Goal: Connect with others: Participate in discussion

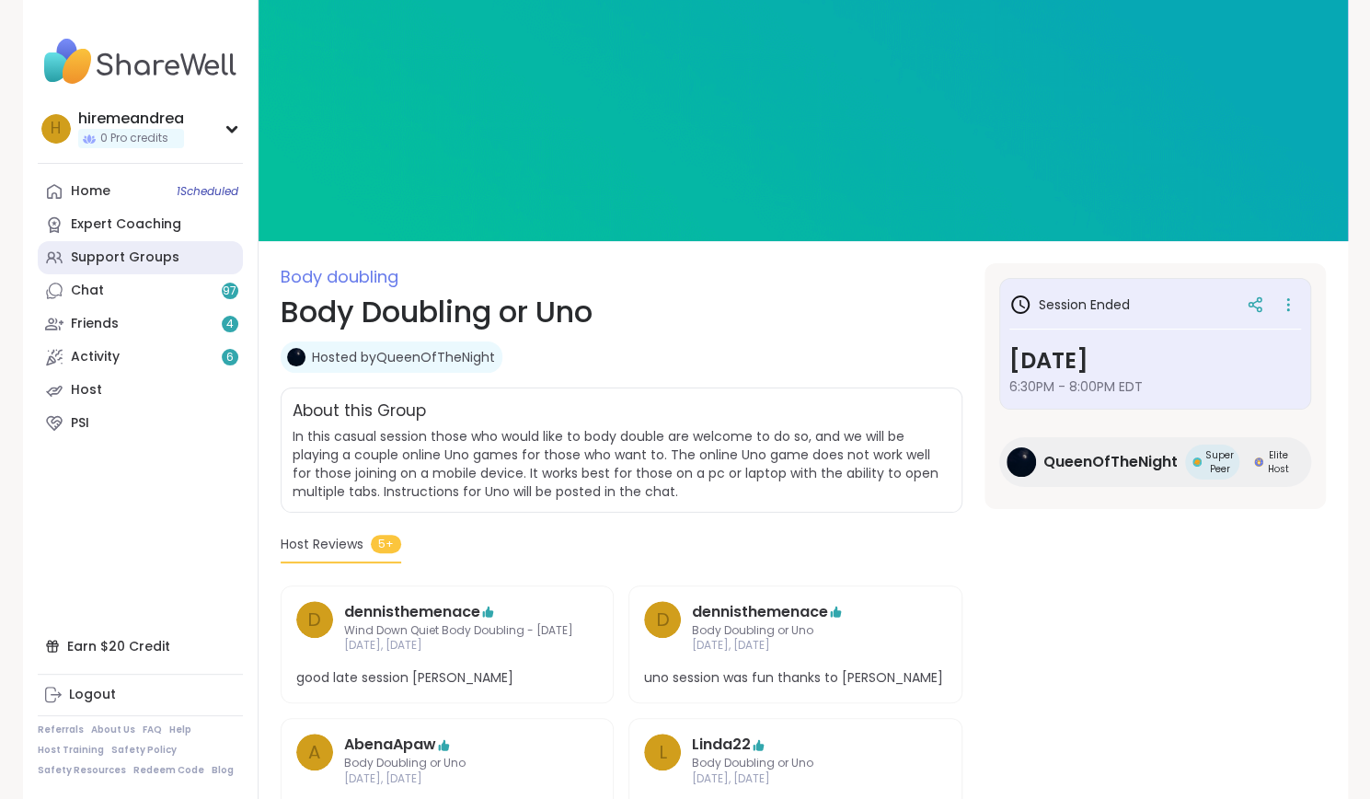
click at [73, 263] on div "Support Groups" at bounding box center [125, 257] width 109 height 18
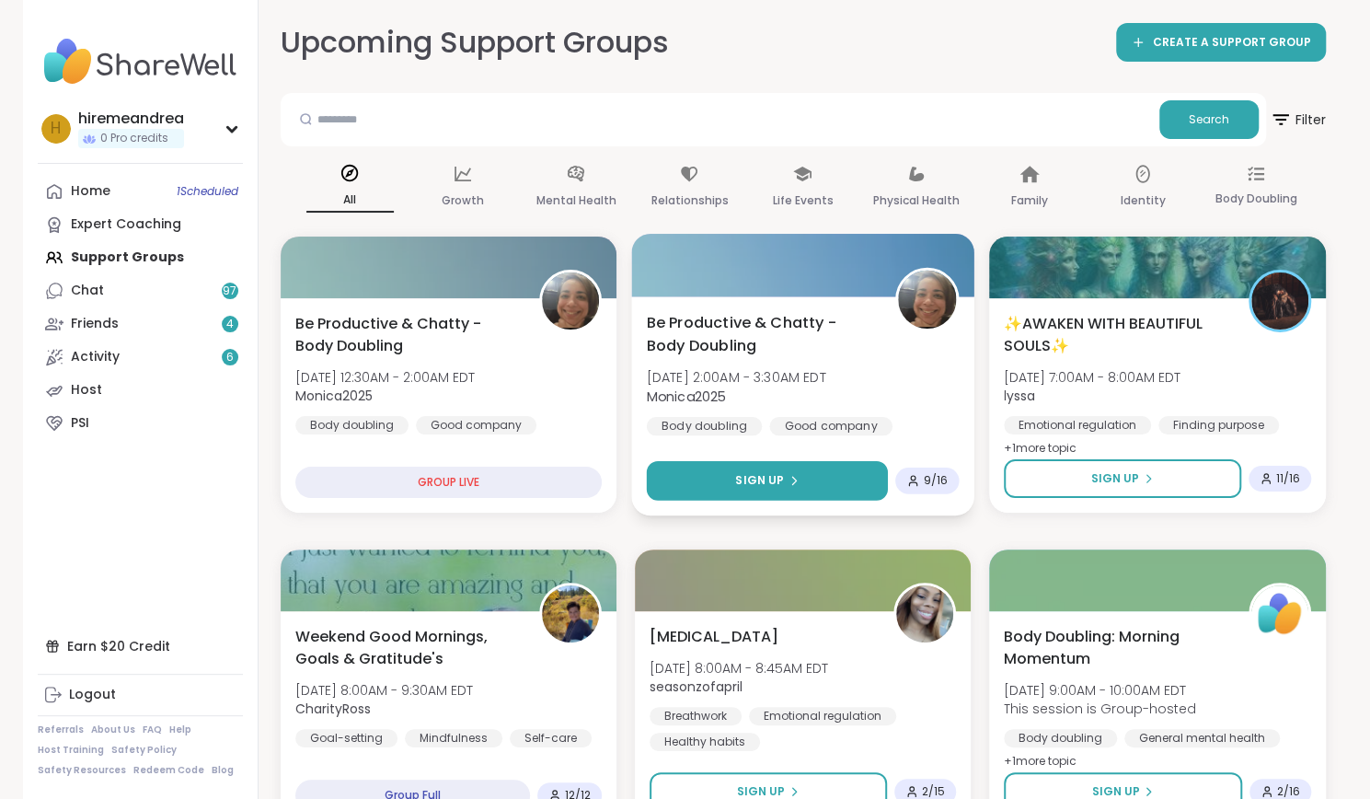
click at [772, 475] on span "Sign Up" at bounding box center [759, 480] width 49 height 17
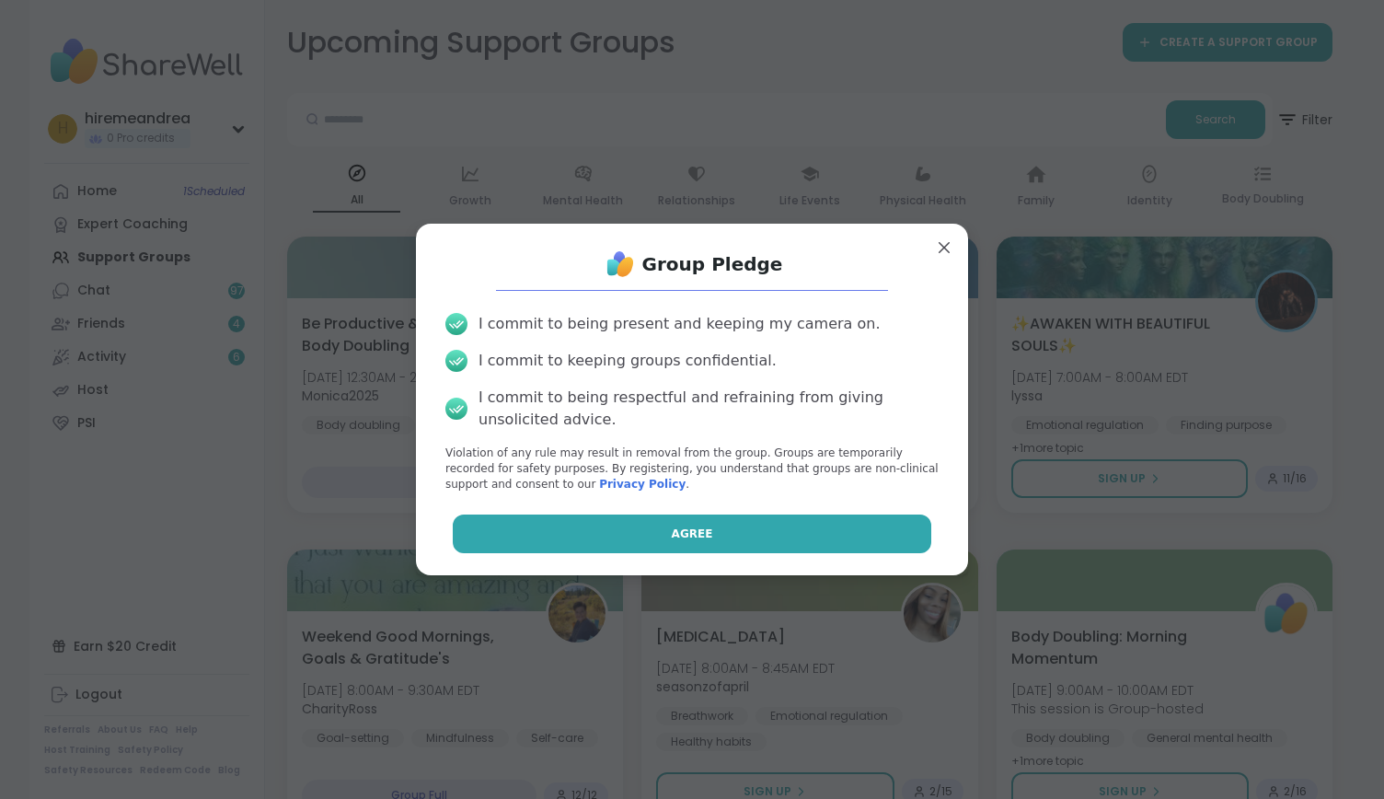
click at [764, 525] on button "Agree" at bounding box center [692, 533] width 479 height 39
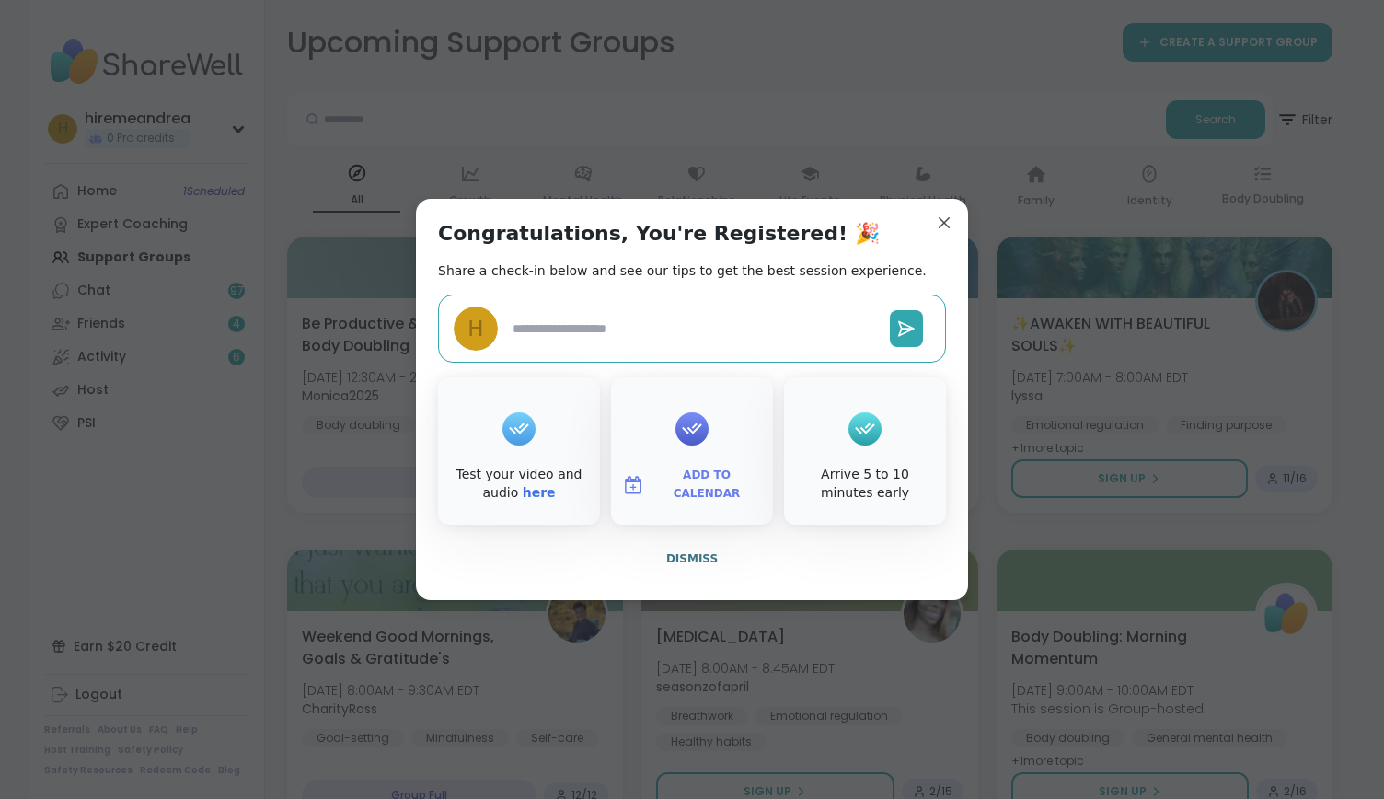
type textarea "*"
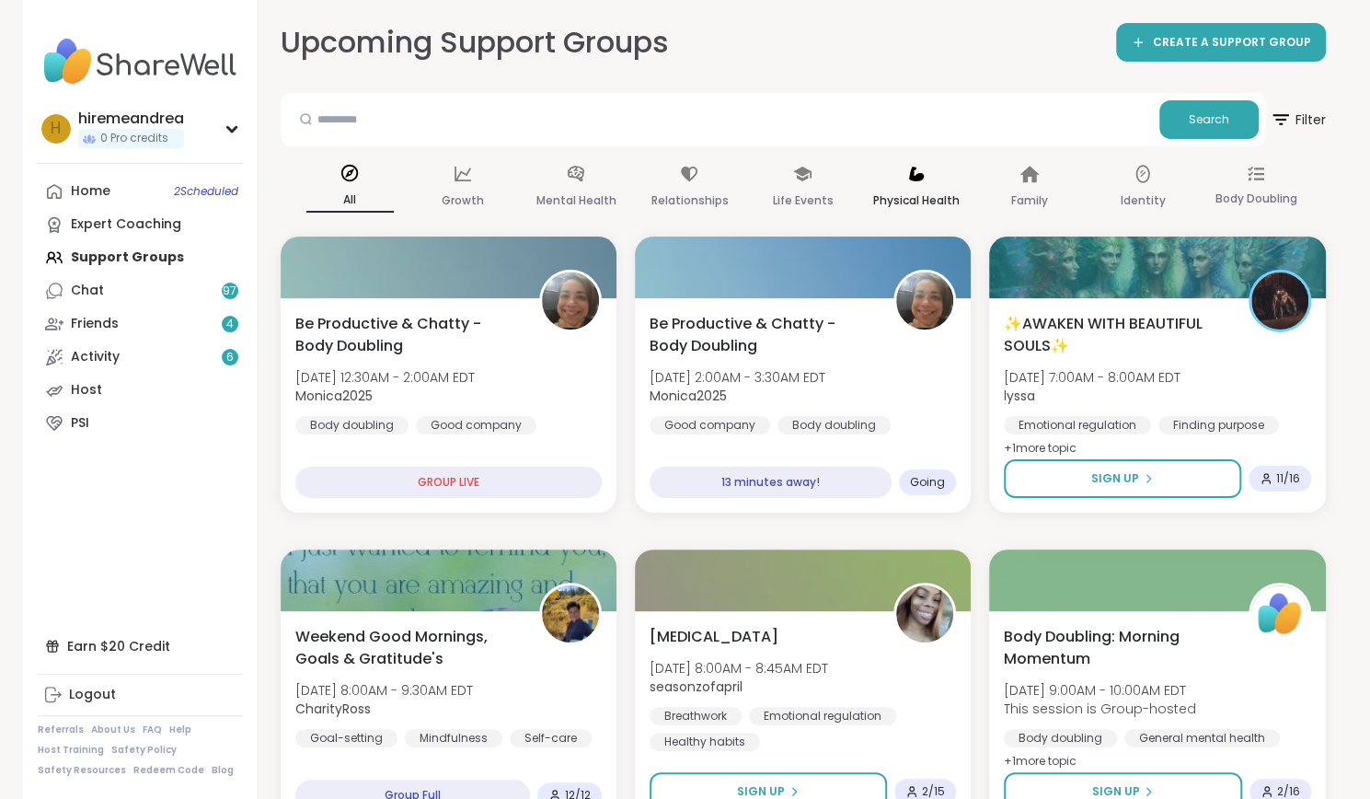
click at [930, 217] on div "Physical Health" at bounding box center [915, 188] width 87 height 68
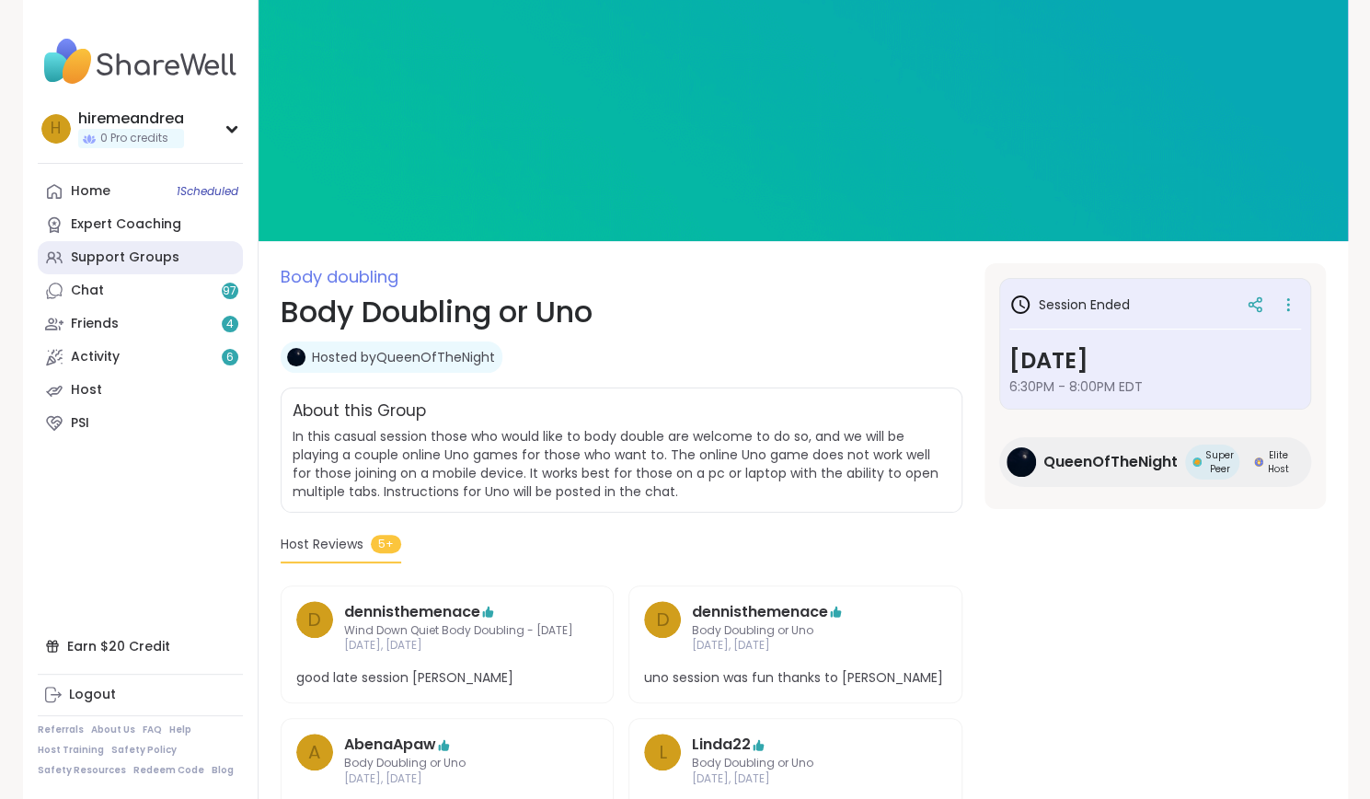
click at [183, 266] on link "Support Groups" at bounding box center [140, 257] width 205 height 33
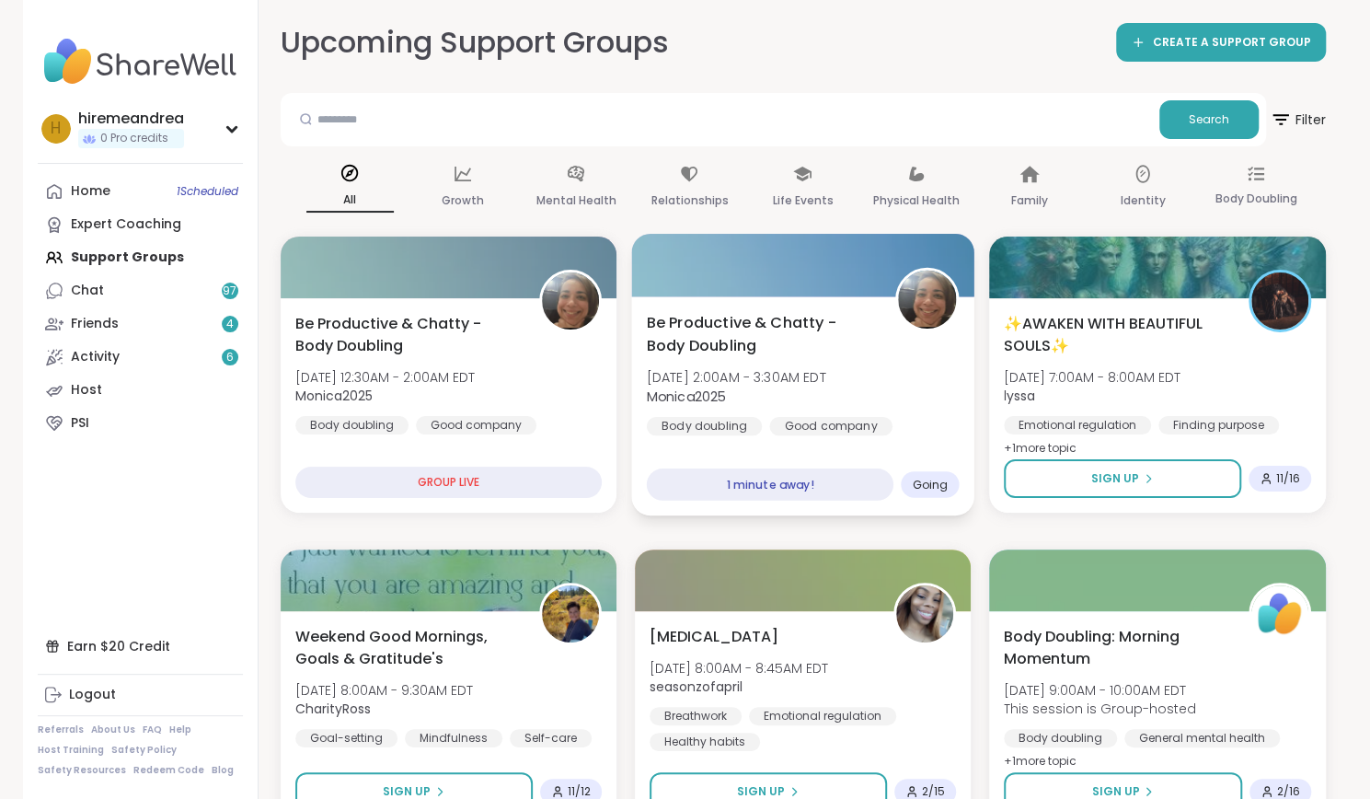
click at [687, 400] on b "Monica2025" at bounding box center [685, 396] width 79 height 18
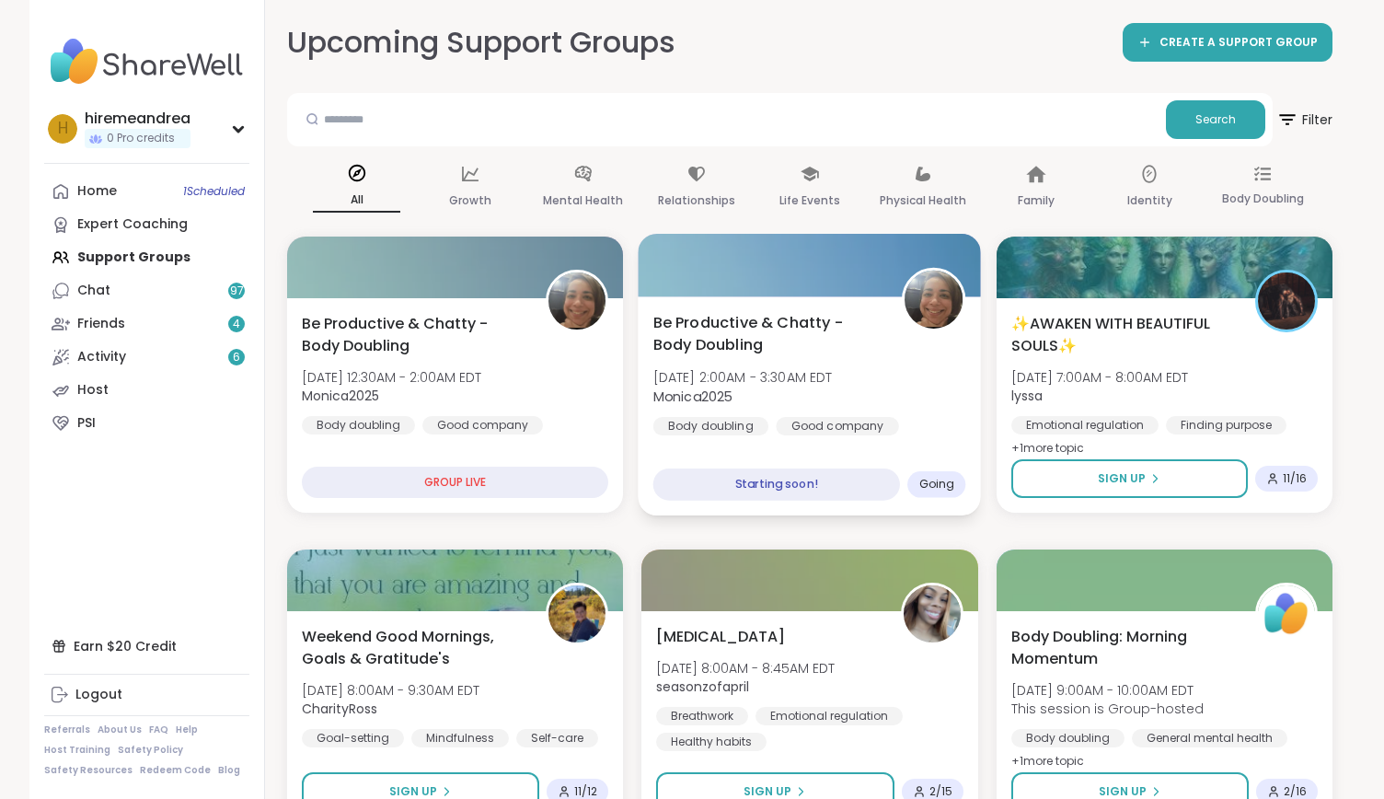
click at [687, 400] on b "Monica2025" at bounding box center [692, 396] width 79 height 18
click at [684, 402] on b "Monica2025" at bounding box center [692, 396] width 79 height 18
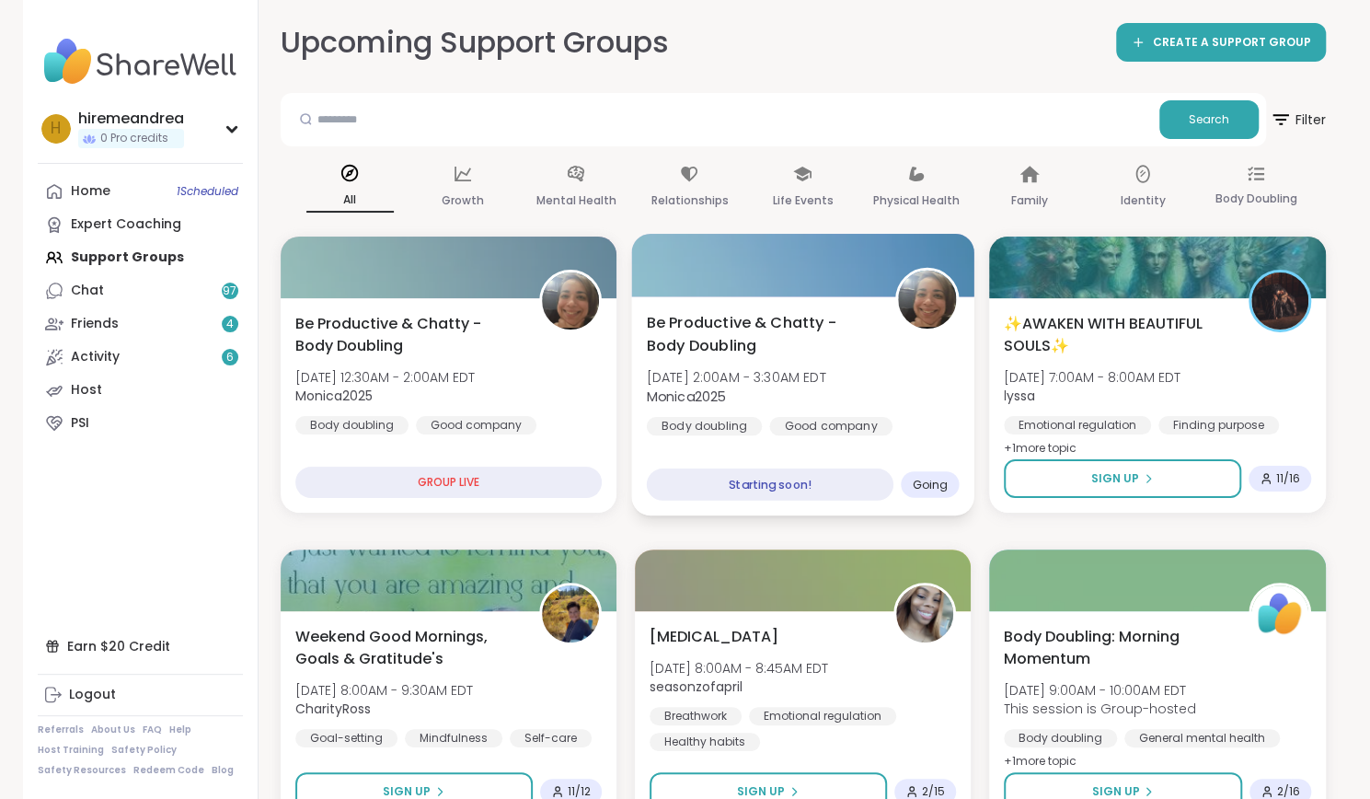
click at [684, 402] on b "Monica2025" at bounding box center [685, 396] width 79 height 18
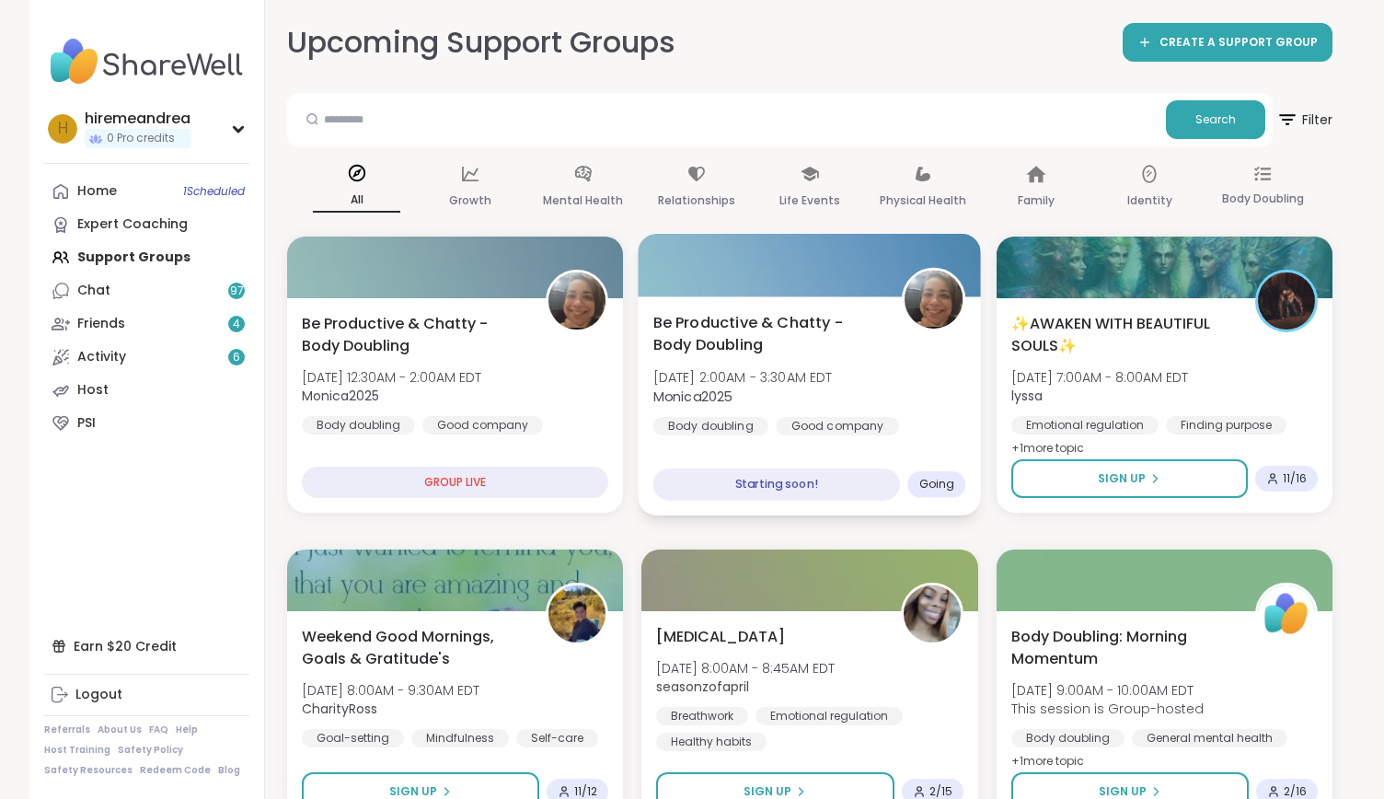
click at [703, 441] on div "Be Productive & Chatty - Body Doubling Sat, Oct 11 | 2:00AM - 3:30AM EDT Monica…" at bounding box center [810, 405] width 343 height 219
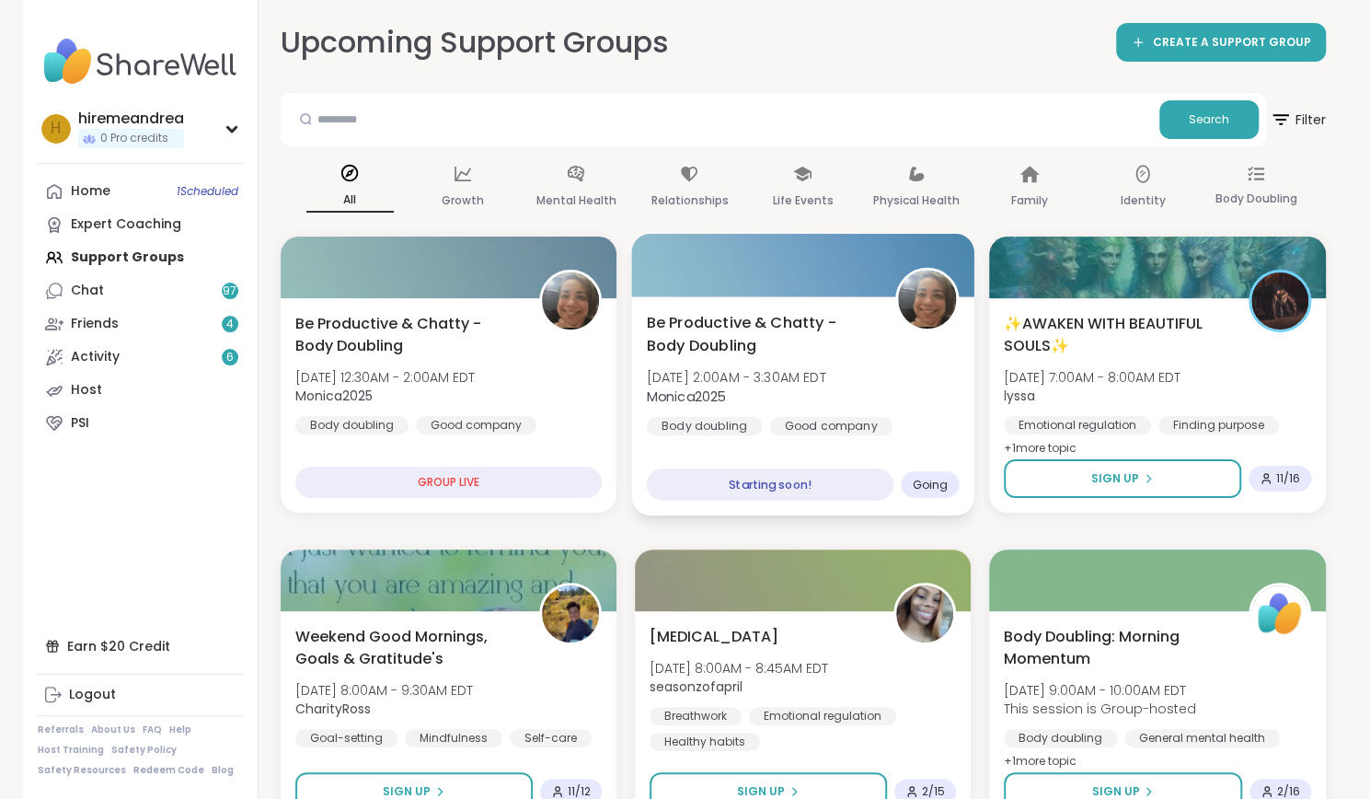
click at [707, 444] on div "Be Productive & Chatty - Body Doubling Sat, Oct 11 | 2:00AM - 3:30AM EDT Monica…" at bounding box center [802, 405] width 343 height 219
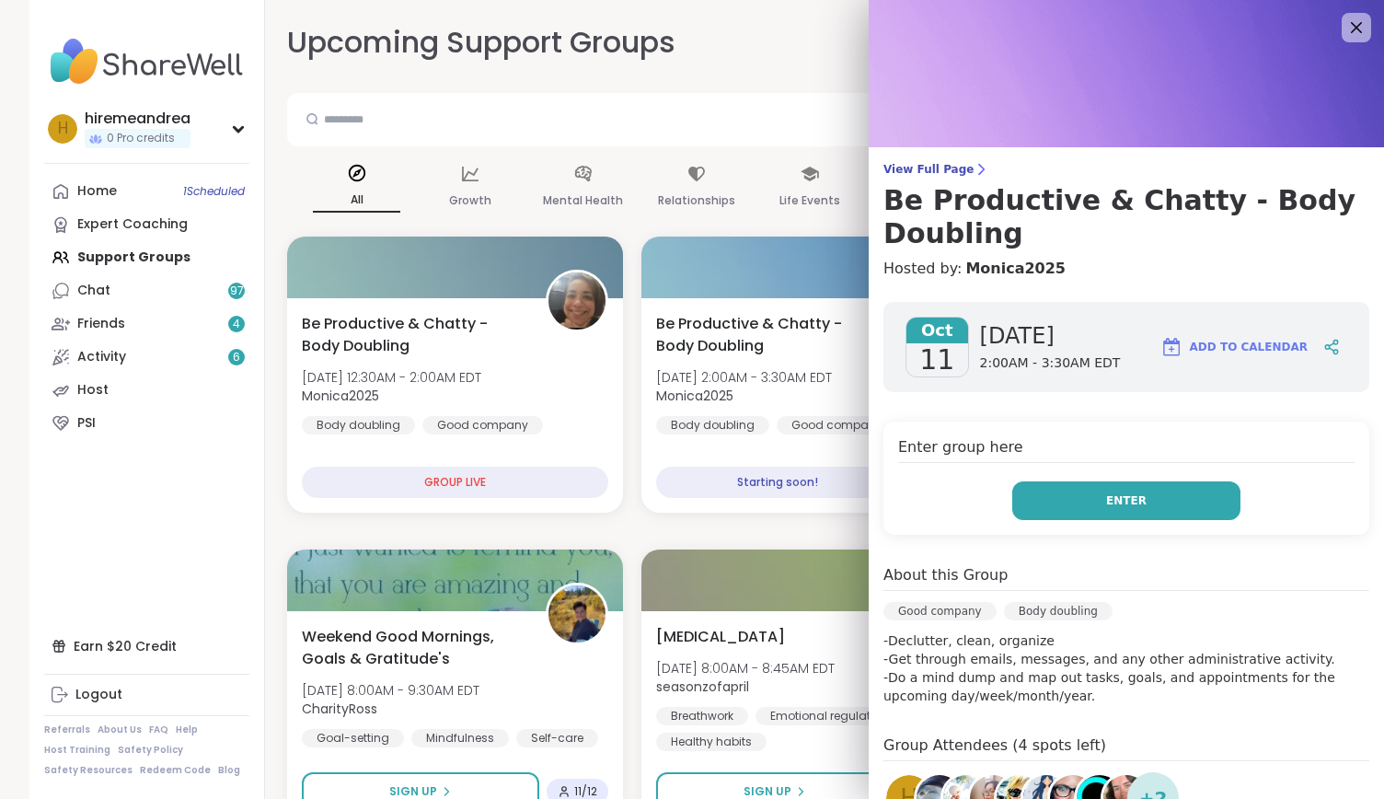
click at [1012, 510] on button "Enter" at bounding box center [1126, 500] width 228 height 39
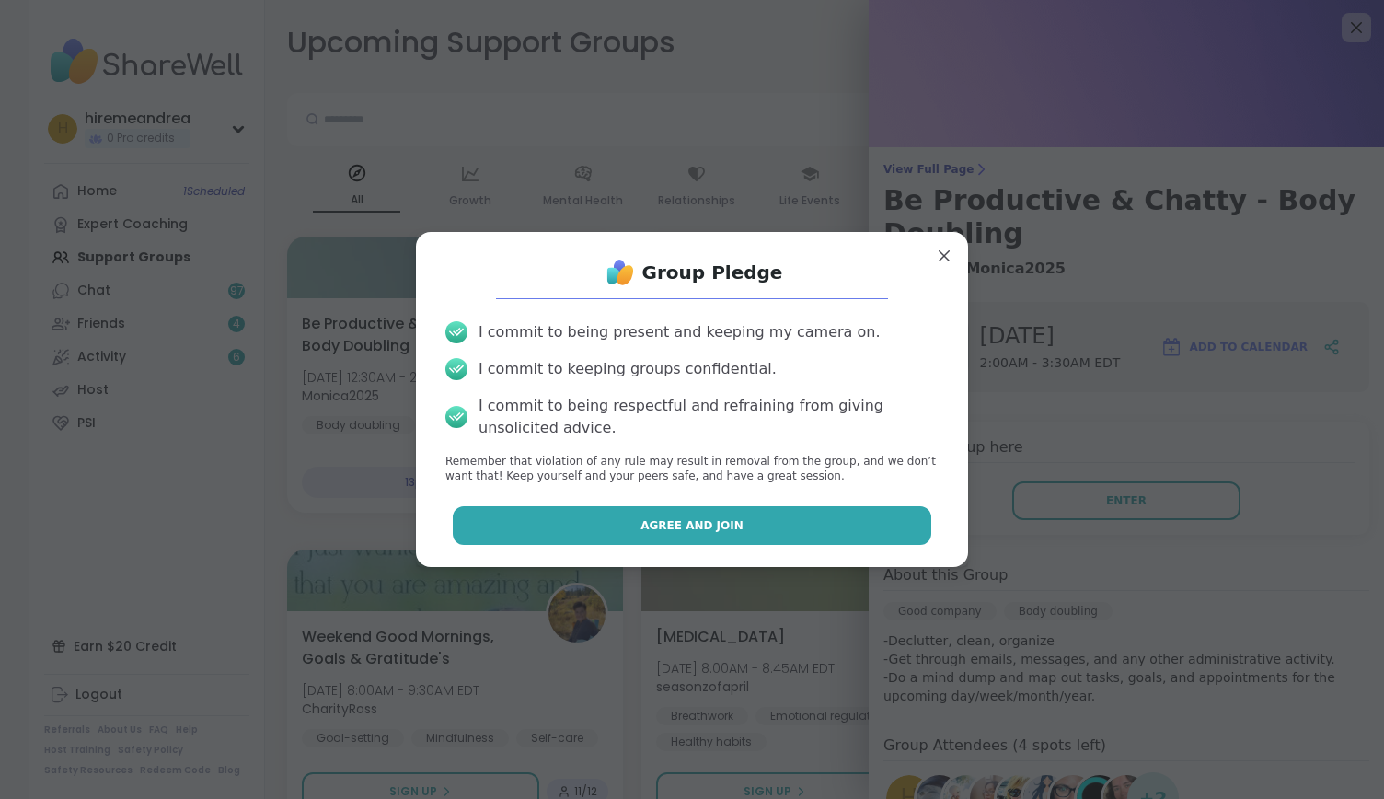
click at [834, 509] on button "Agree and Join" at bounding box center [692, 525] width 479 height 39
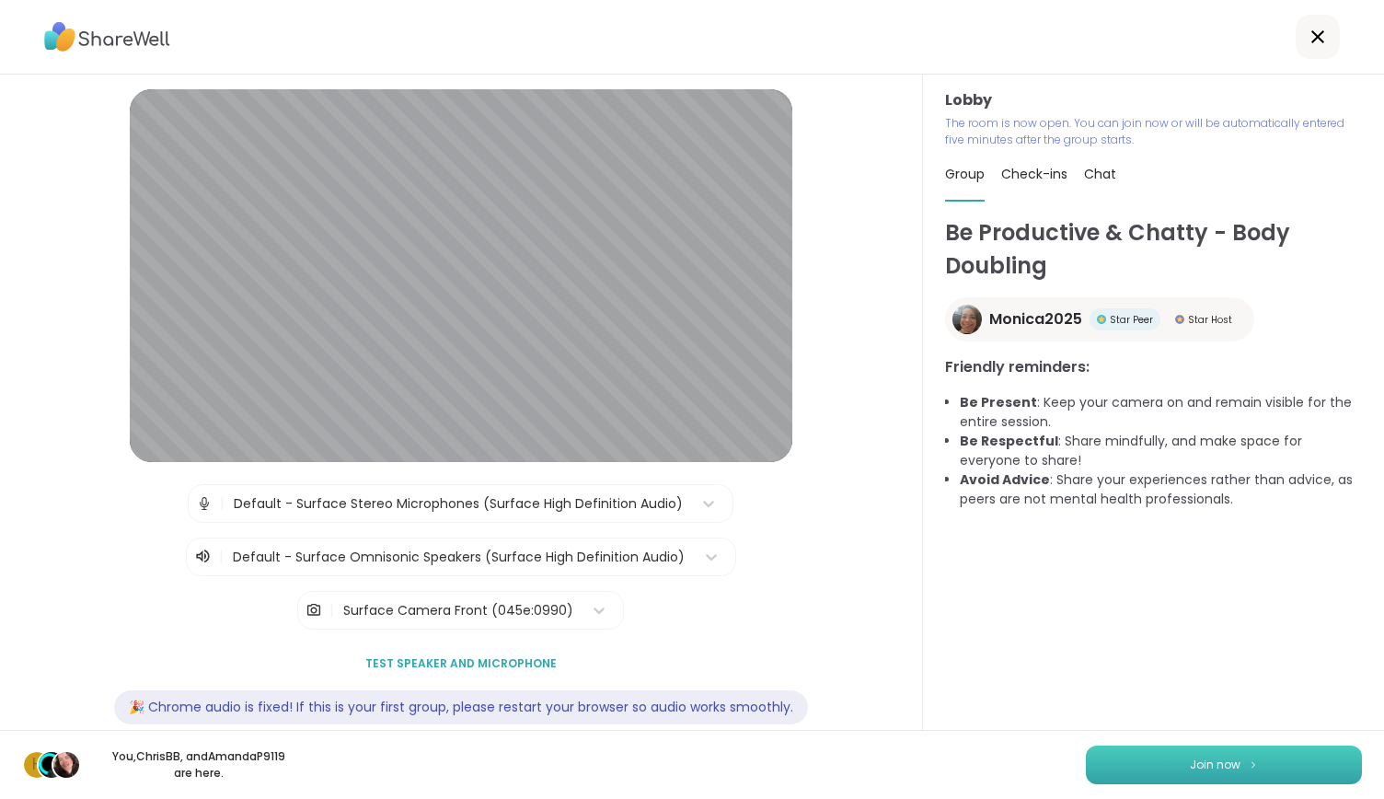
click at [1133, 755] on button "Join now" at bounding box center [1224, 764] width 276 height 39
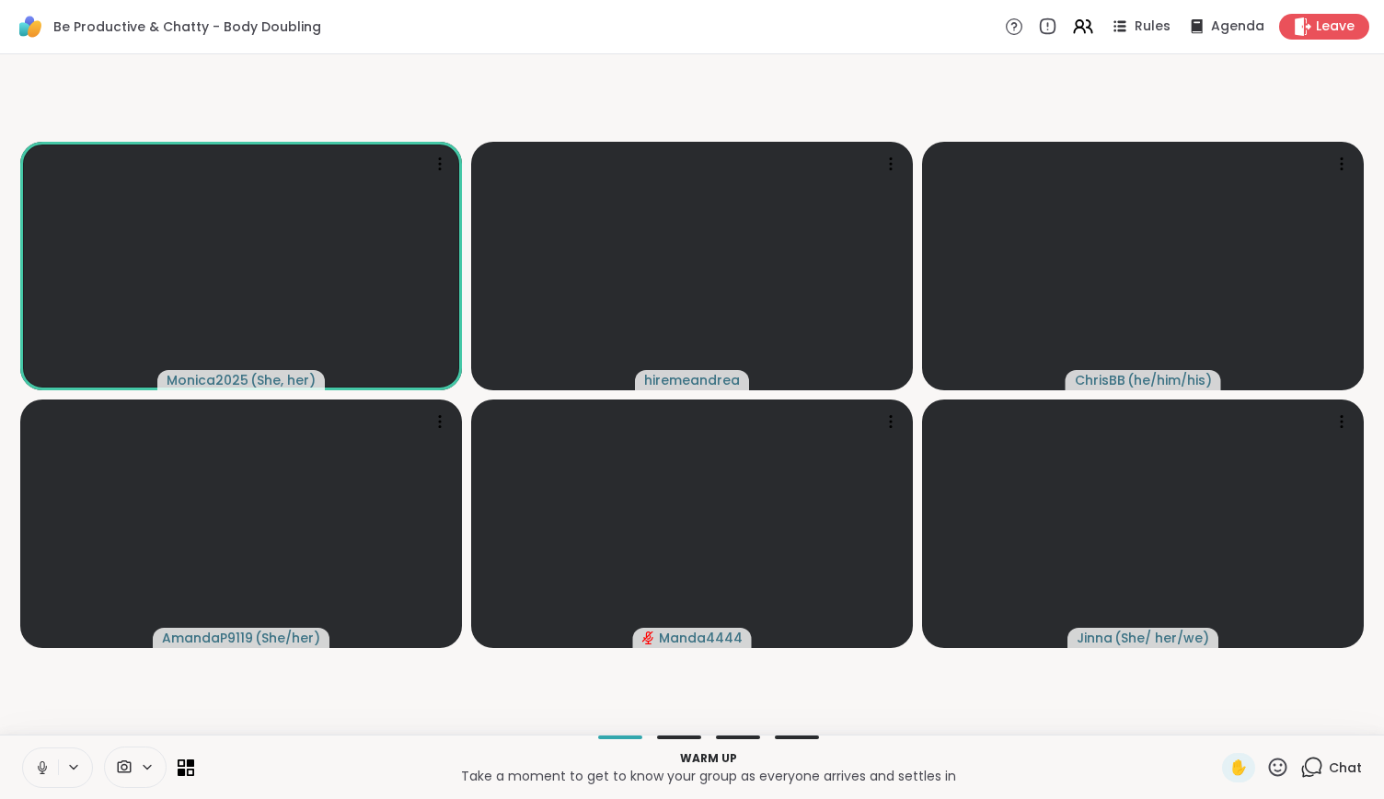
click at [61, 772] on button at bounding box center [75, 767] width 34 height 16
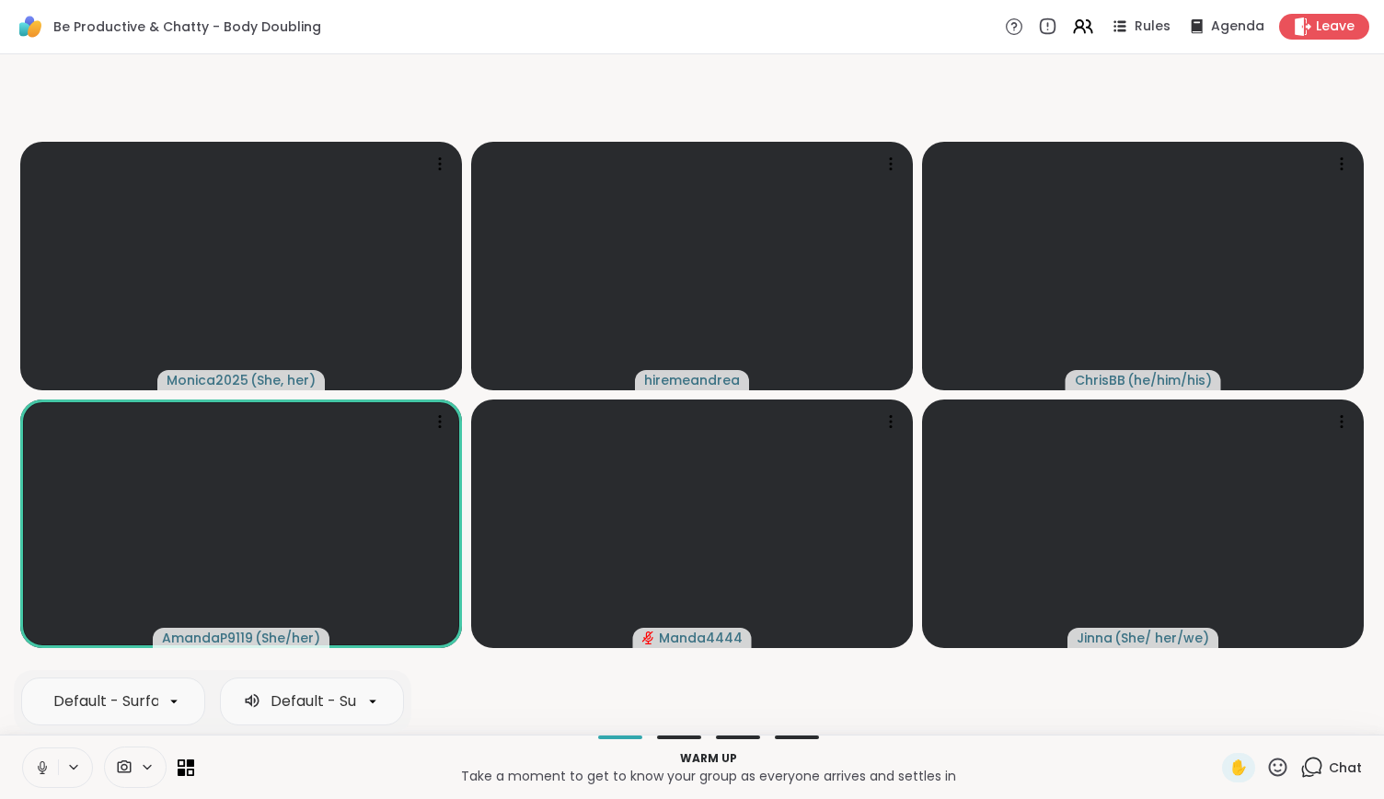
click at [40, 756] on button at bounding box center [40, 767] width 35 height 39
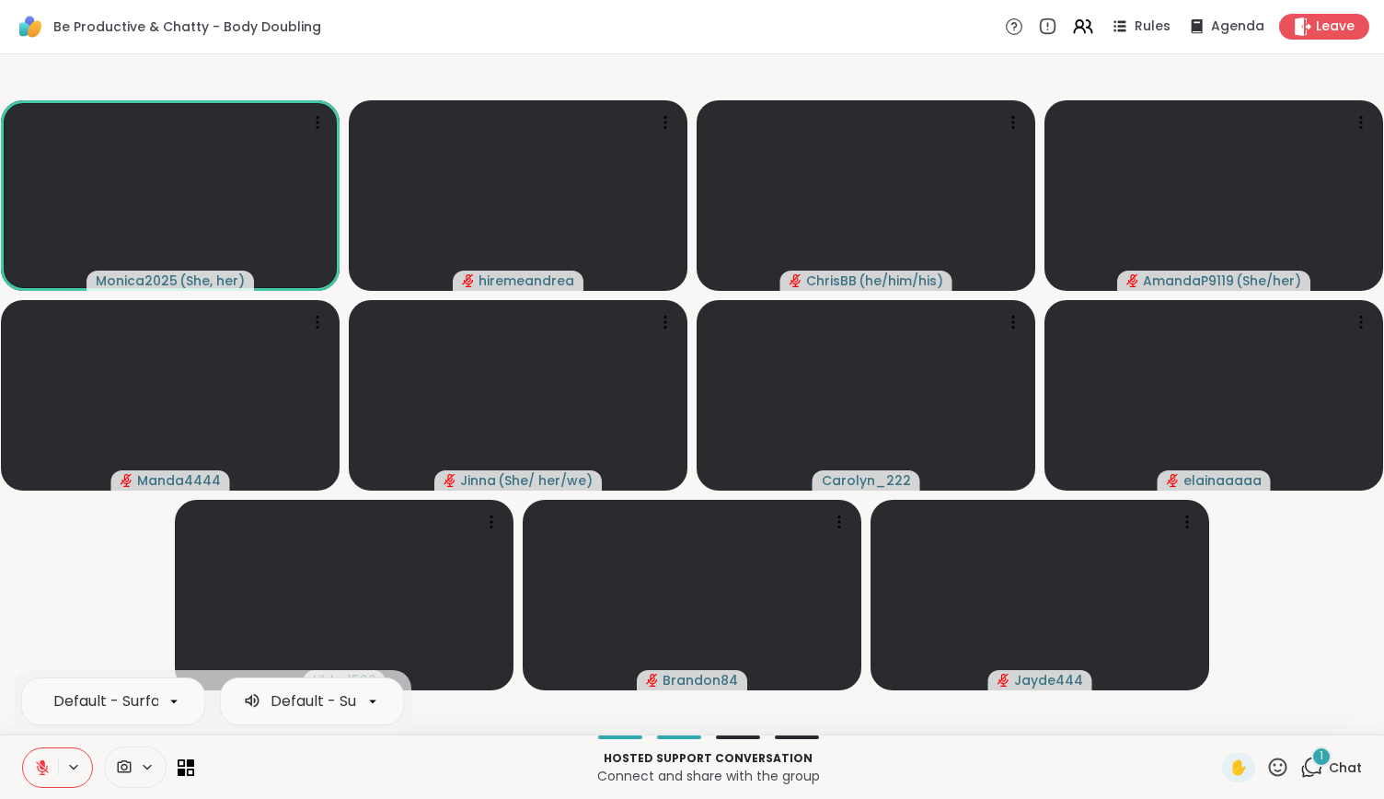
click at [29, 767] on button at bounding box center [40, 767] width 35 height 39
click at [51, 761] on button at bounding box center [40, 767] width 35 height 39
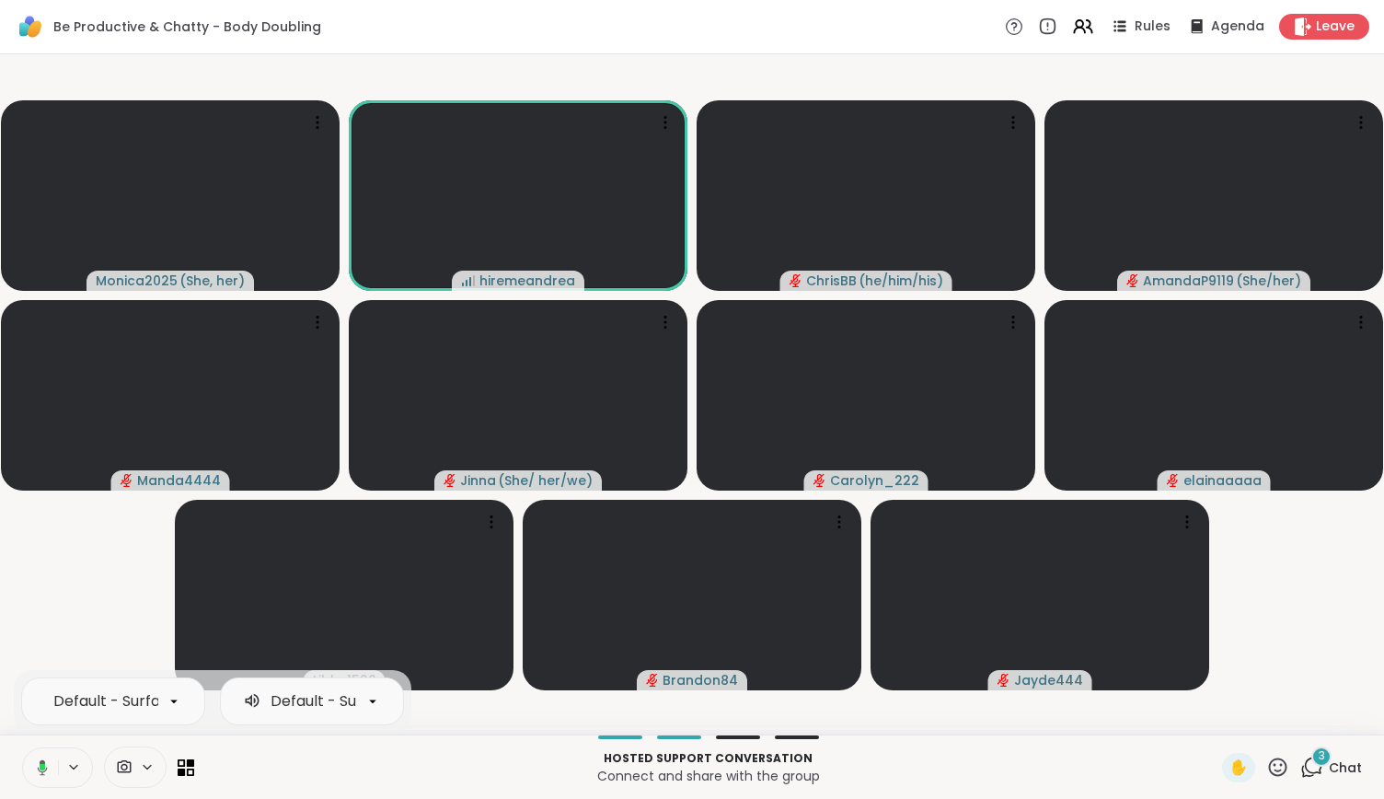
click at [51, 761] on button at bounding box center [39, 767] width 38 height 39
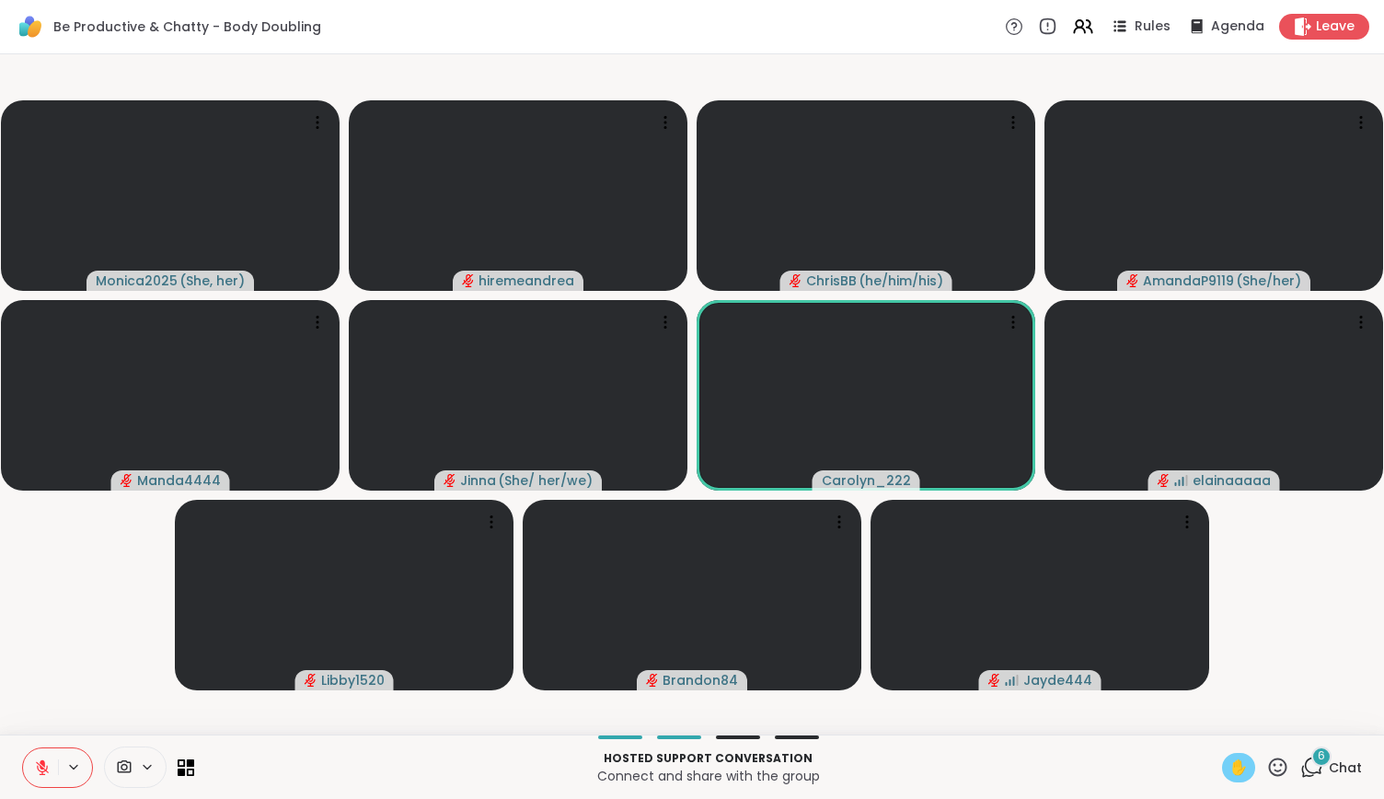
click at [1222, 769] on div "✋" at bounding box center [1238, 767] width 33 height 29
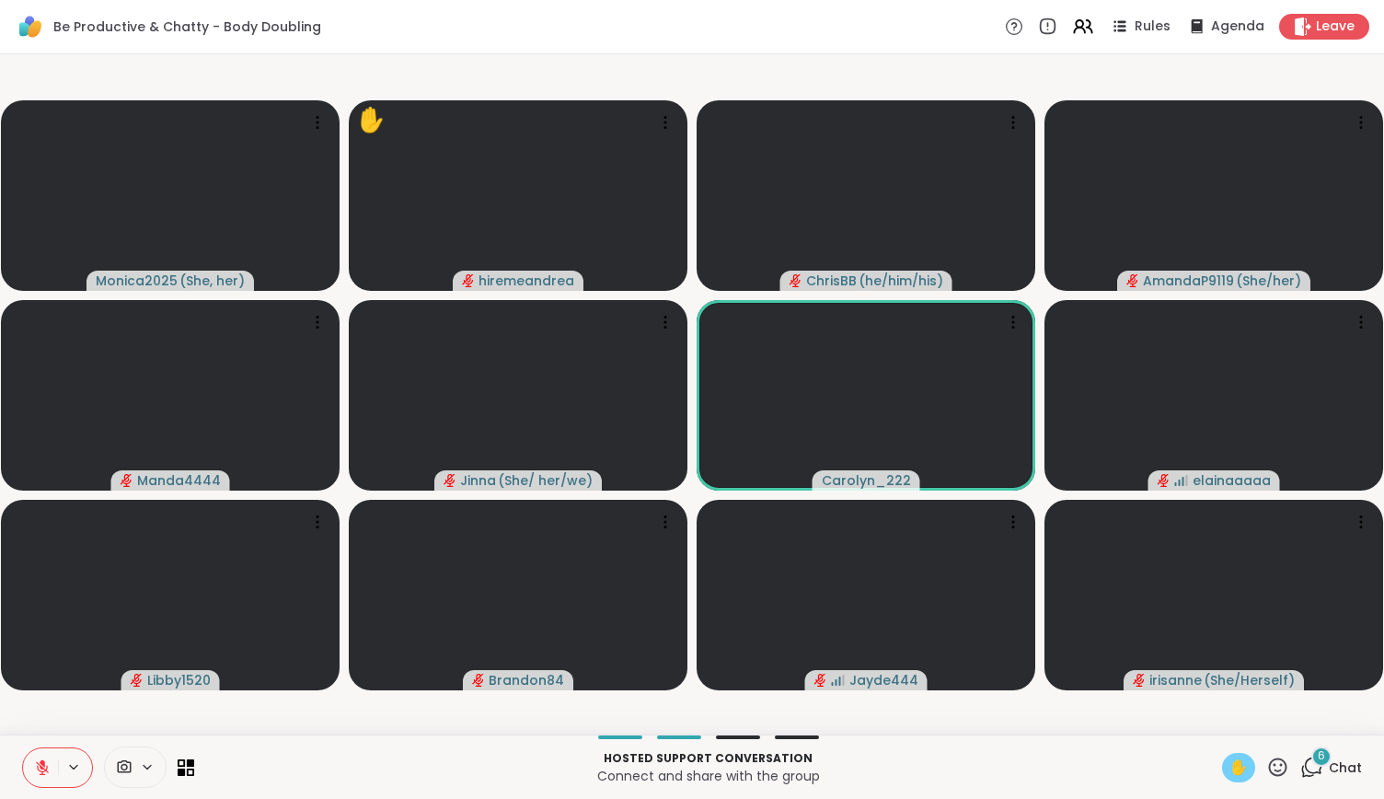
click at [1229, 772] on span "✋" at bounding box center [1238, 767] width 18 height 22
click at [30, 754] on button at bounding box center [40, 767] width 35 height 39
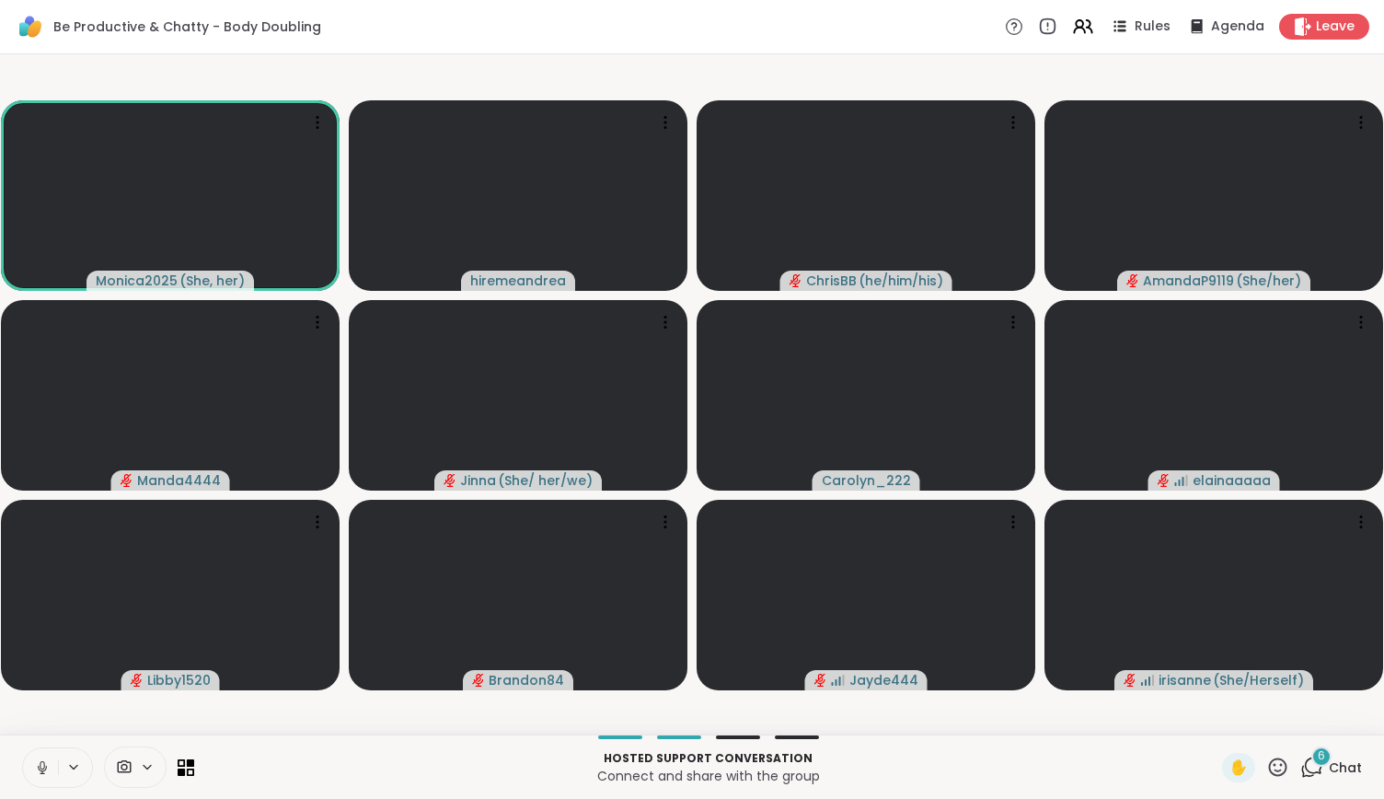
click at [45, 764] on icon at bounding box center [42, 767] width 17 height 17
click at [51, 767] on button at bounding box center [40, 767] width 35 height 39
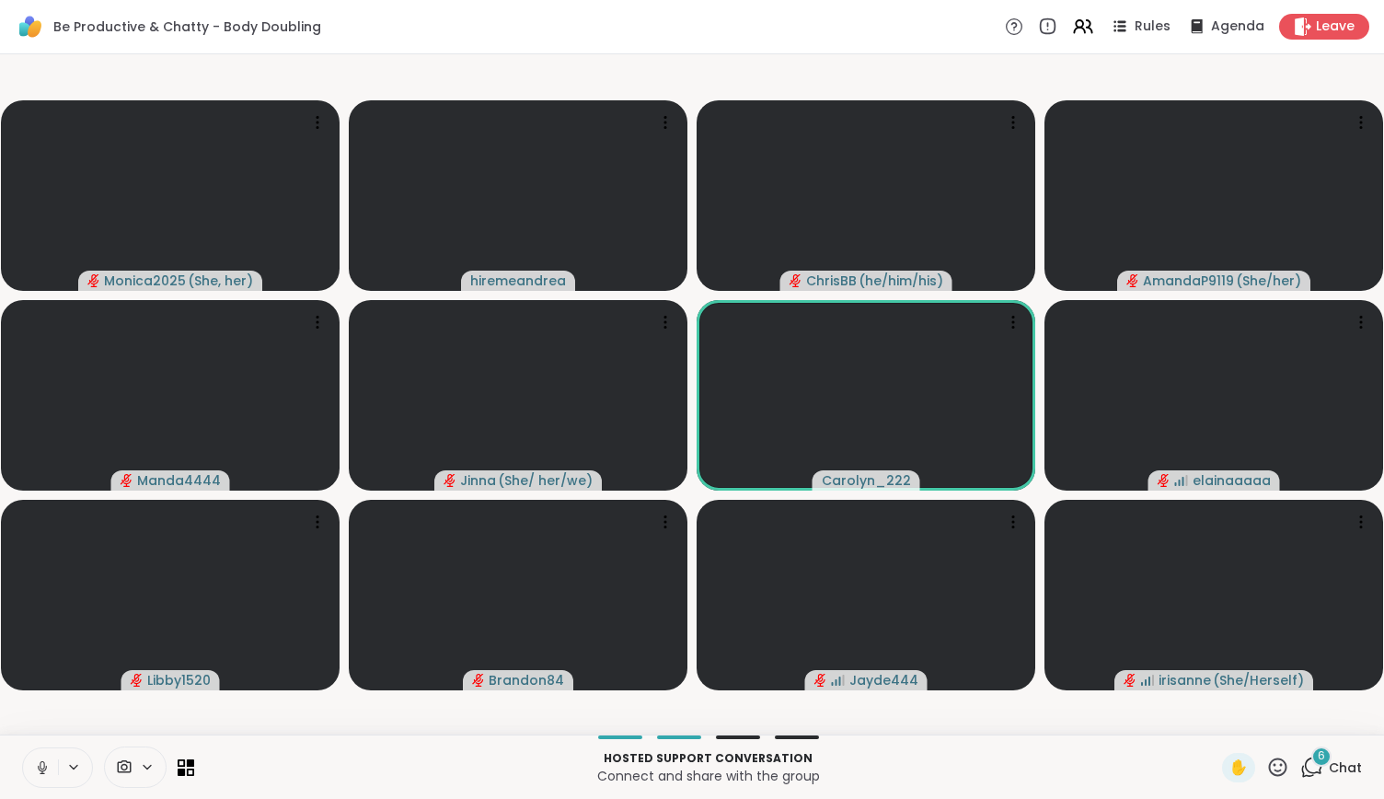
click at [40, 773] on icon at bounding box center [42, 772] width 5 height 1
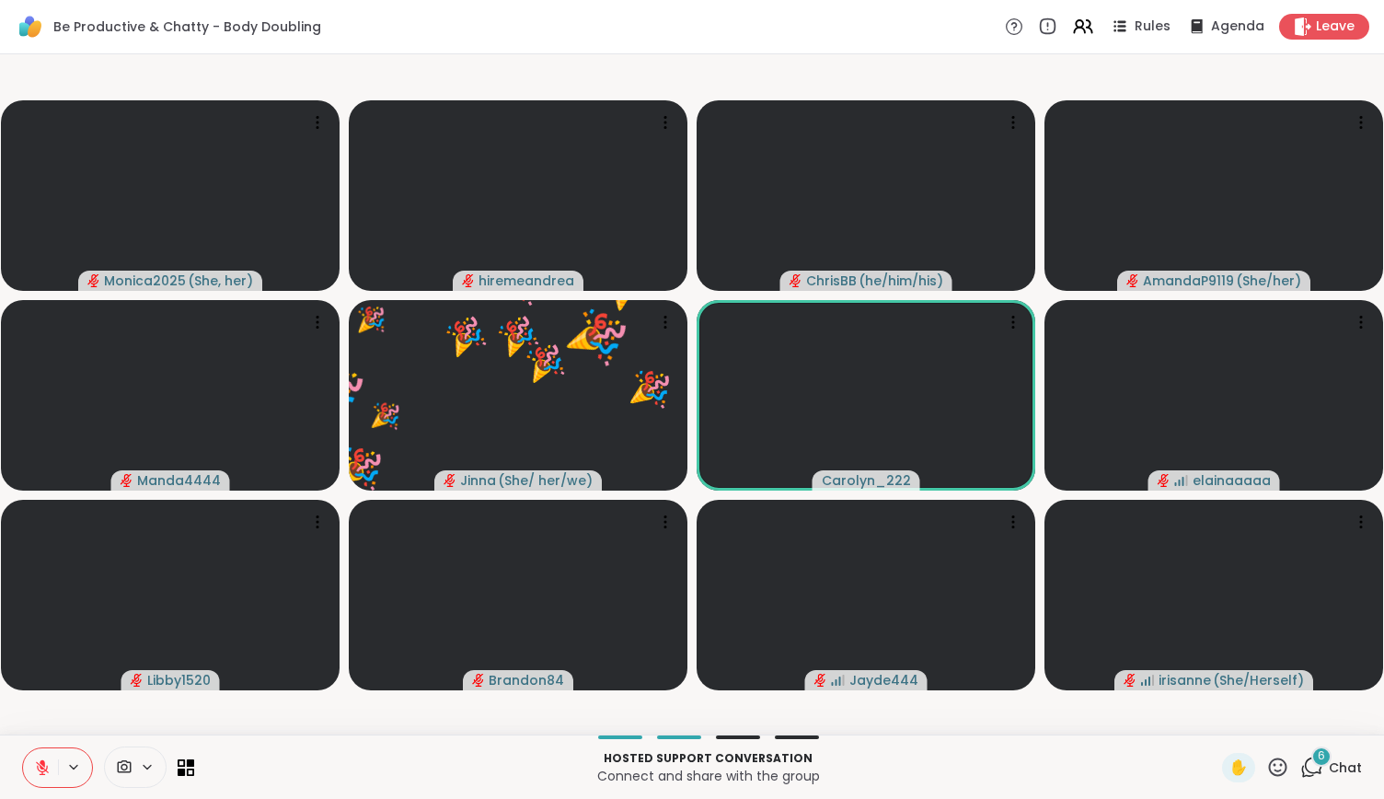
click at [1305, 770] on icon at bounding box center [1313, 765] width 17 height 17
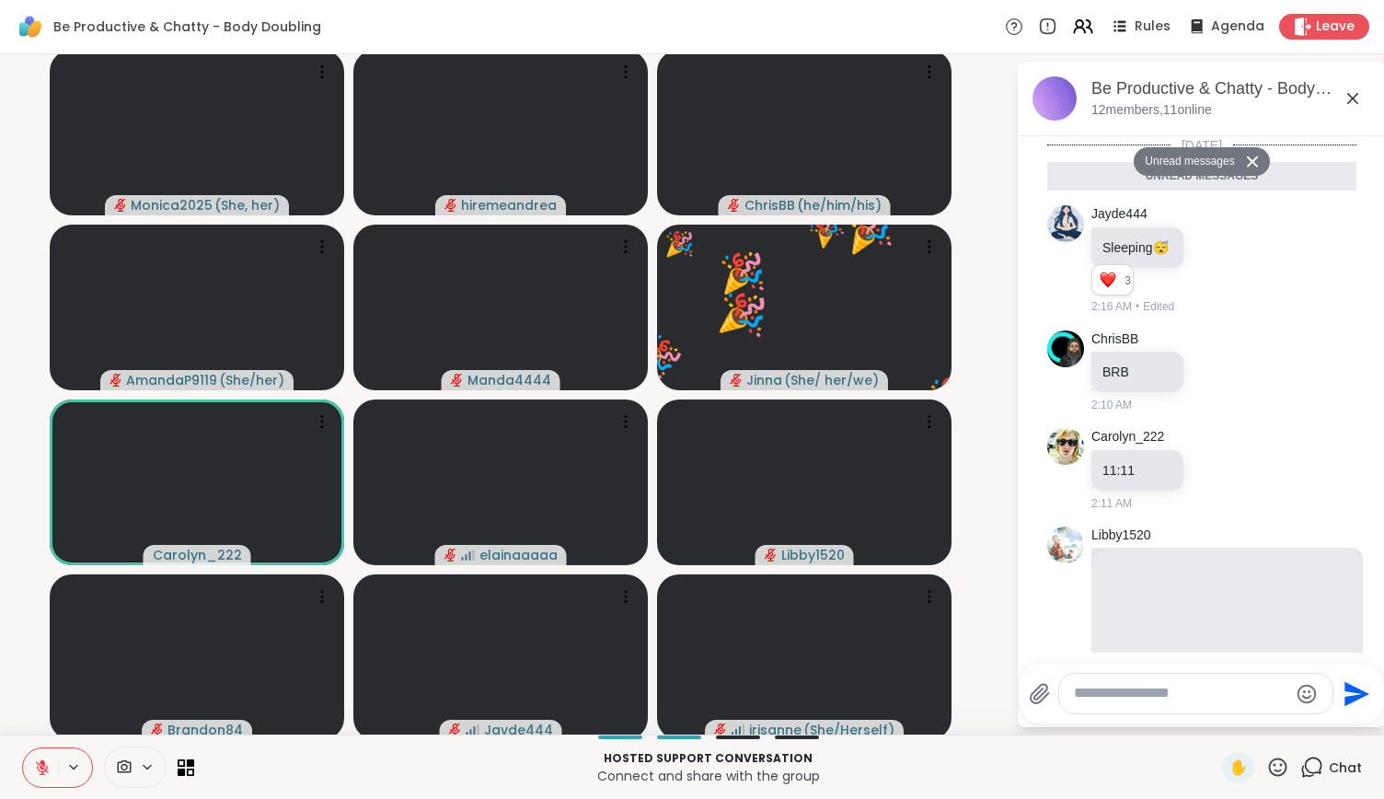
scroll to position [536, 0]
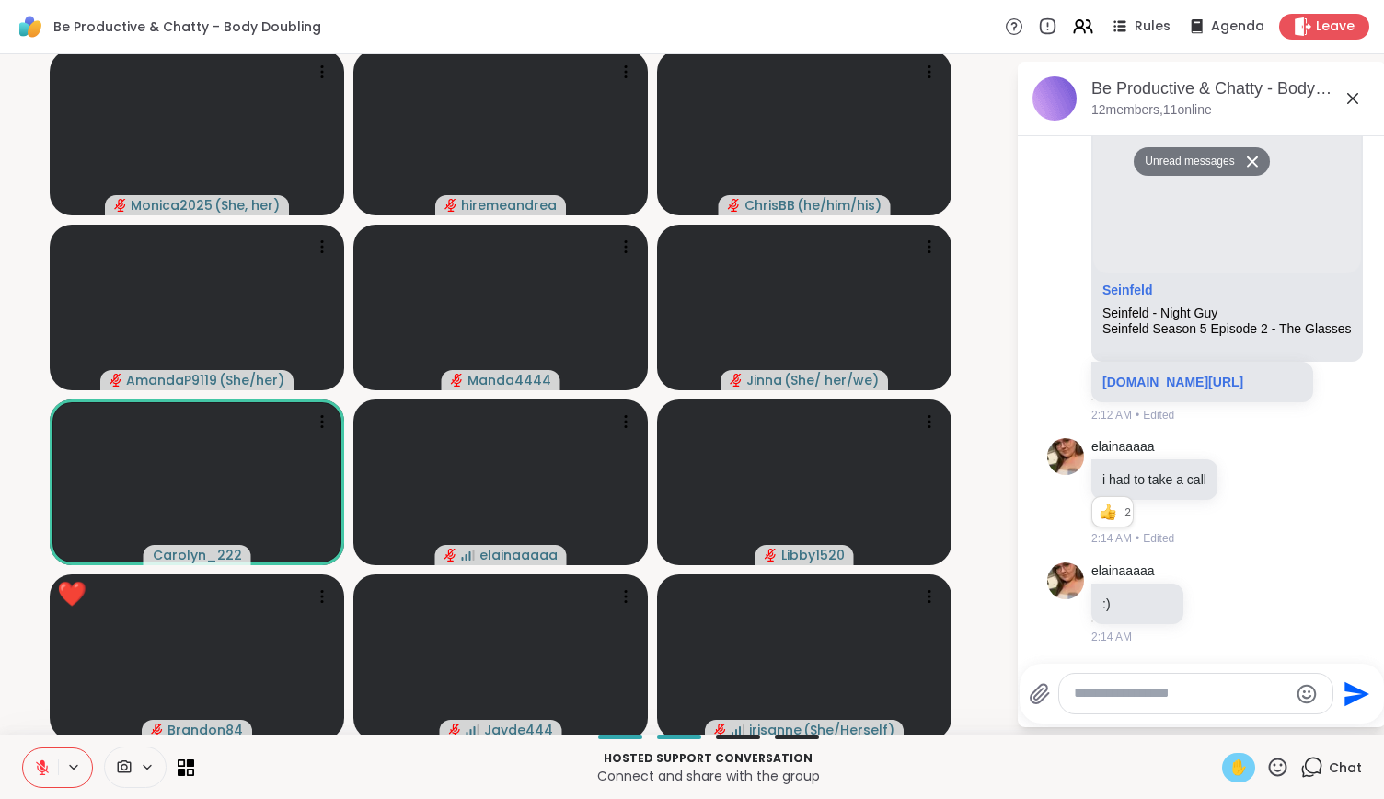
click at [1222, 776] on div "✋" at bounding box center [1238, 767] width 33 height 29
click at [1266, 765] on icon at bounding box center [1277, 767] width 23 height 23
click at [1222, 764] on div "✋" at bounding box center [1238, 767] width 33 height 29
click at [1257, 779] on div "✋" at bounding box center [1255, 767] width 67 height 29
click at [1268, 763] on icon at bounding box center [1277, 767] width 23 height 23
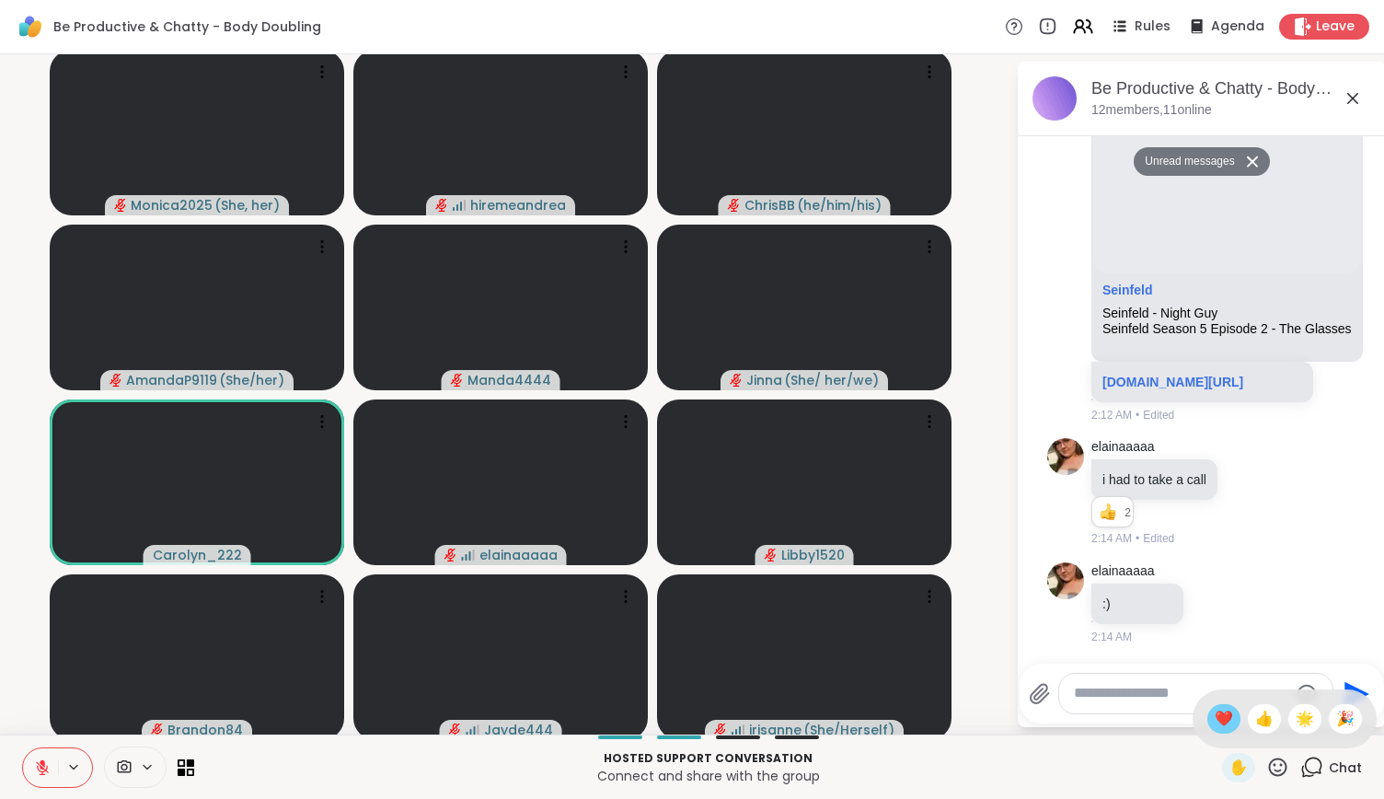
click at [1215, 710] on span "❤️" at bounding box center [1224, 719] width 18 height 22
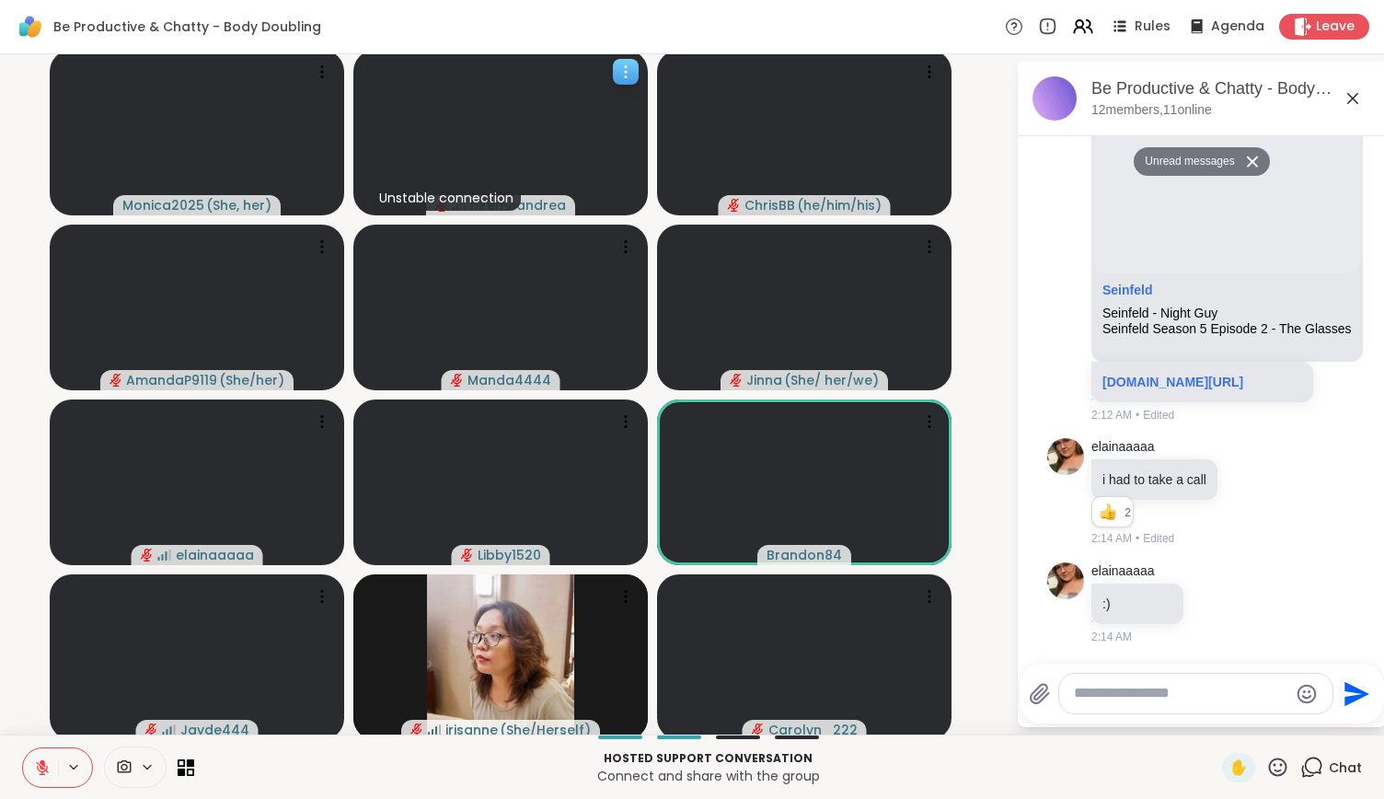
click at [475, 147] on video at bounding box center [500, 133] width 294 height 166
click at [483, 159] on icon at bounding box center [490, 162] width 22 height 22
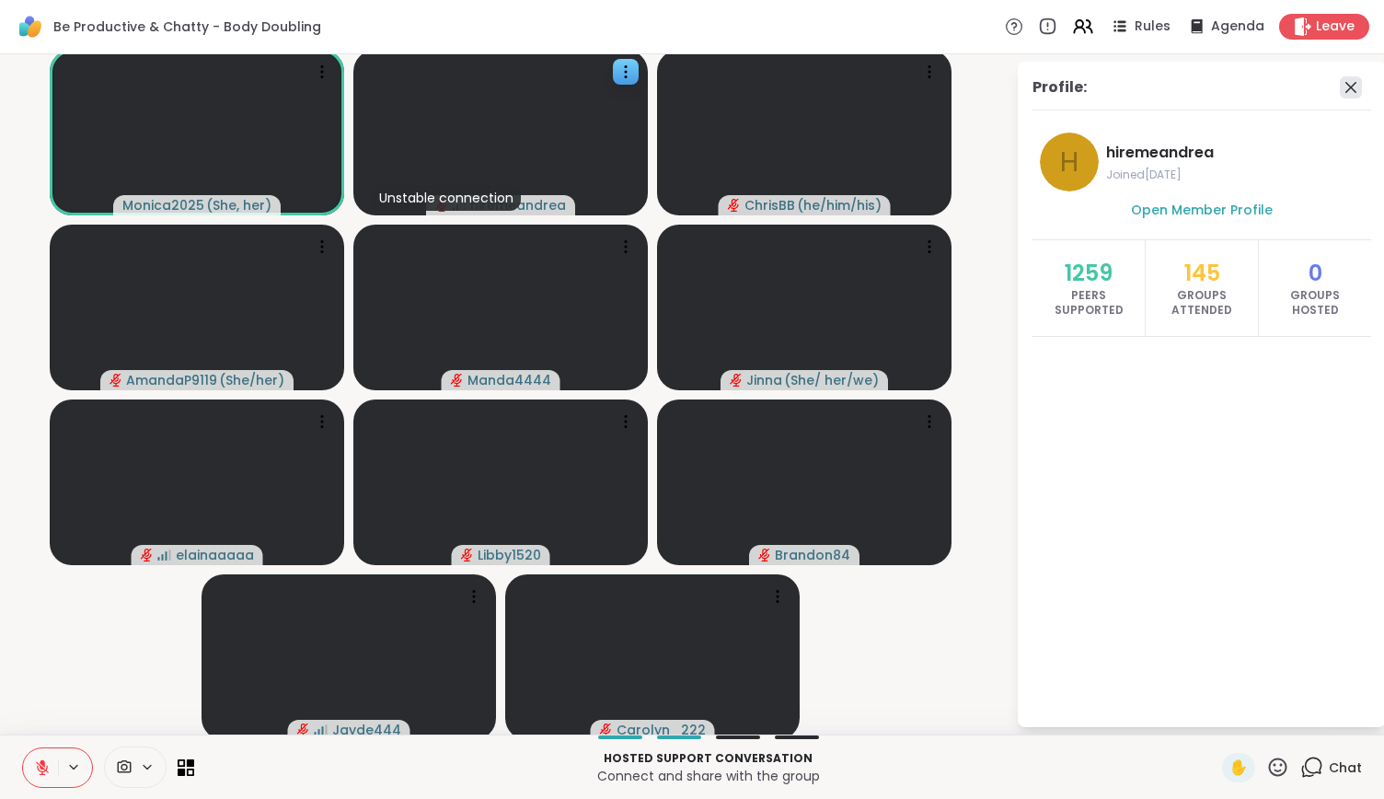
click at [1340, 76] on icon at bounding box center [1351, 87] width 22 height 22
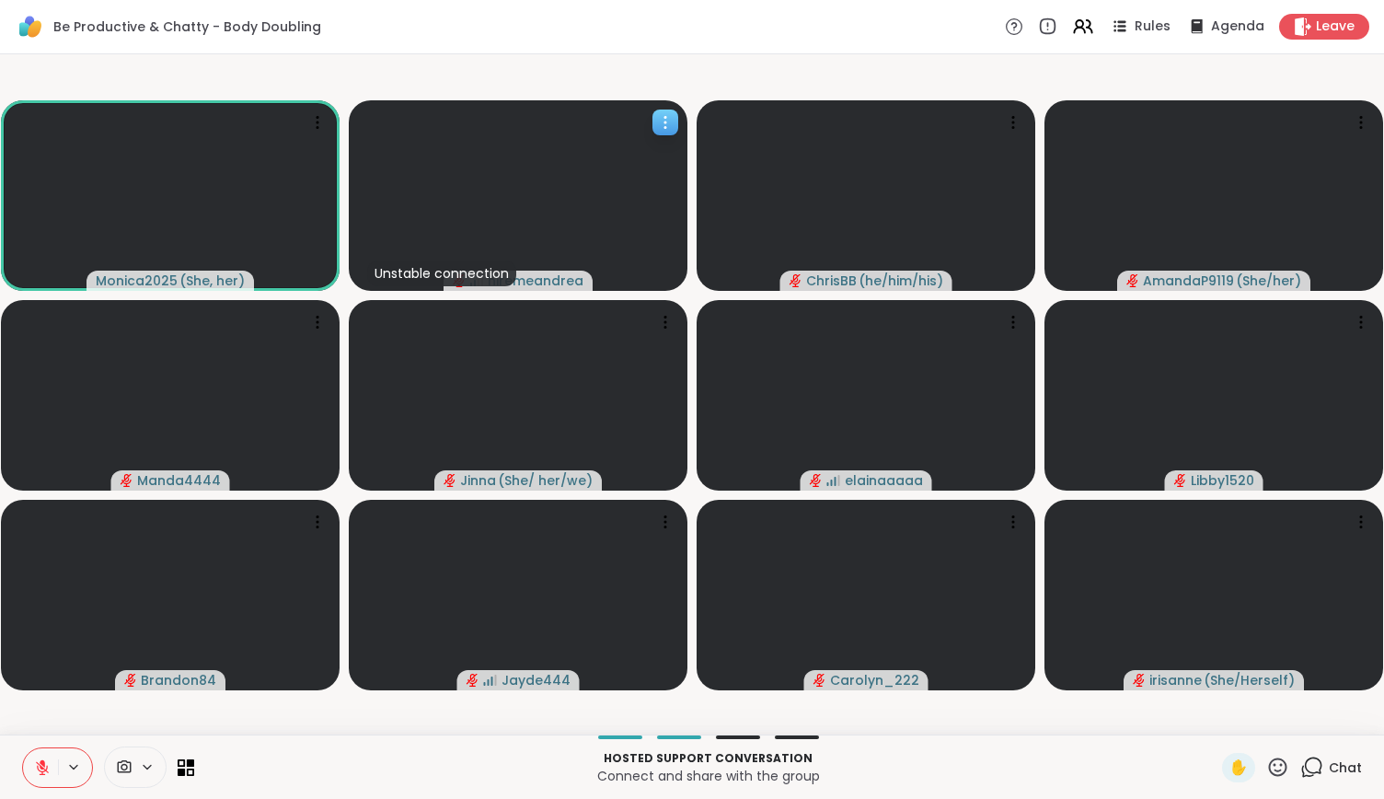
click at [433, 230] on video at bounding box center [518, 195] width 339 height 190
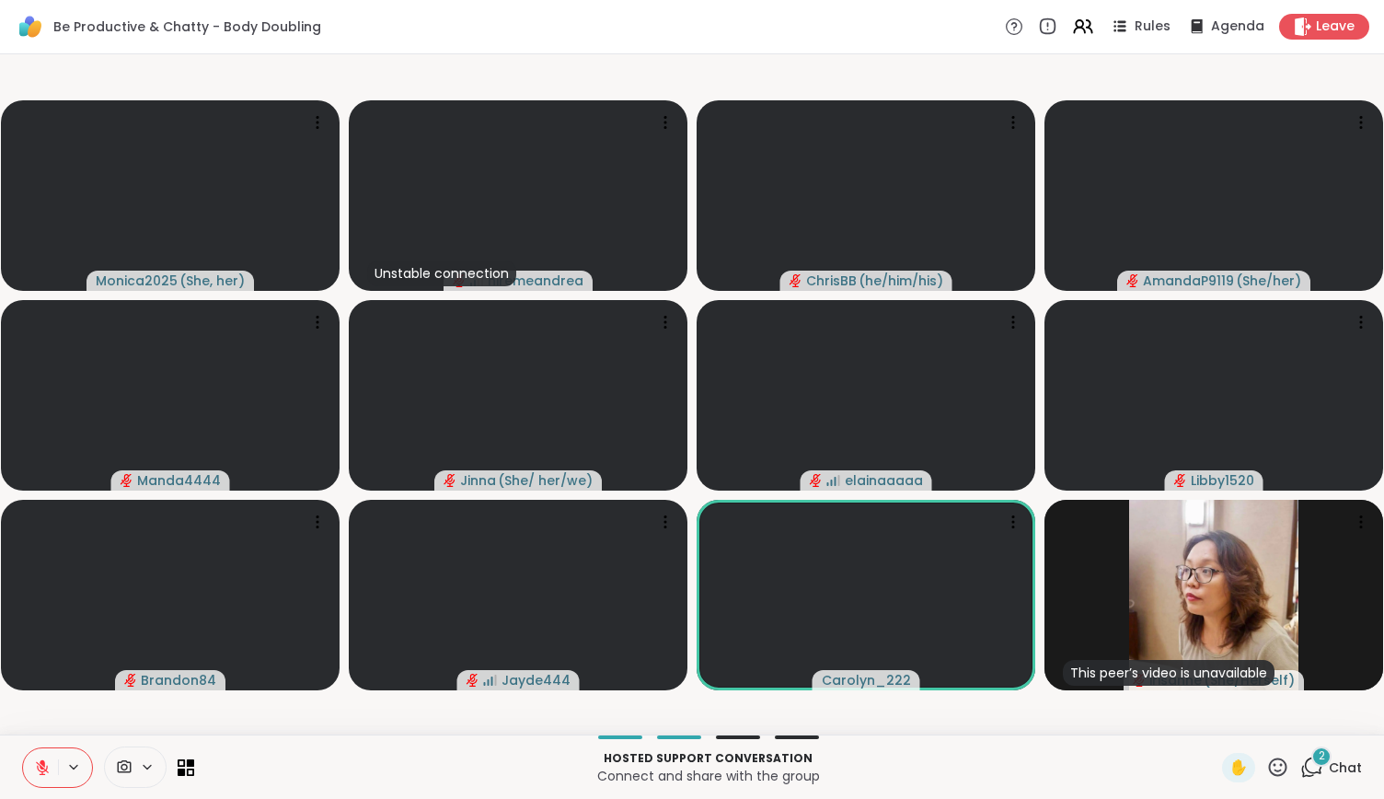
click at [37, 765] on icon at bounding box center [42, 767] width 17 height 17
click at [49, 765] on icon at bounding box center [42, 767] width 17 height 17
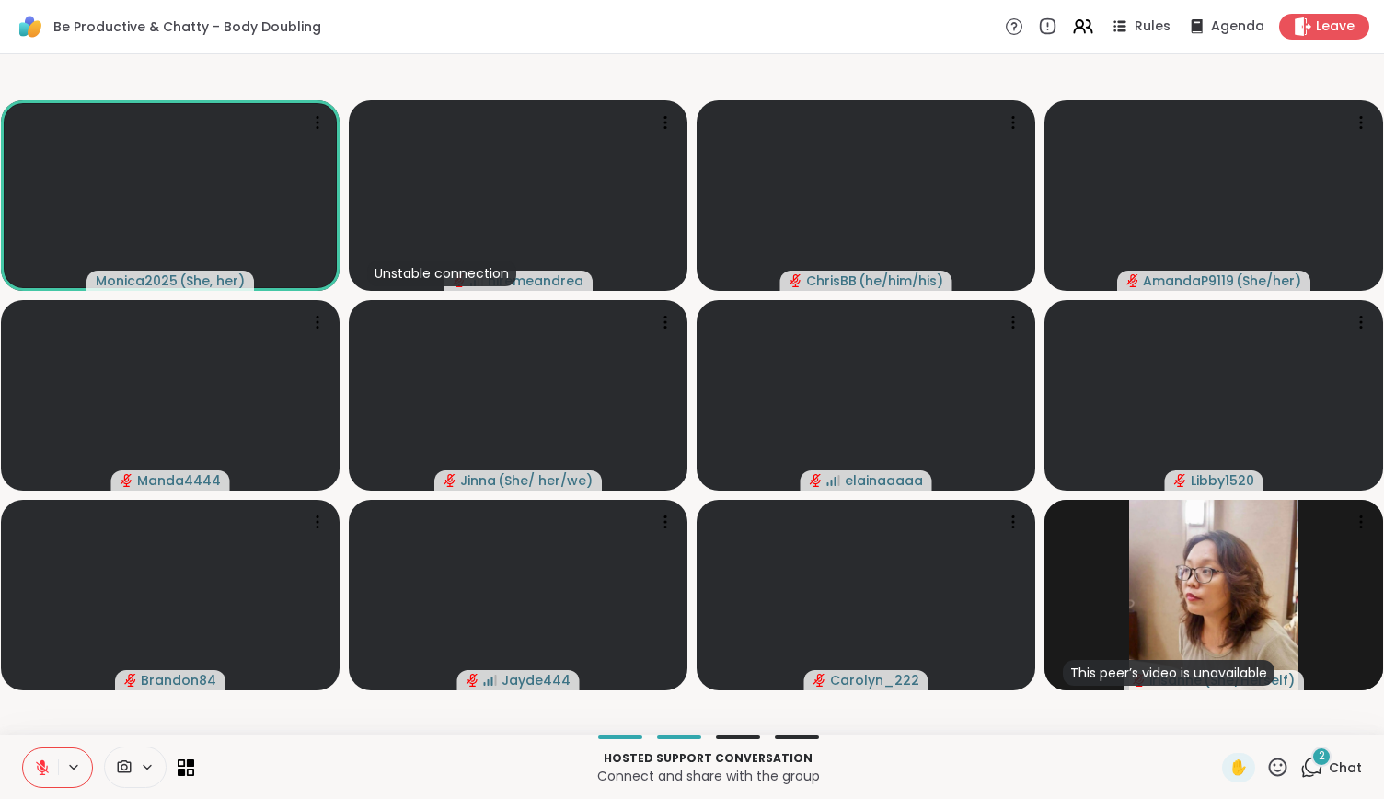
click at [1269, 768] on icon at bounding box center [1277, 767] width 23 height 23
click at [1193, 706] on div "✋ ❤️ 👍 🌟 🎉" at bounding box center [1285, 718] width 184 height 59
click at [1266, 769] on icon at bounding box center [1277, 767] width 23 height 23
click at [1215, 717] on span "❤️" at bounding box center [1224, 719] width 18 height 22
click at [1269, 764] on icon at bounding box center [1278, 766] width 18 height 18
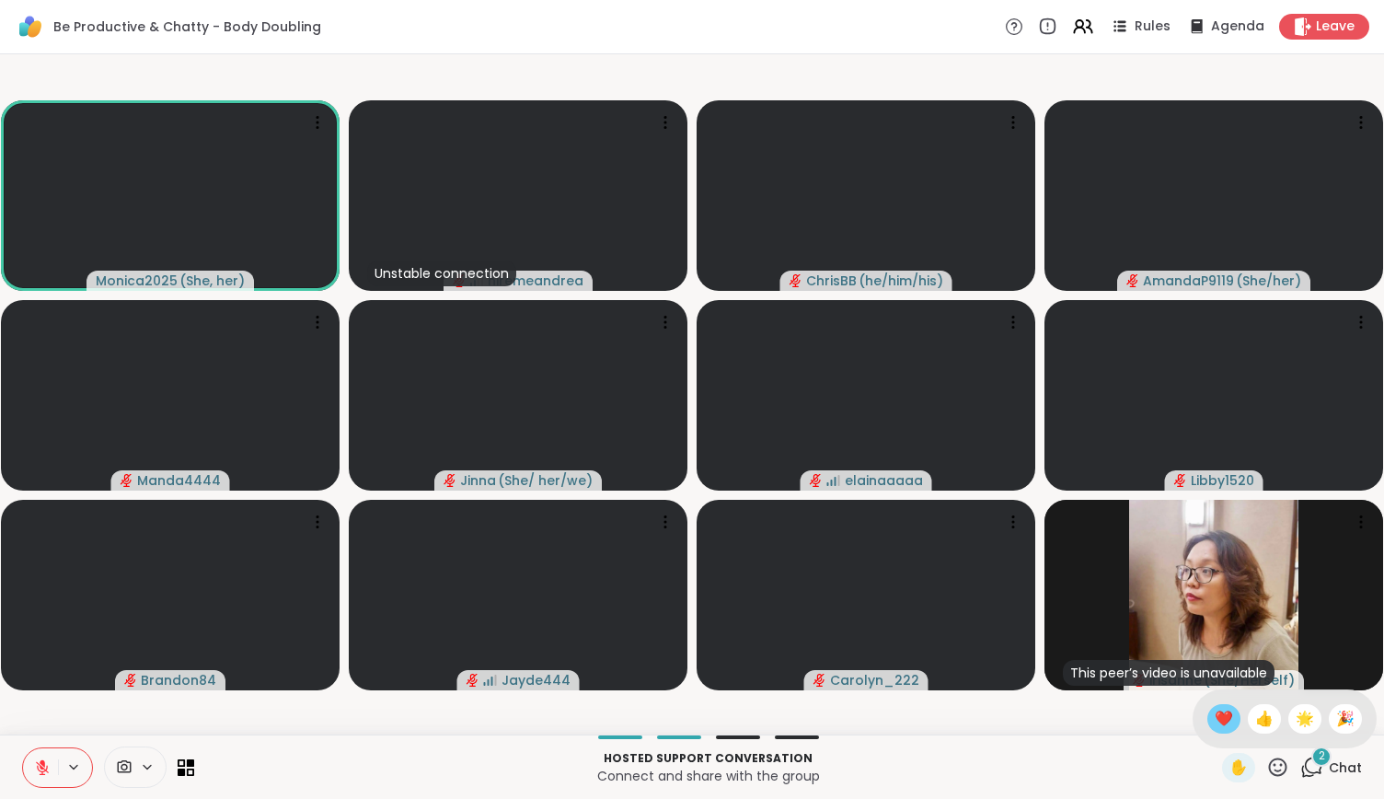
click at [1215, 726] on span "❤️" at bounding box center [1224, 719] width 18 height 22
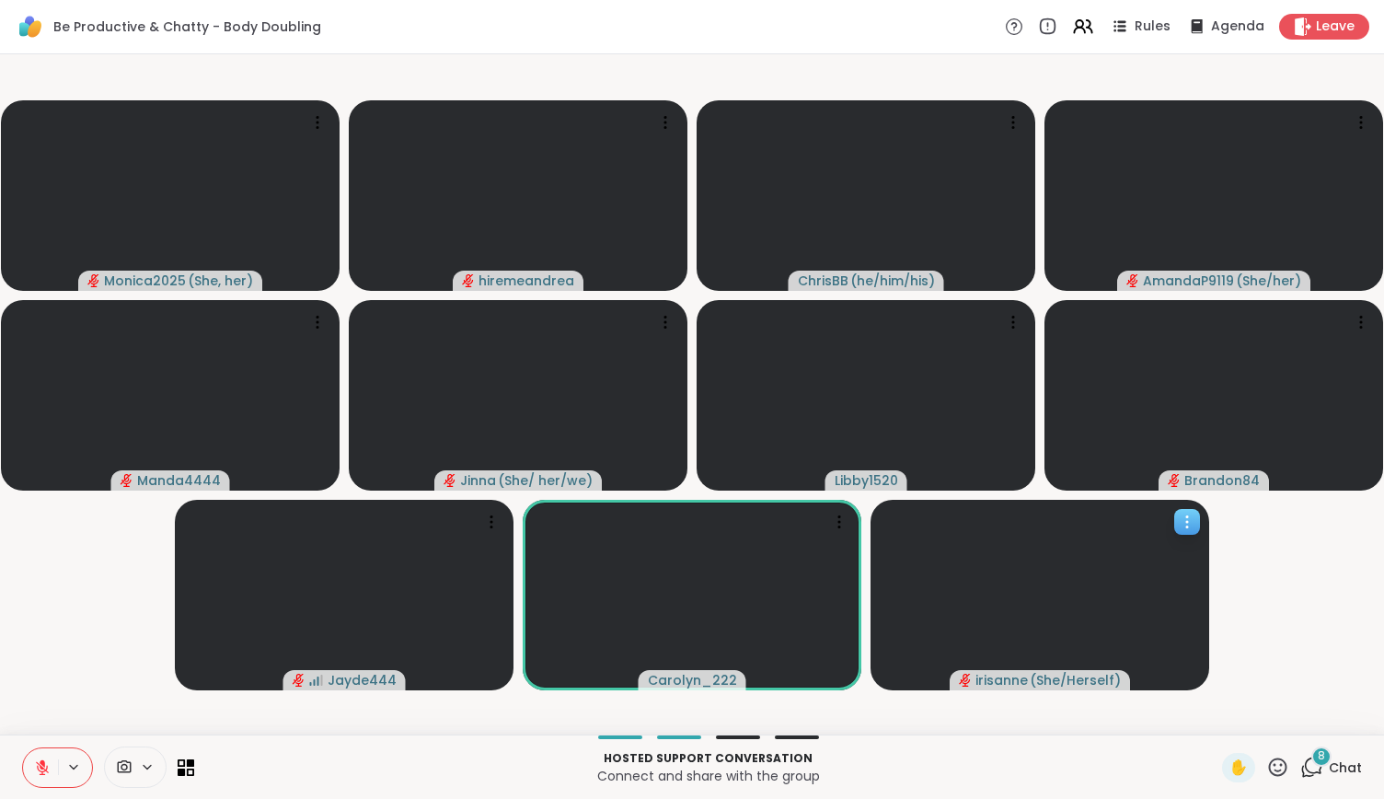
scroll to position [0, 0]
click at [989, 652] on video at bounding box center [1040, 595] width 339 height 190
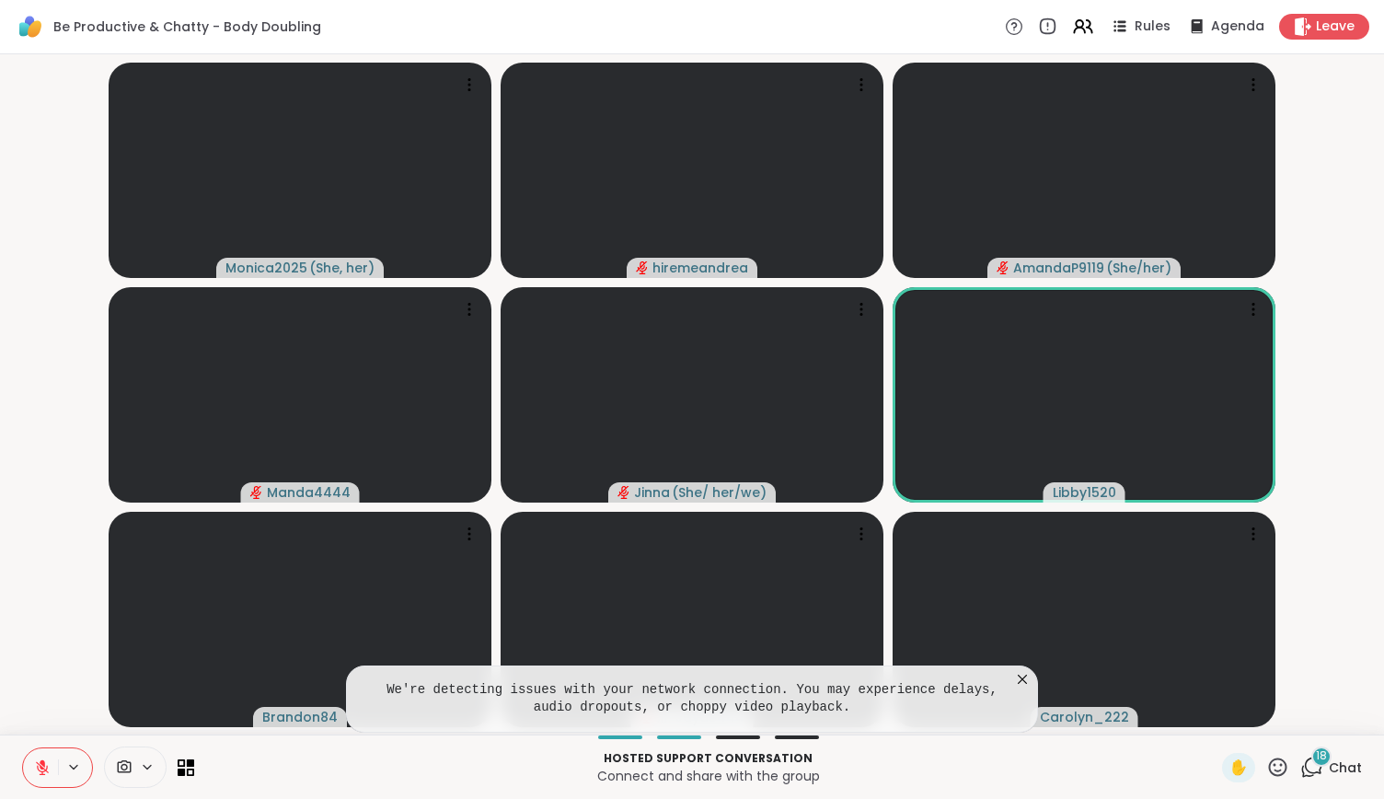
click at [49, 770] on icon at bounding box center [42, 767] width 17 height 17
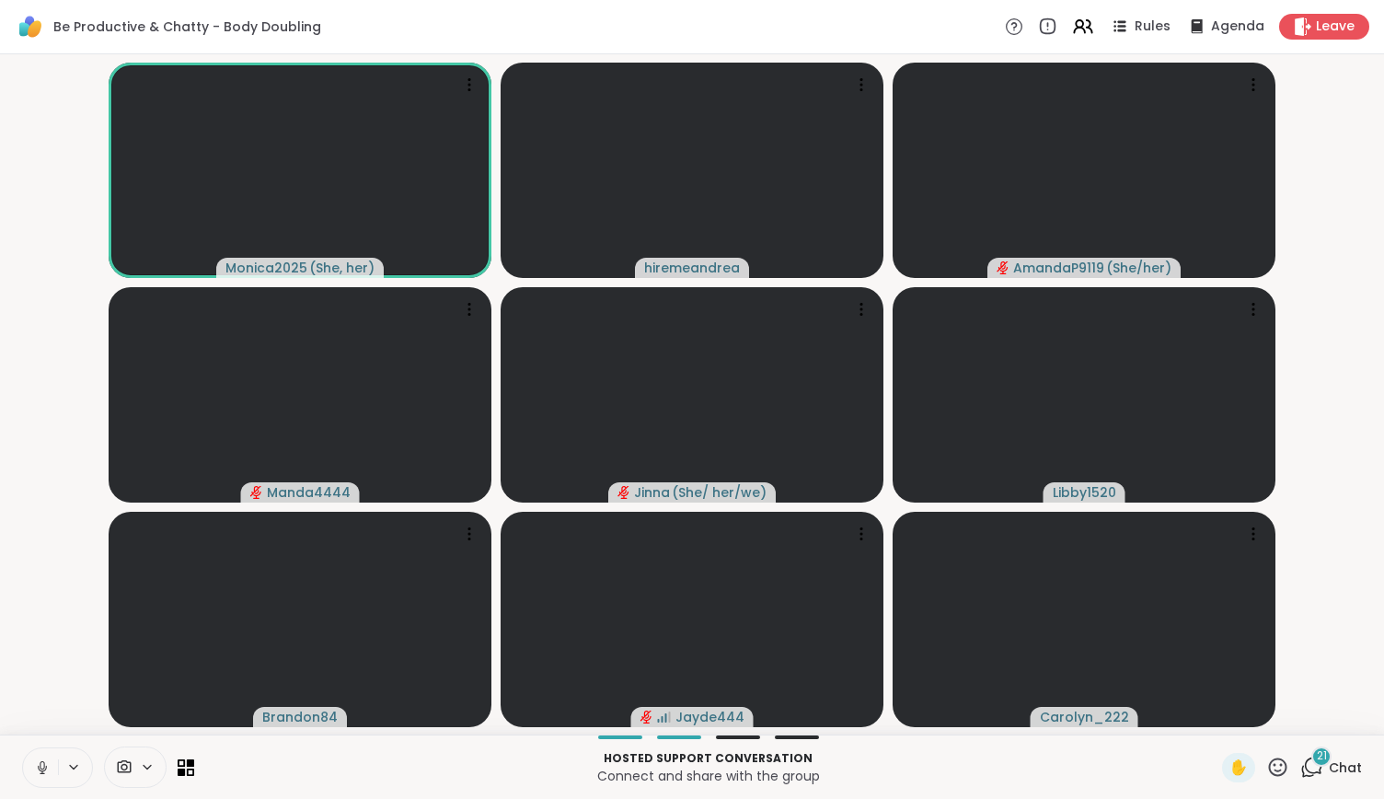
click at [1261, 753] on div "✋" at bounding box center [1255, 767] width 67 height 29
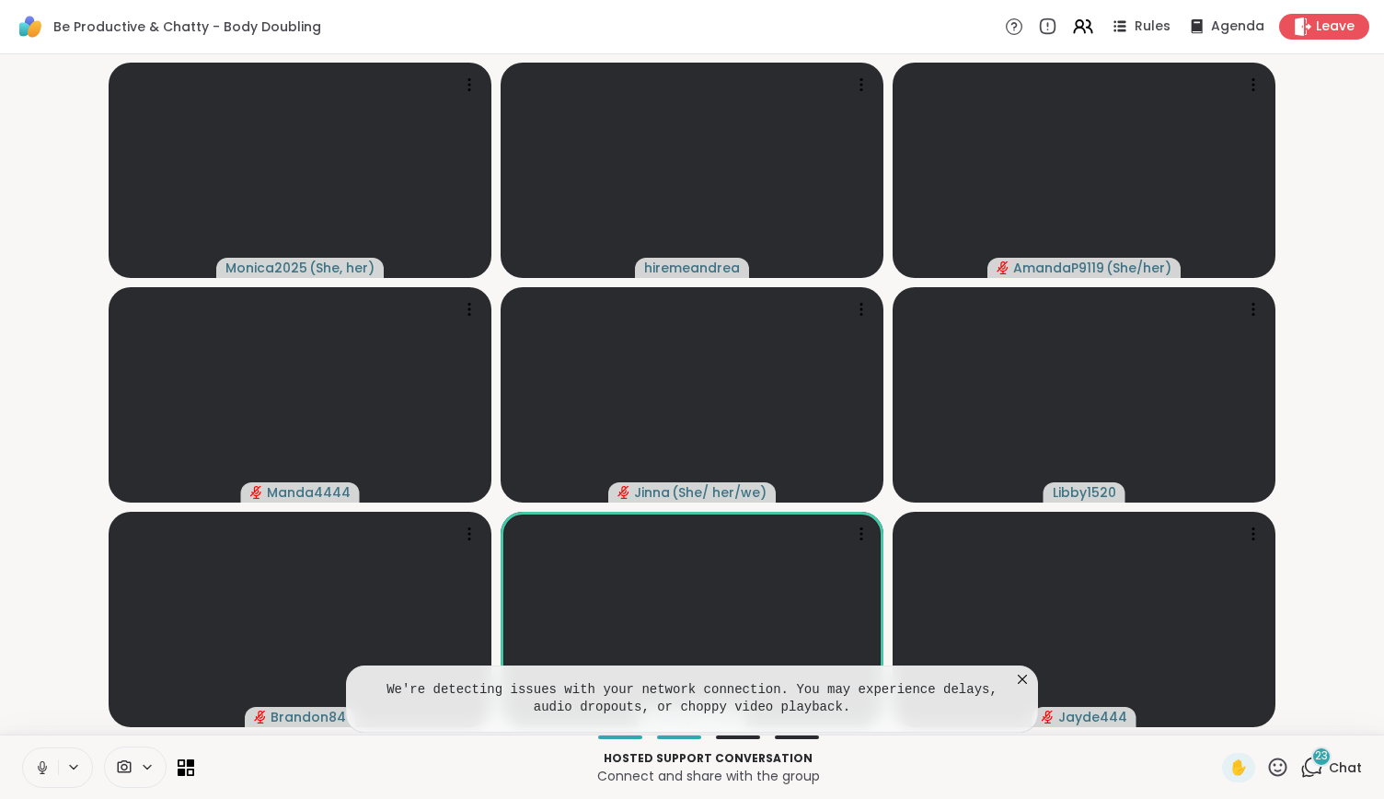
click at [1266, 768] on icon at bounding box center [1277, 767] width 23 height 23
click at [1329, 719] on div "🎉" at bounding box center [1345, 718] width 33 height 29
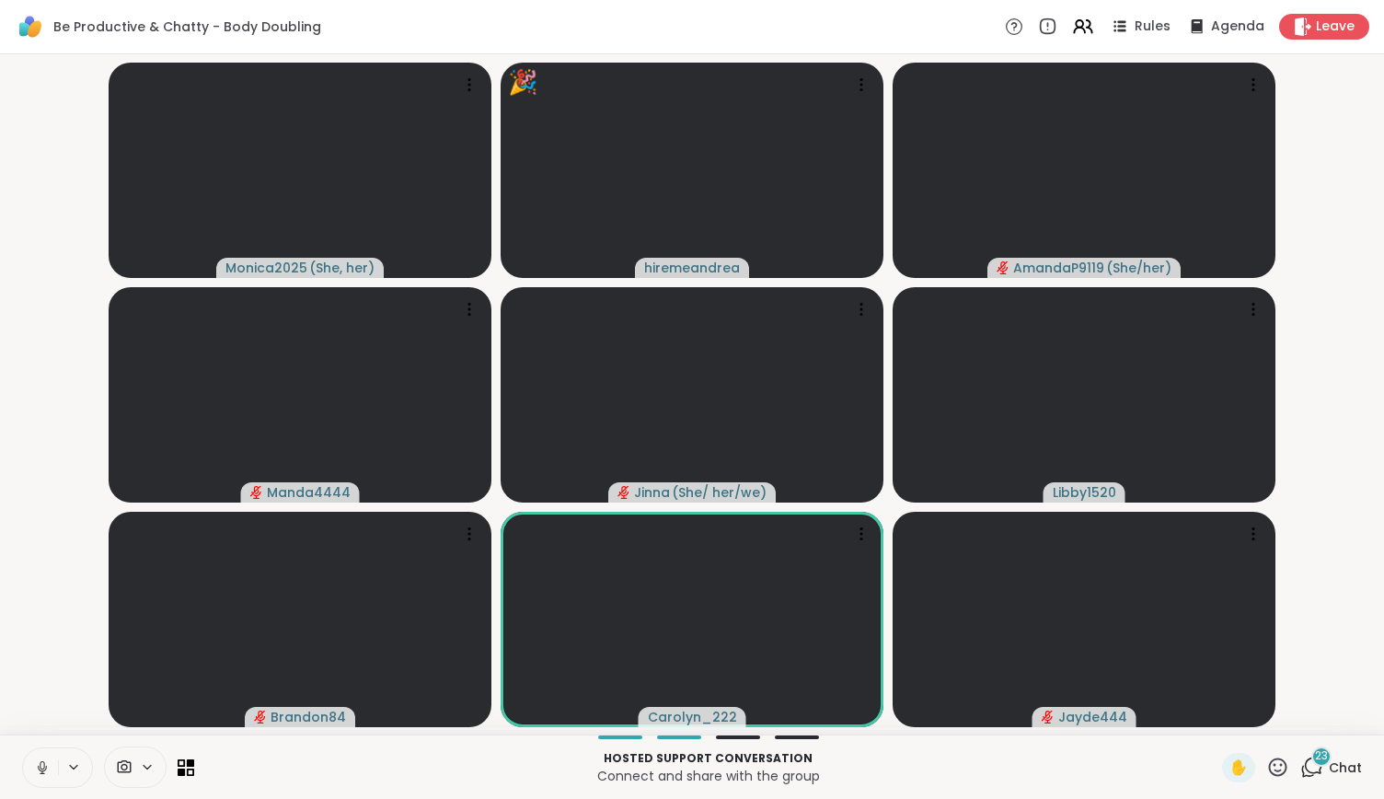
click at [1251, 768] on div "✋" at bounding box center [1255, 767] width 67 height 29
click at [1273, 764] on icon at bounding box center [1278, 766] width 18 height 18
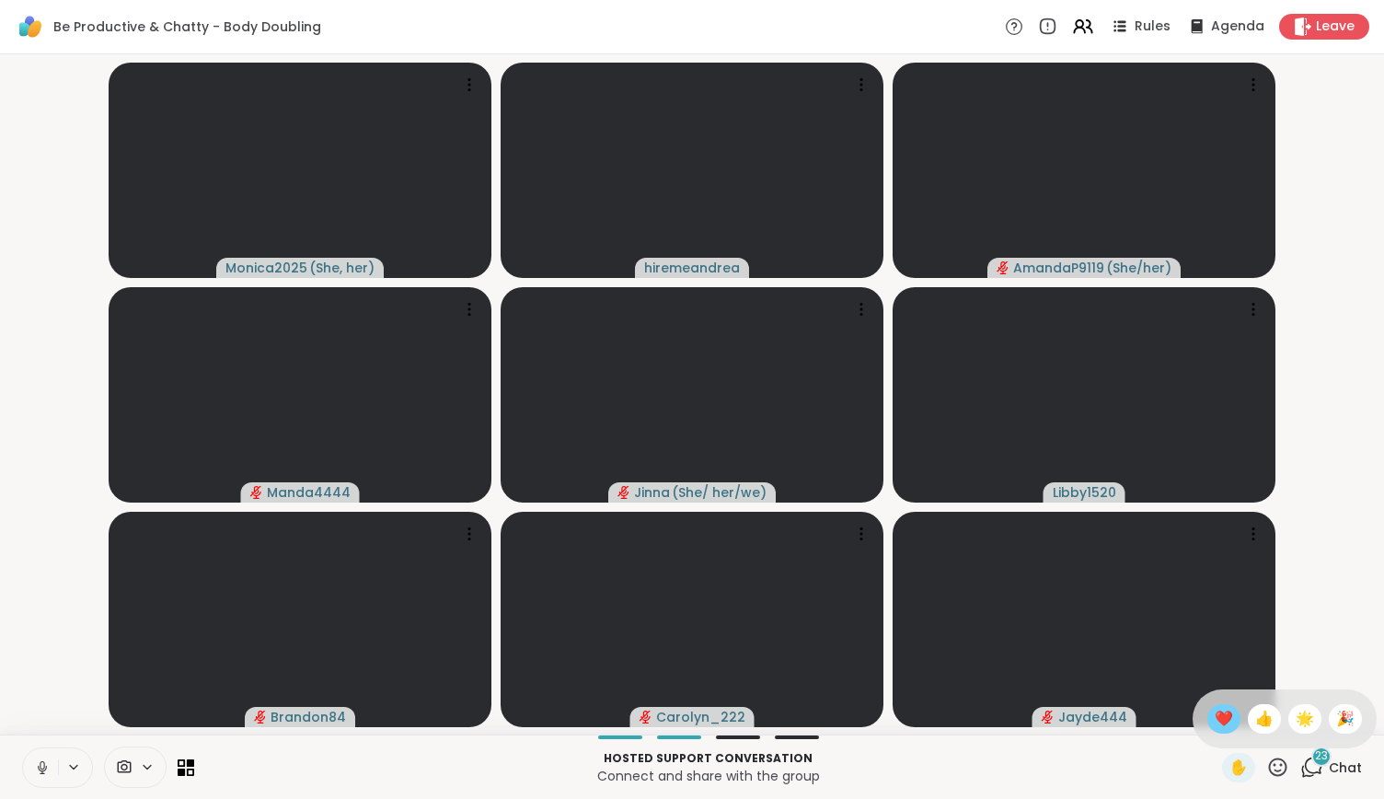
click at [1215, 714] on span "❤️" at bounding box center [1224, 719] width 18 height 22
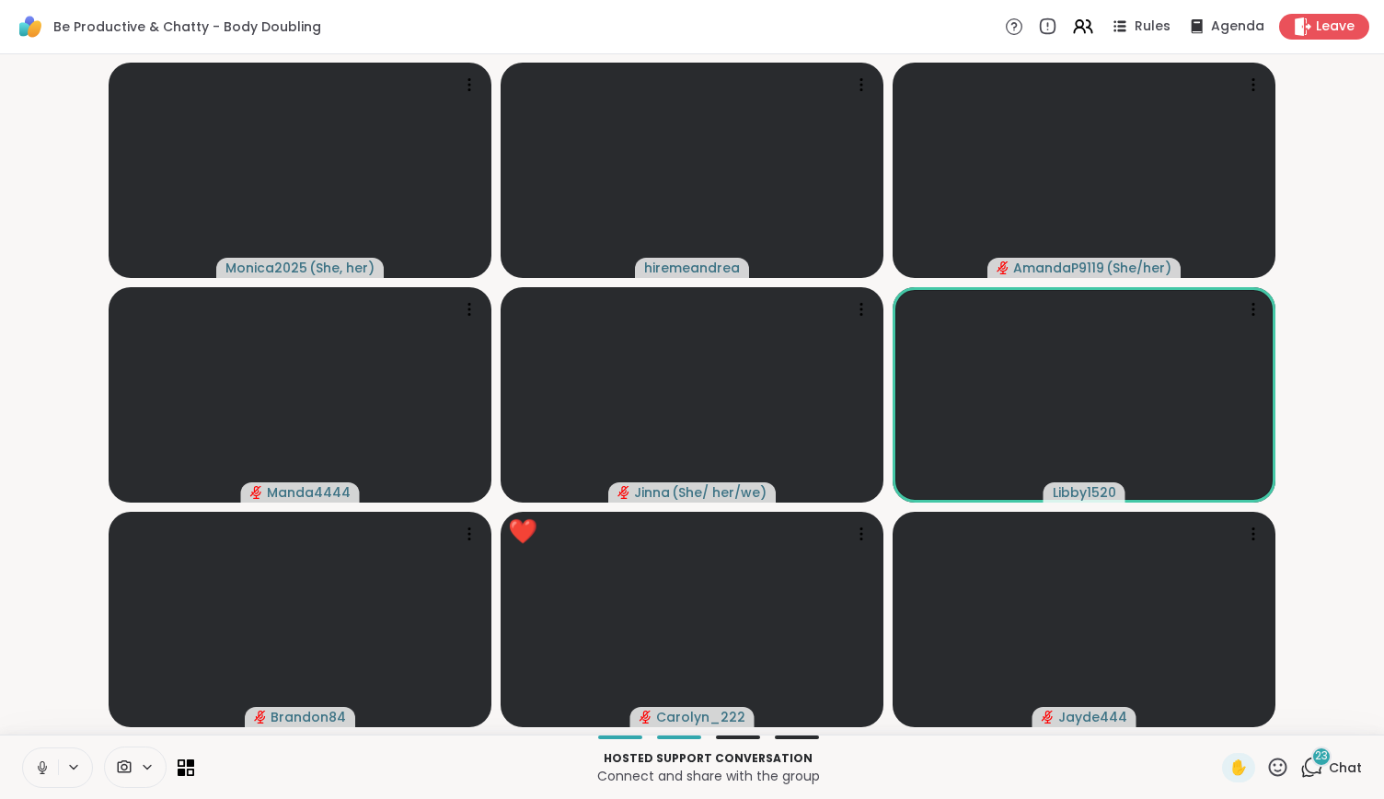
click at [1266, 761] on icon at bounding box center [1277, 767] width 23 height 23
click at [1215, 715] on span "❤️" at bounding box center [1224, 719] width 18 height 22
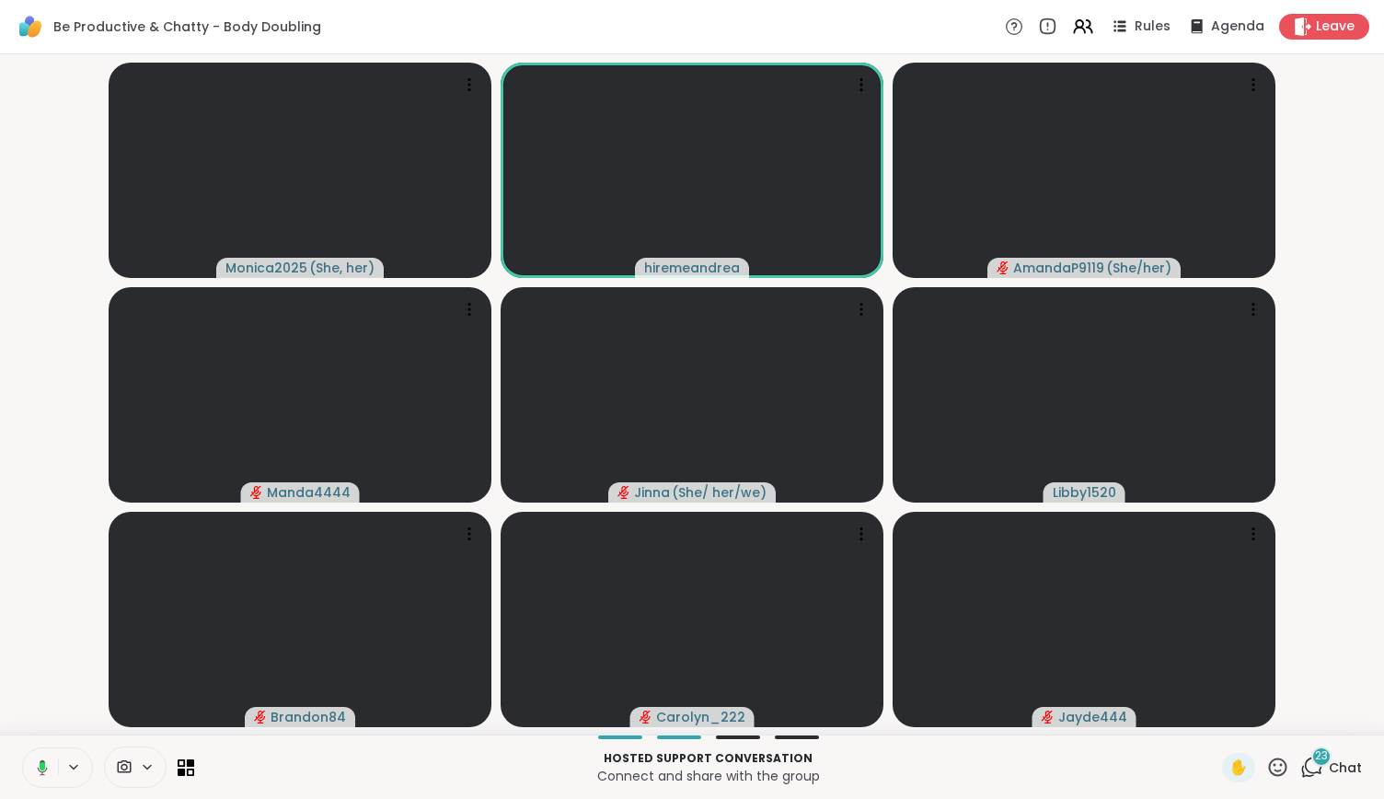
click at [1303, 766] on icon at bounding box center [1311, 767] width 23 height 23
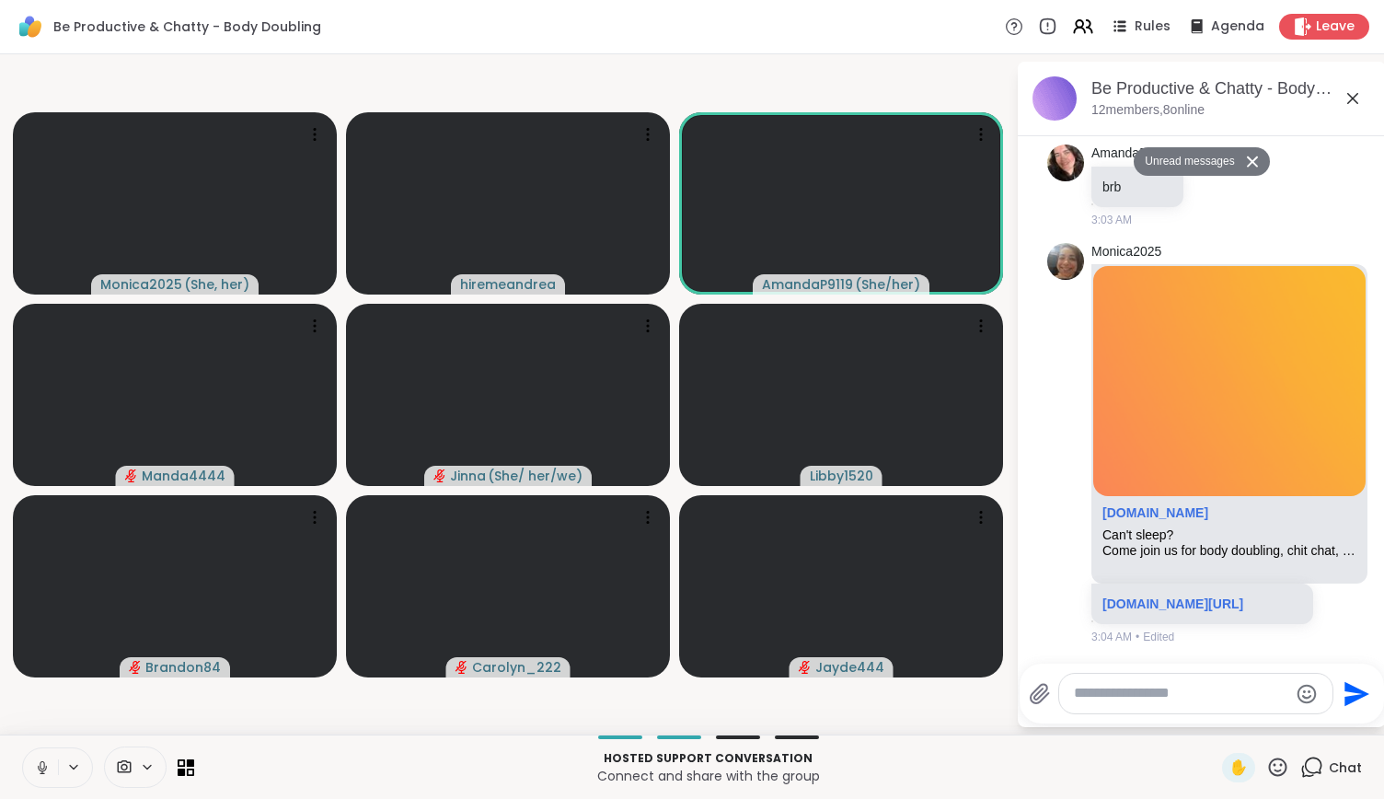
scroll to position [9550, 0]
click at [1141, 505] on link "sharewellnow.com" at bounding box center [1155, 512] width 106 height 15
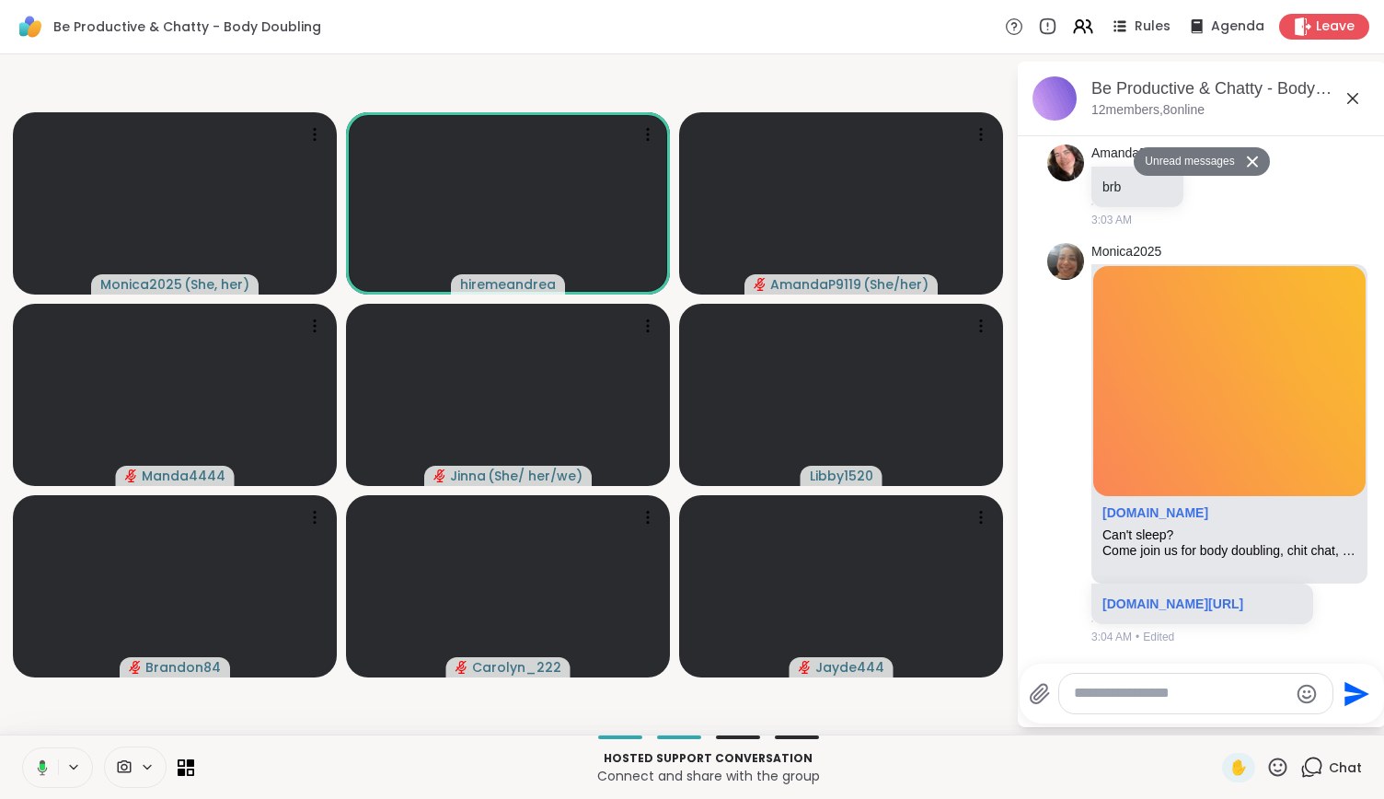
click at [944, 58] on div "Monica2025 ( She, her ) hiremeandrea AmandaP9119 ( She/her ) Manda4444 Jinna ( …" at bounding box center [692, 394] width 1384 height 680
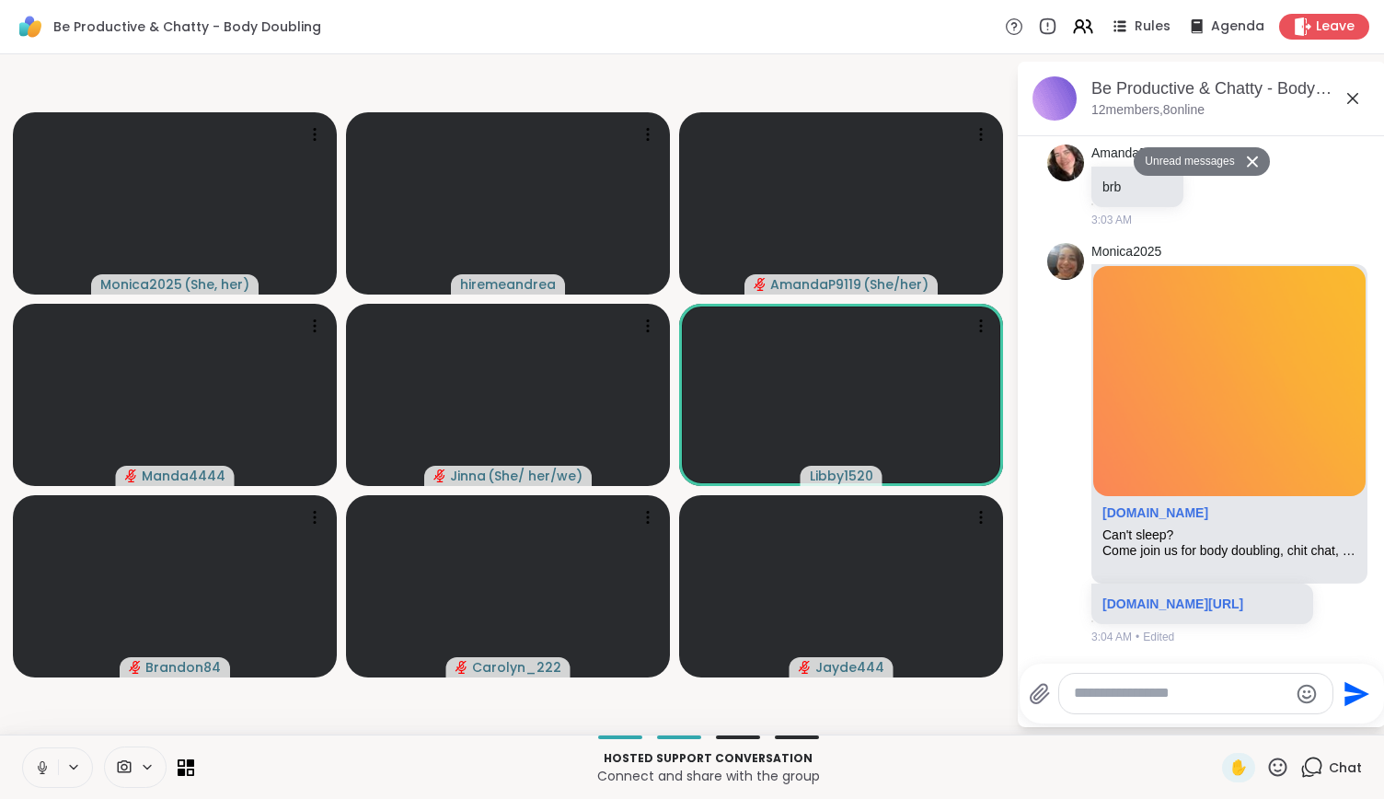
click at [41, 763] on icon at bounding box center [42, 767] width 17 height 17
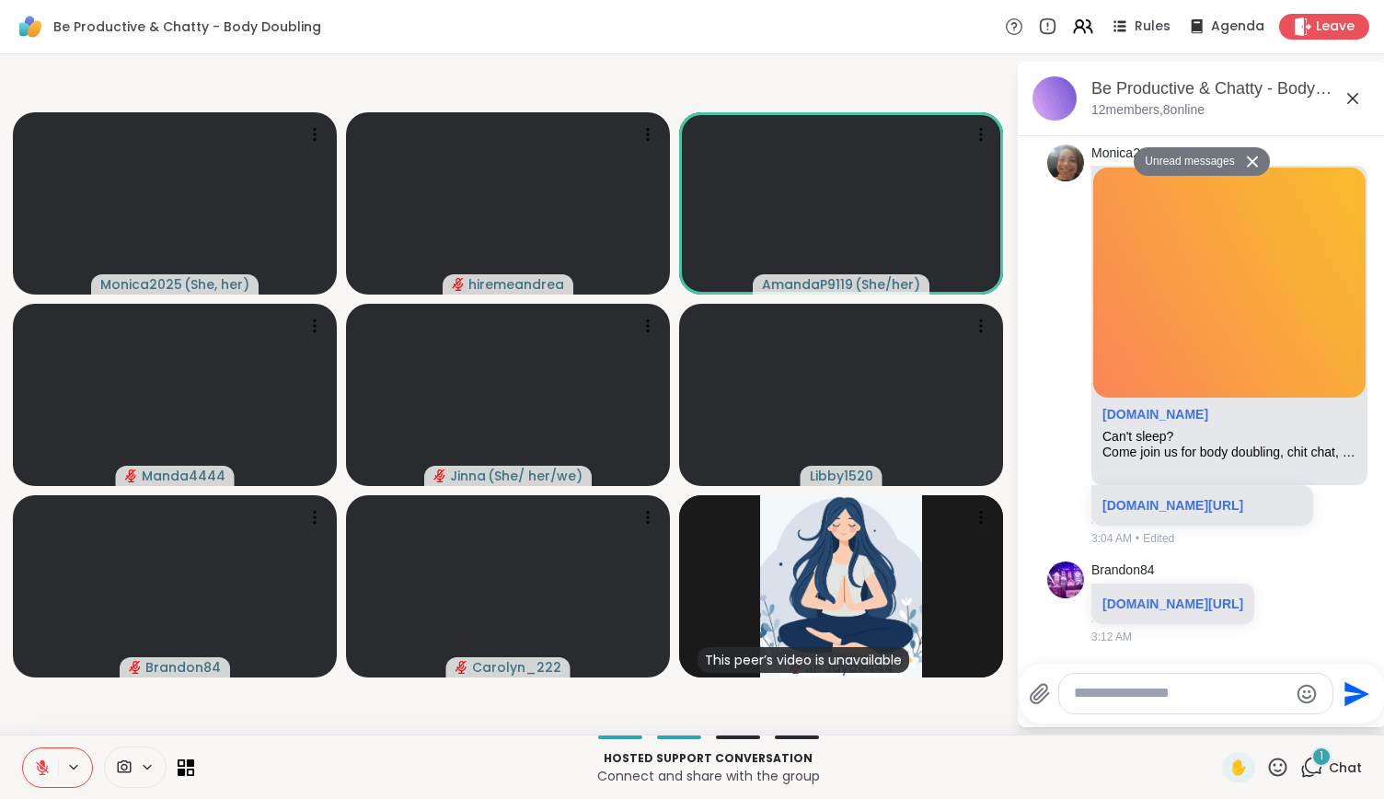
scroll to position [9659, 0]
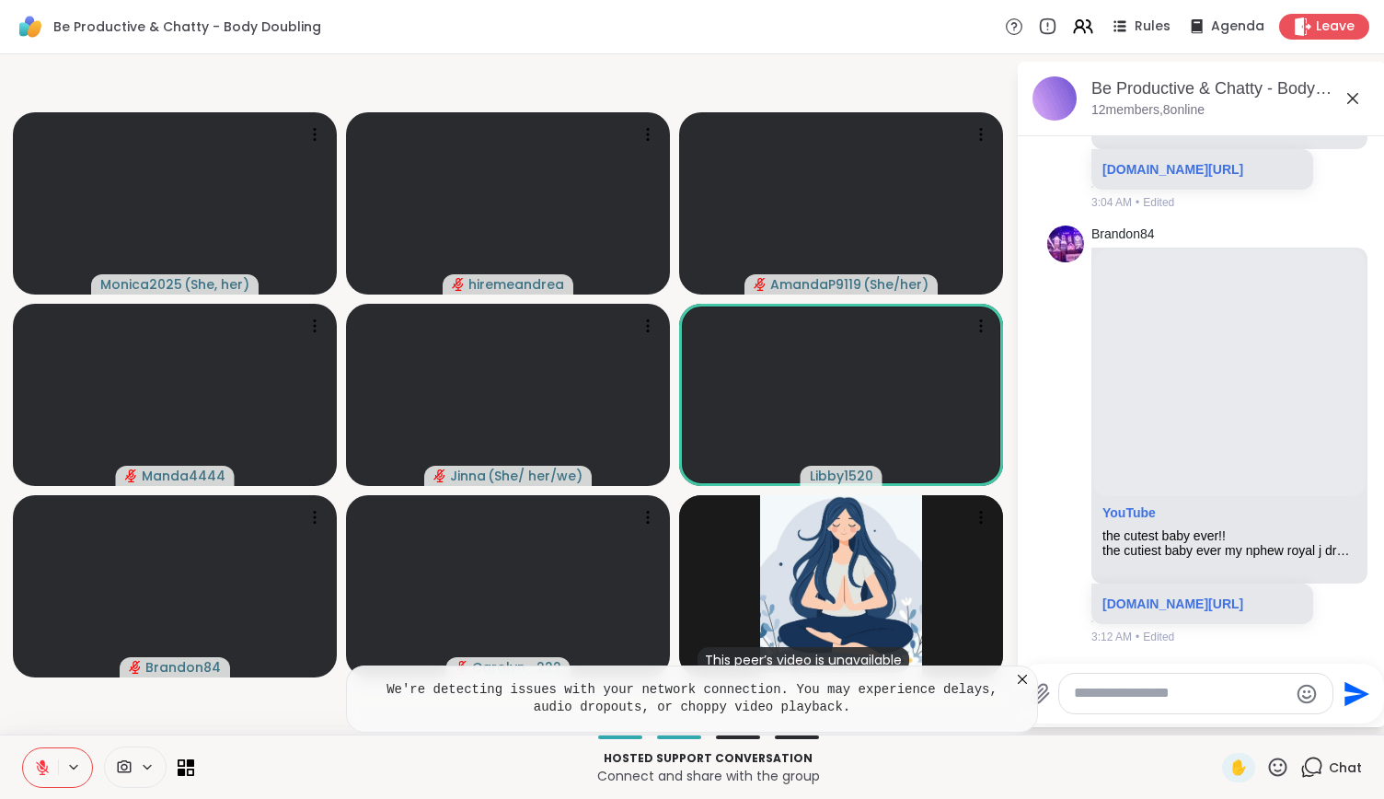
click at [1266, 758] on icon at bounding box center [1277, 767] width 23 height 23
click at [1341, 721] on div "🎉" at bounding box center [1345, 718] width 33 height 29
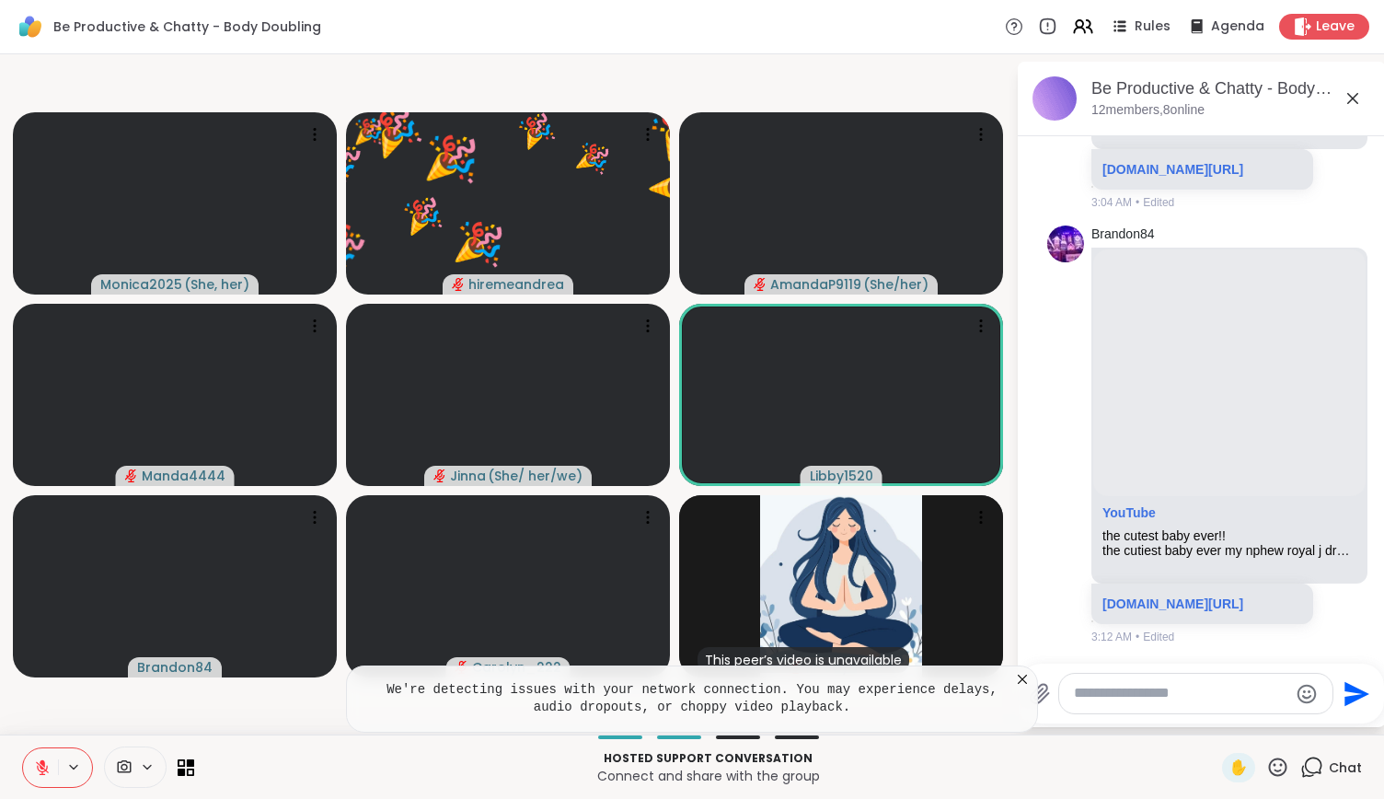
click at [1266, 770] on icon at bounding box center [1277, 767] width 23 height 23
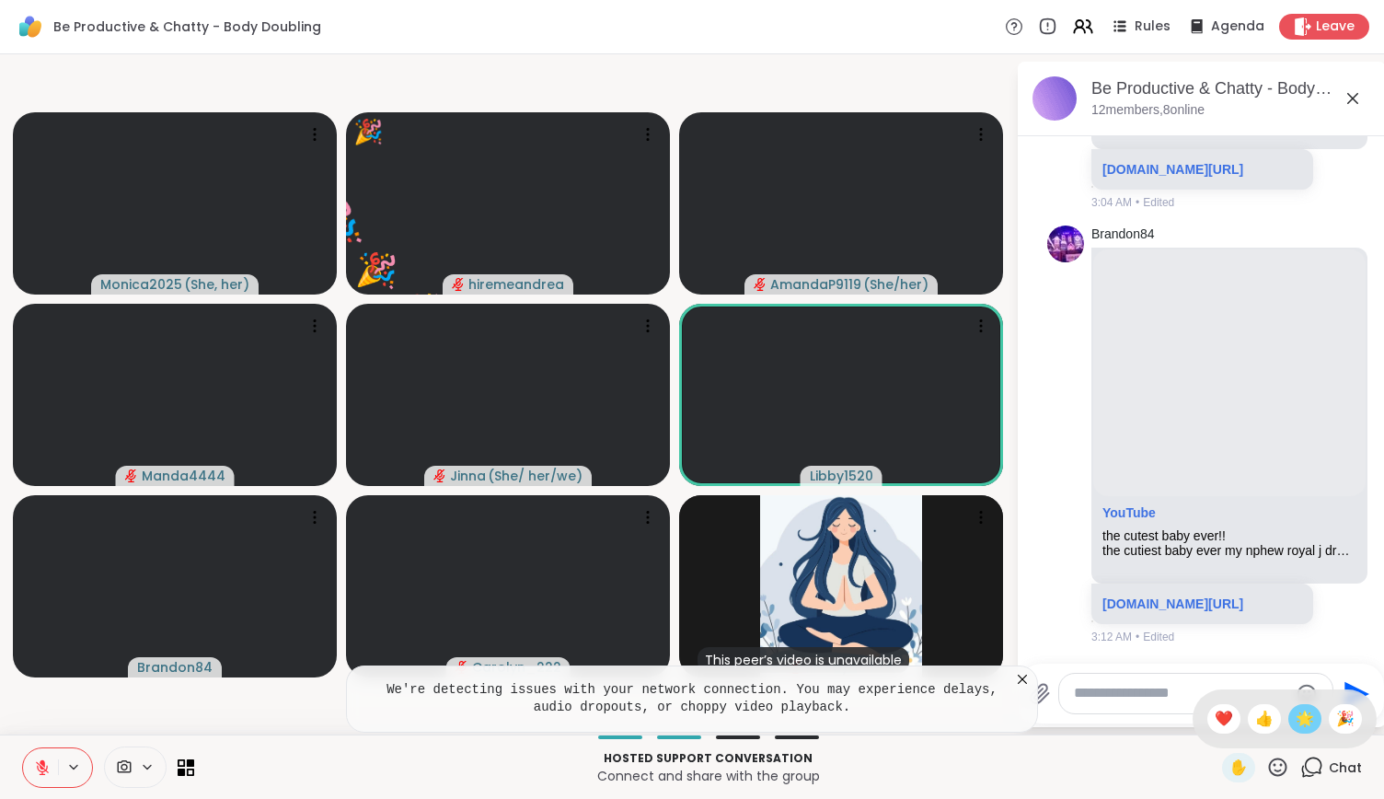
click at [1296, 715] on span "🌟" at bounding box center [1305, 719] width 18 height 22
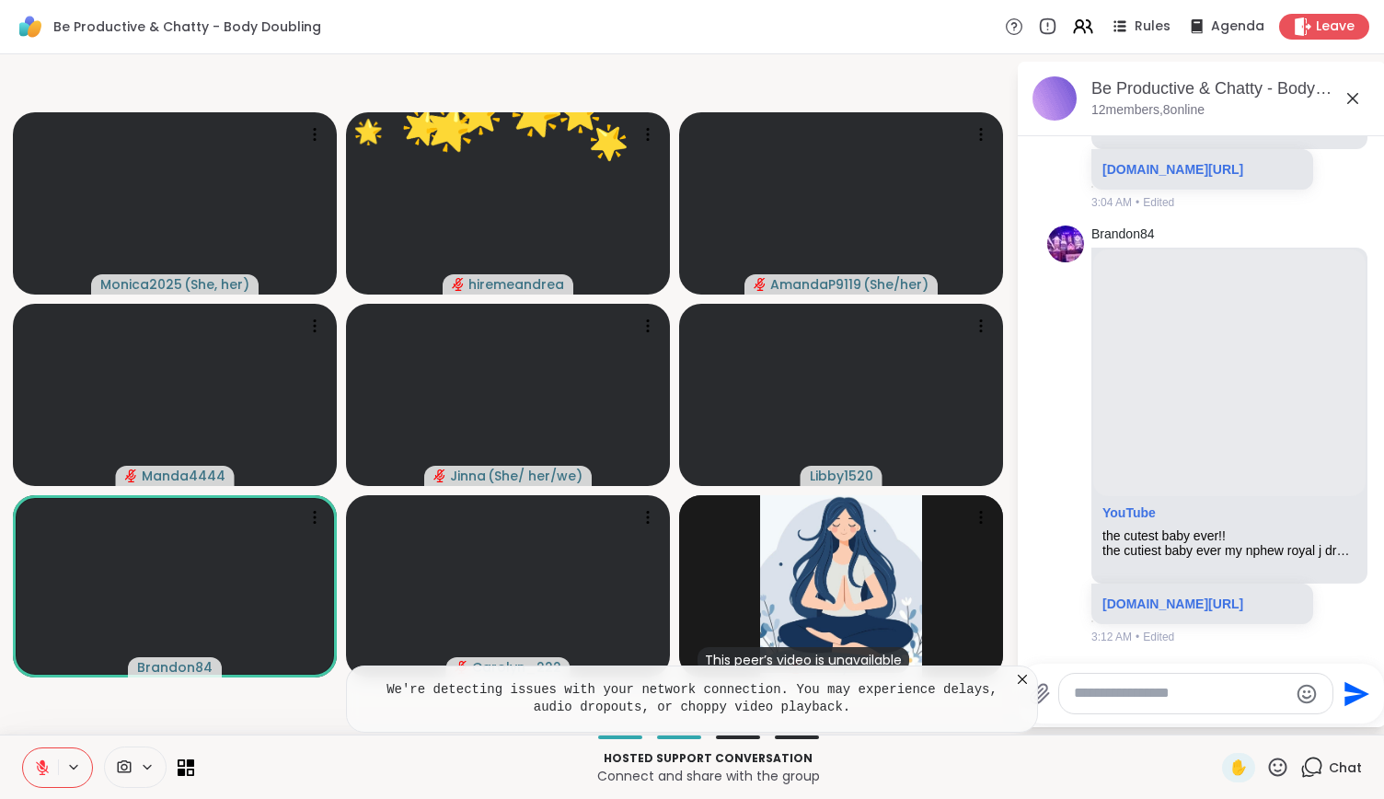
click at [1268, 772] on icon at bounding box center [1277, 767] width 23 height 23
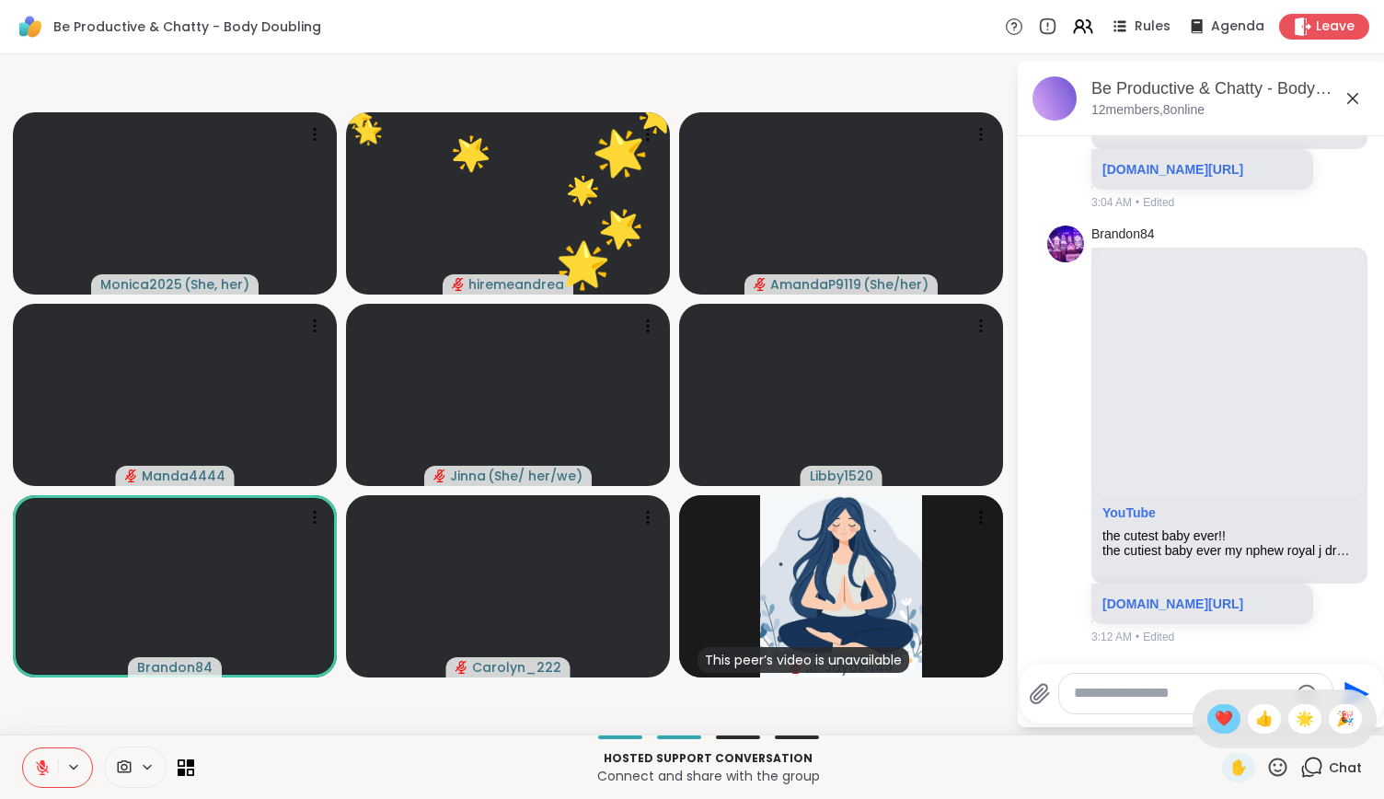
click at [1215, 723] on span "❤️" at bounding box center [1224, 719] width 18 height 22
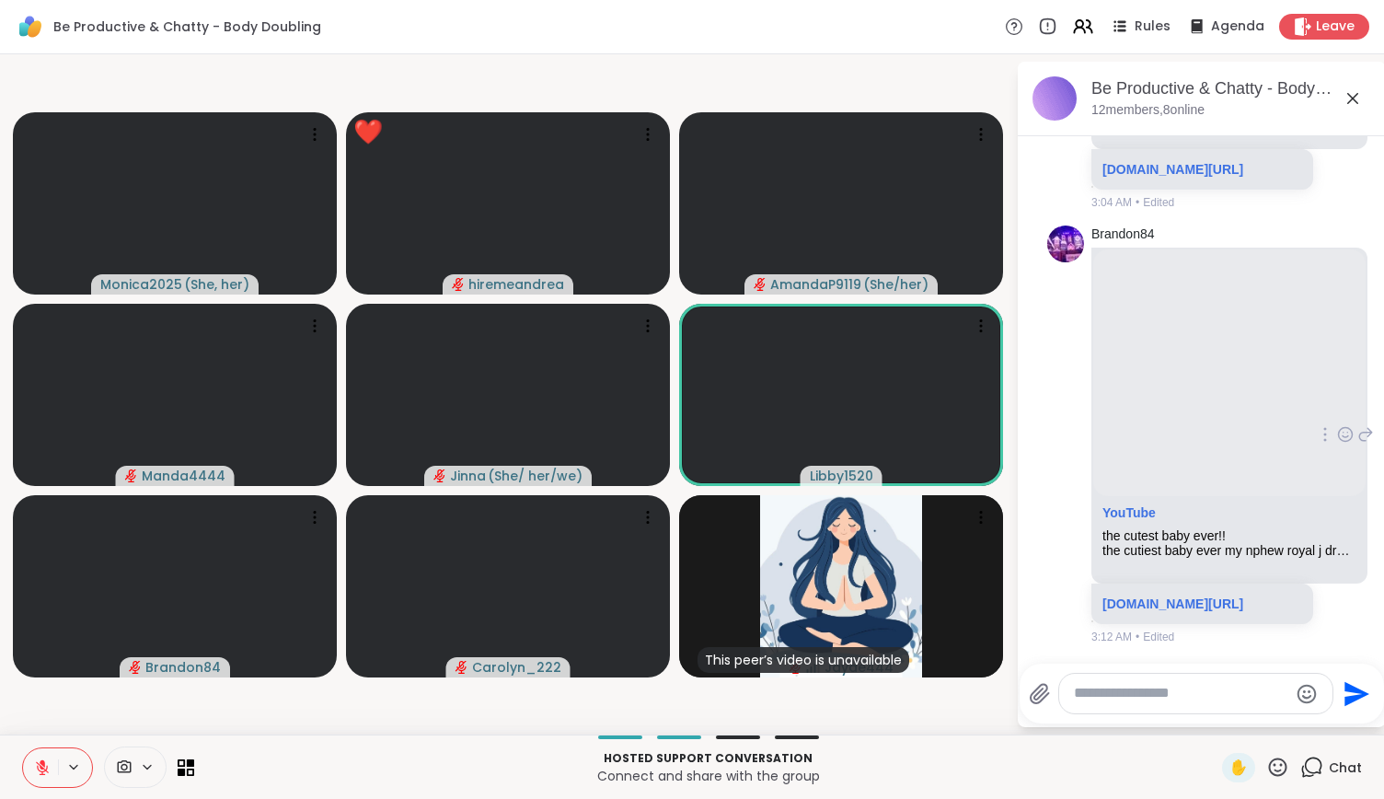
scroll to position [9852, 0]
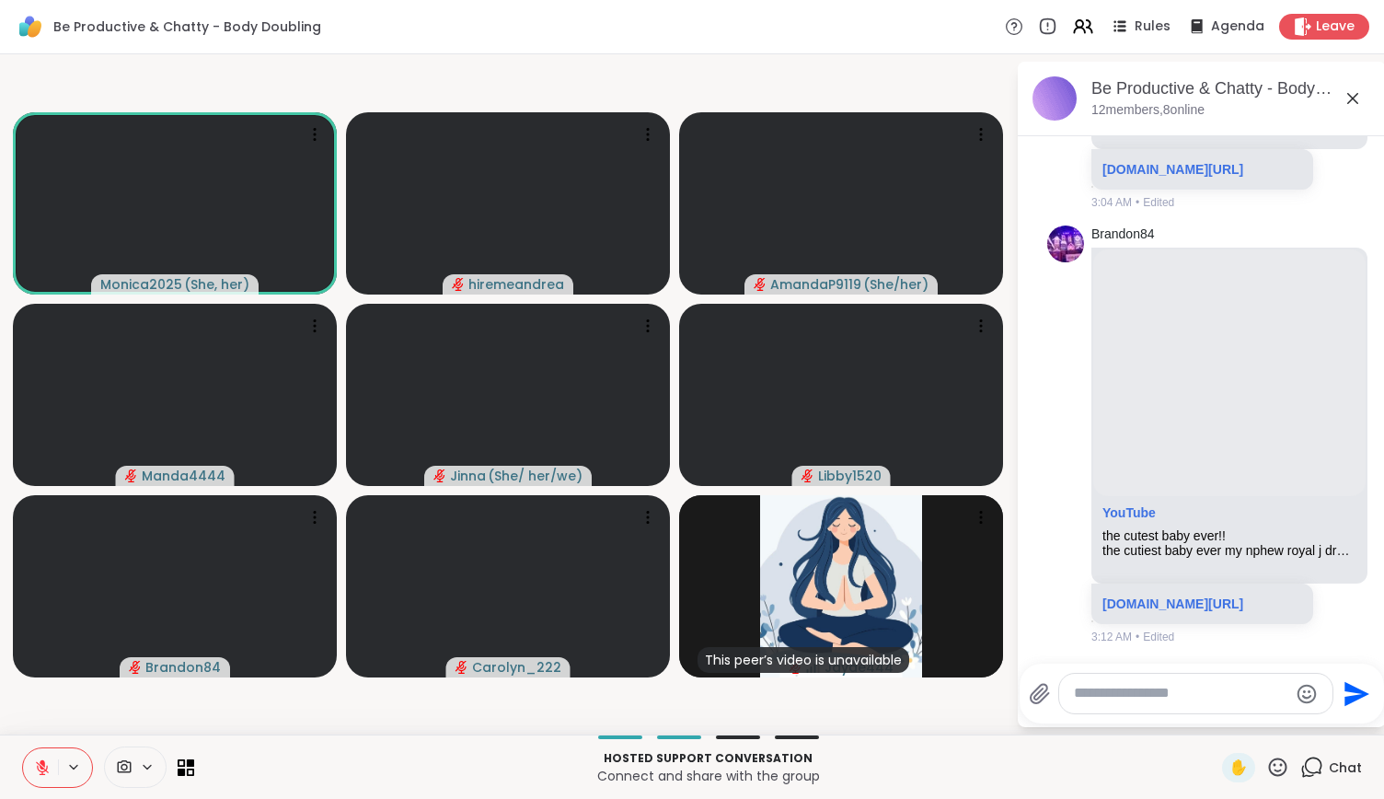
click at [1266, 759] on icon at bounding box center [1277, 767] width 23 height 23
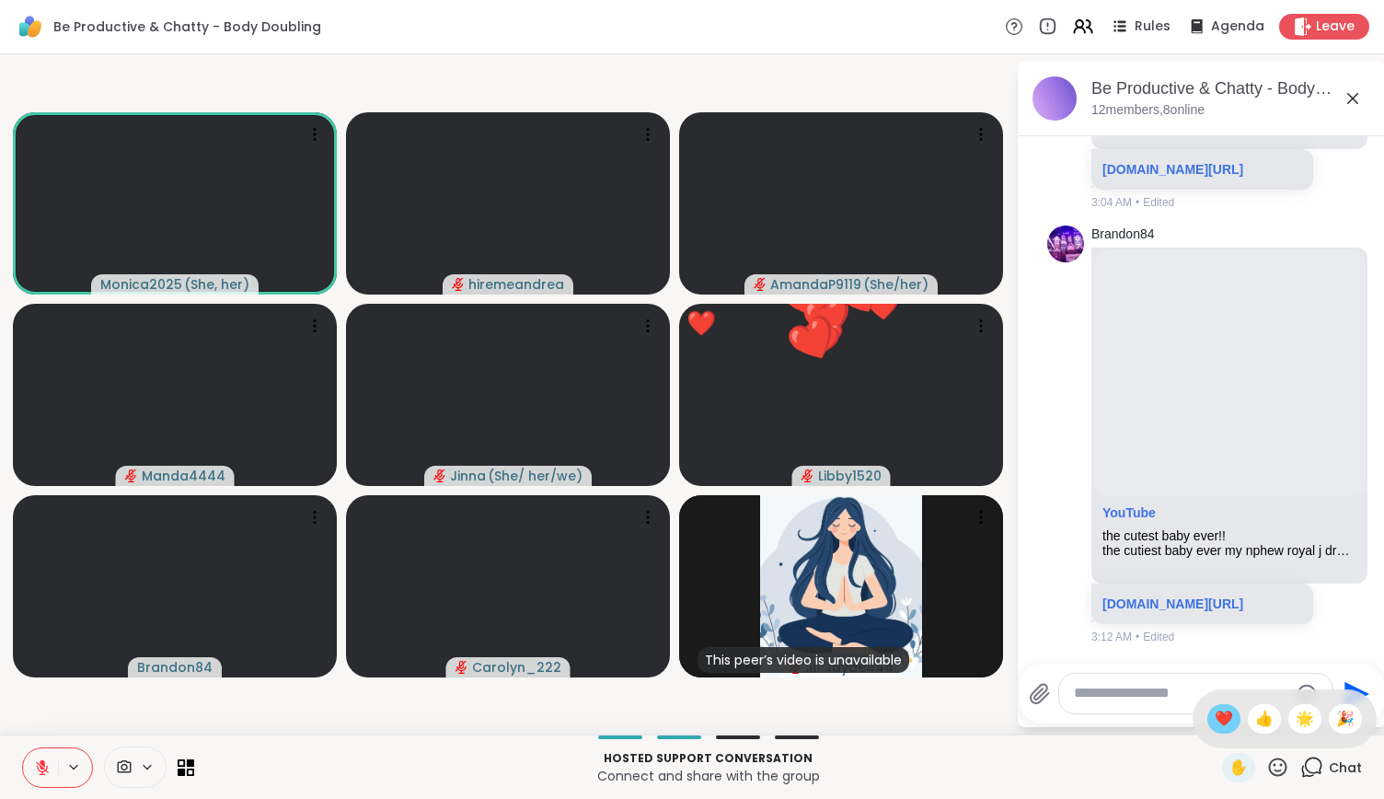
click at [1208, 731] on div "❤️" at bounding box center [1223, 718] width 33 height 29
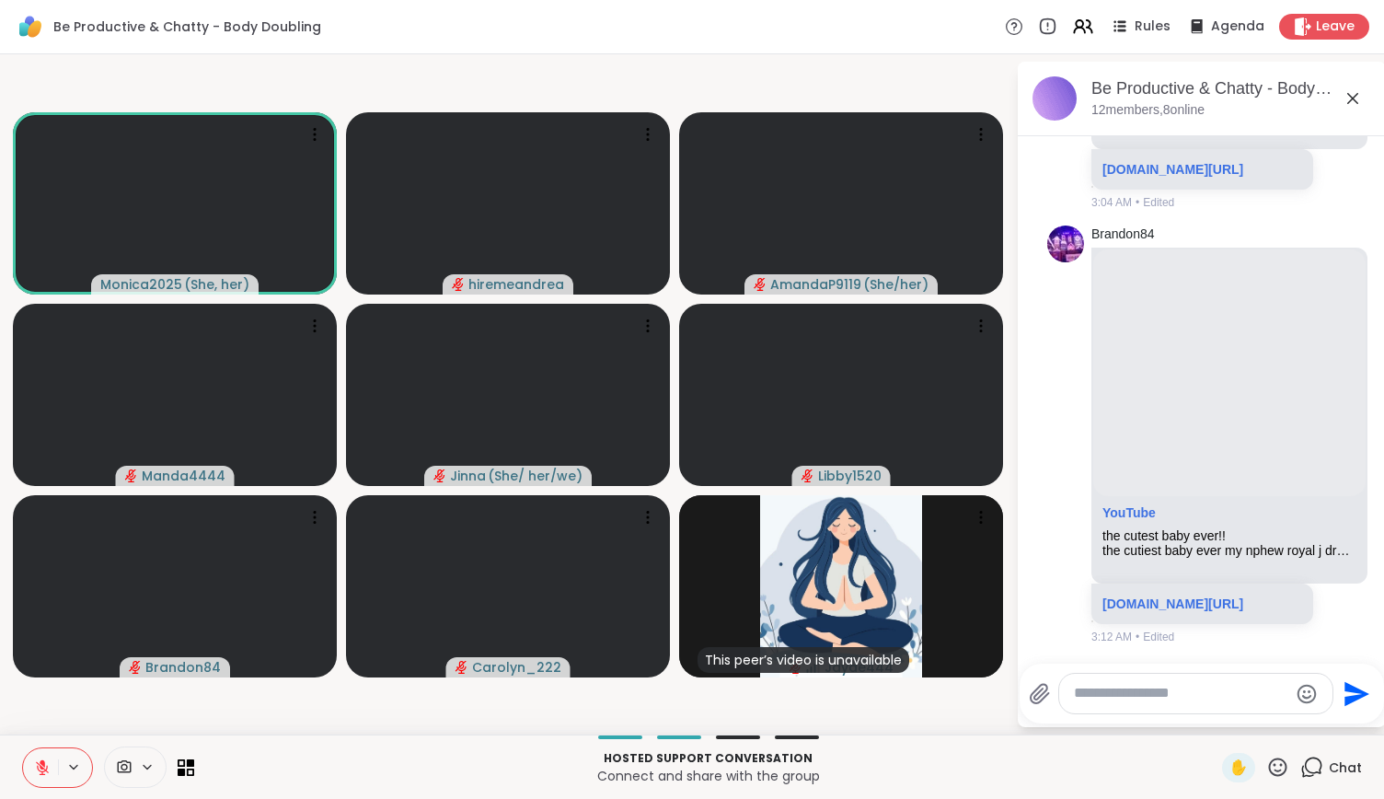
click at [48, 763] on icon at bounding box center [42, 767] width 17 height 17
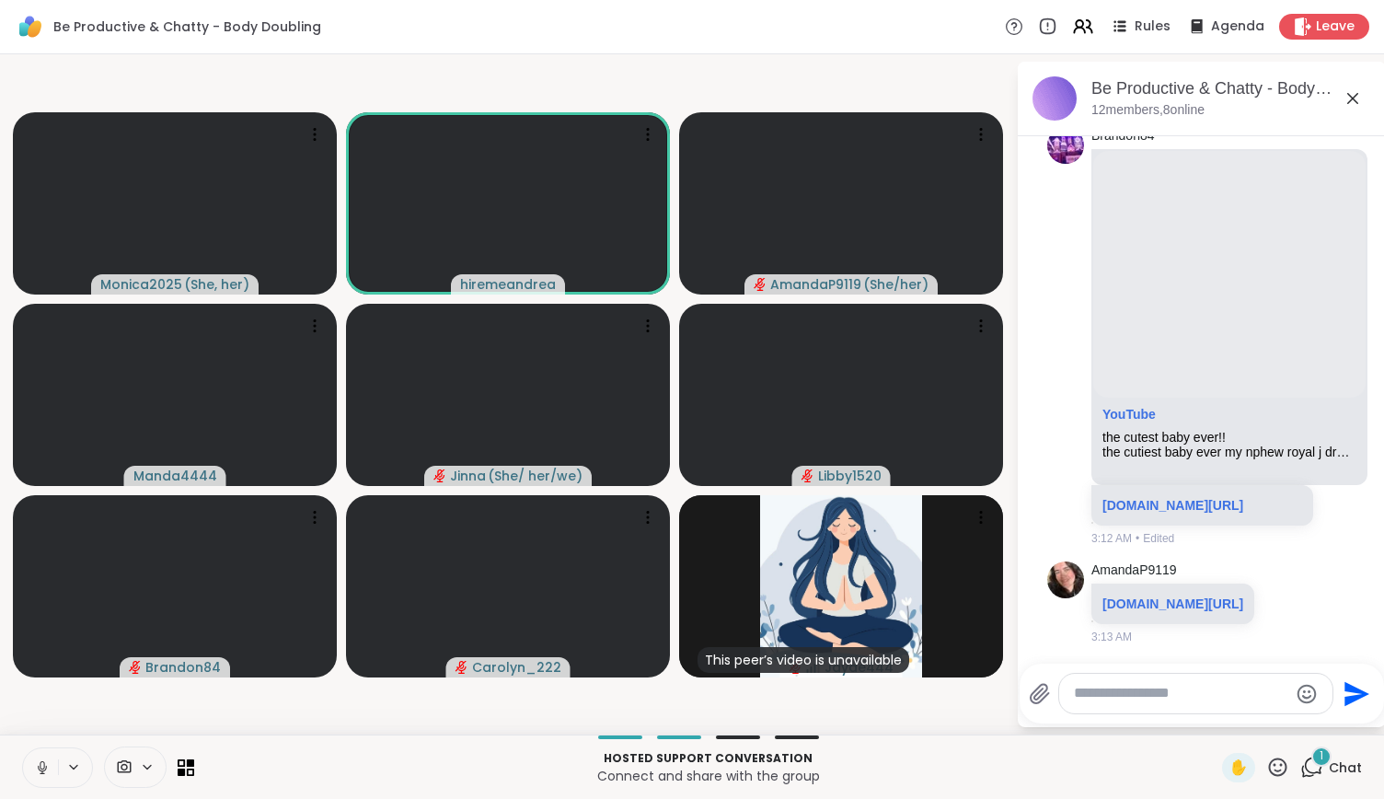
scroll to position [10111, 0]
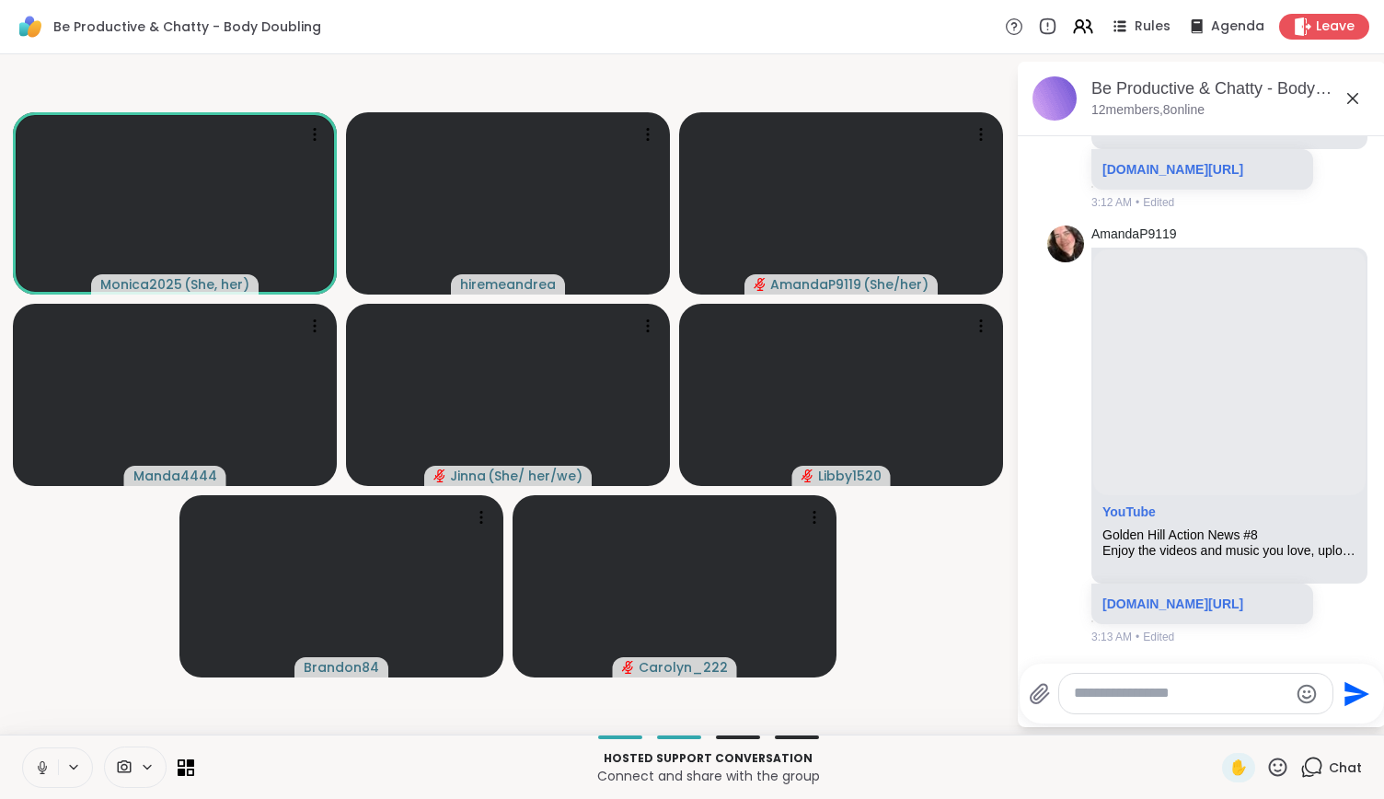
click at [39, 780] on button at bounding box center [40, 767] width 35 height 39
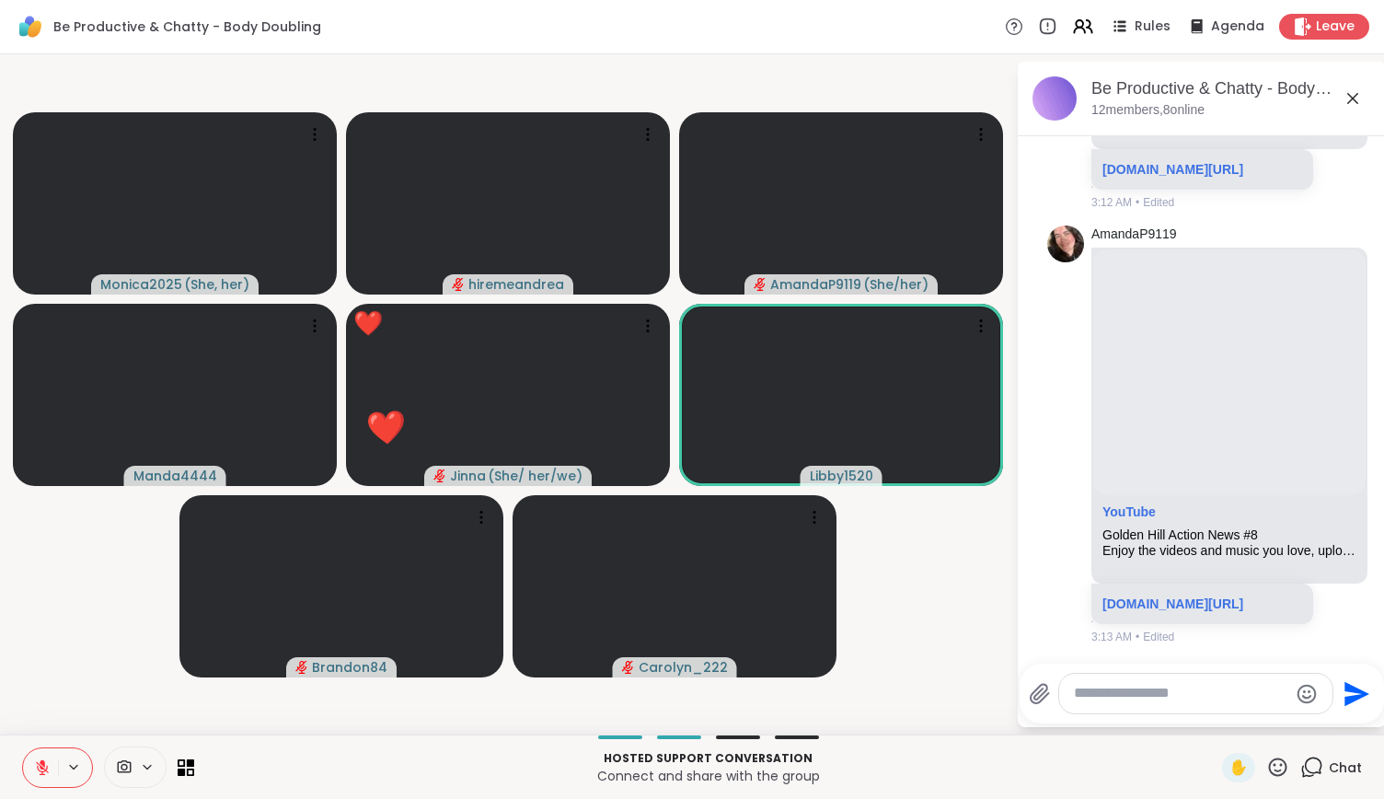
click at [1252, 762] on div "✋" at bounding box center [1255, 767] width 67 height 29
click at [1266, 769] on icon at bounding box center [1277, 767] width 23 height 23
click at [1215, 720] on span "❤️" at bounding box center [1224, 719] width 18 height 22
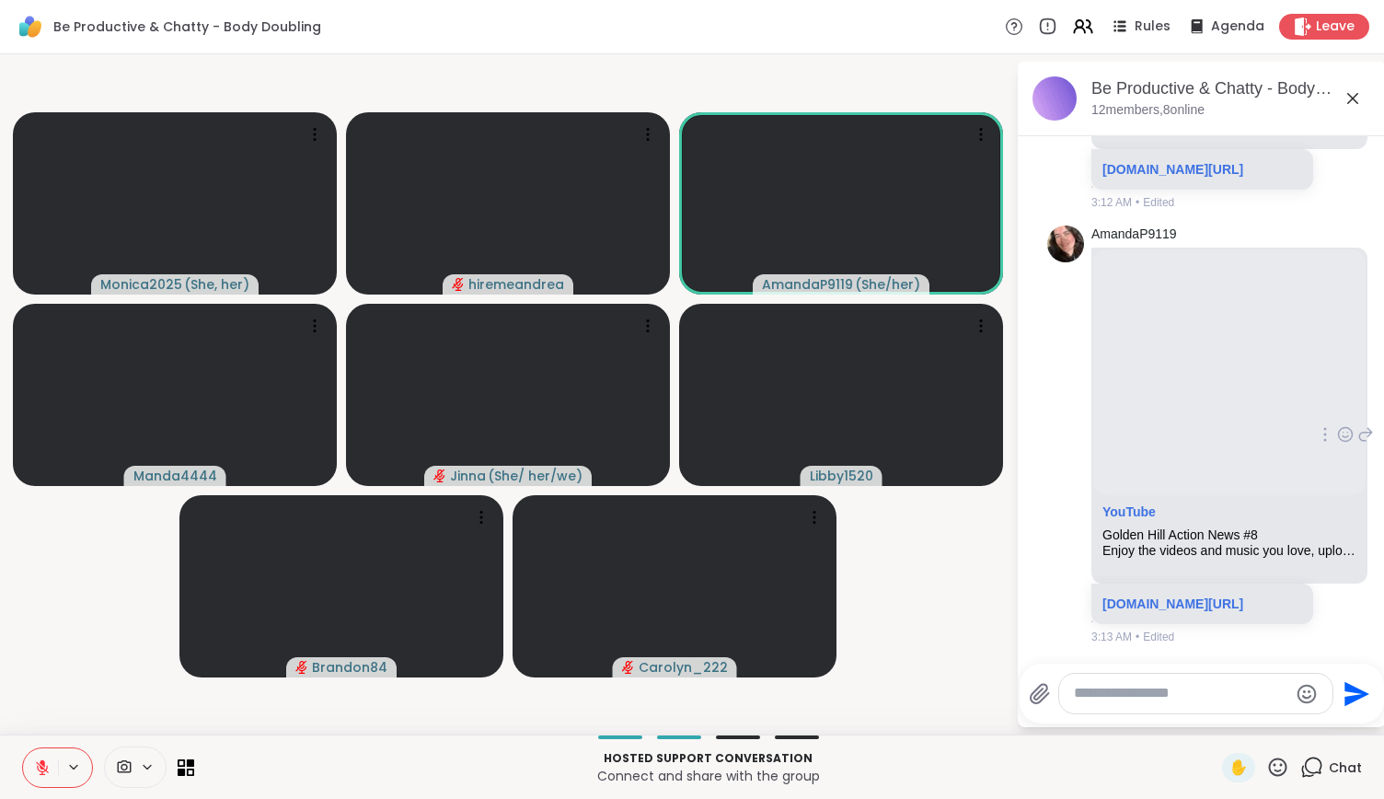
scroll to position [10305, 0]
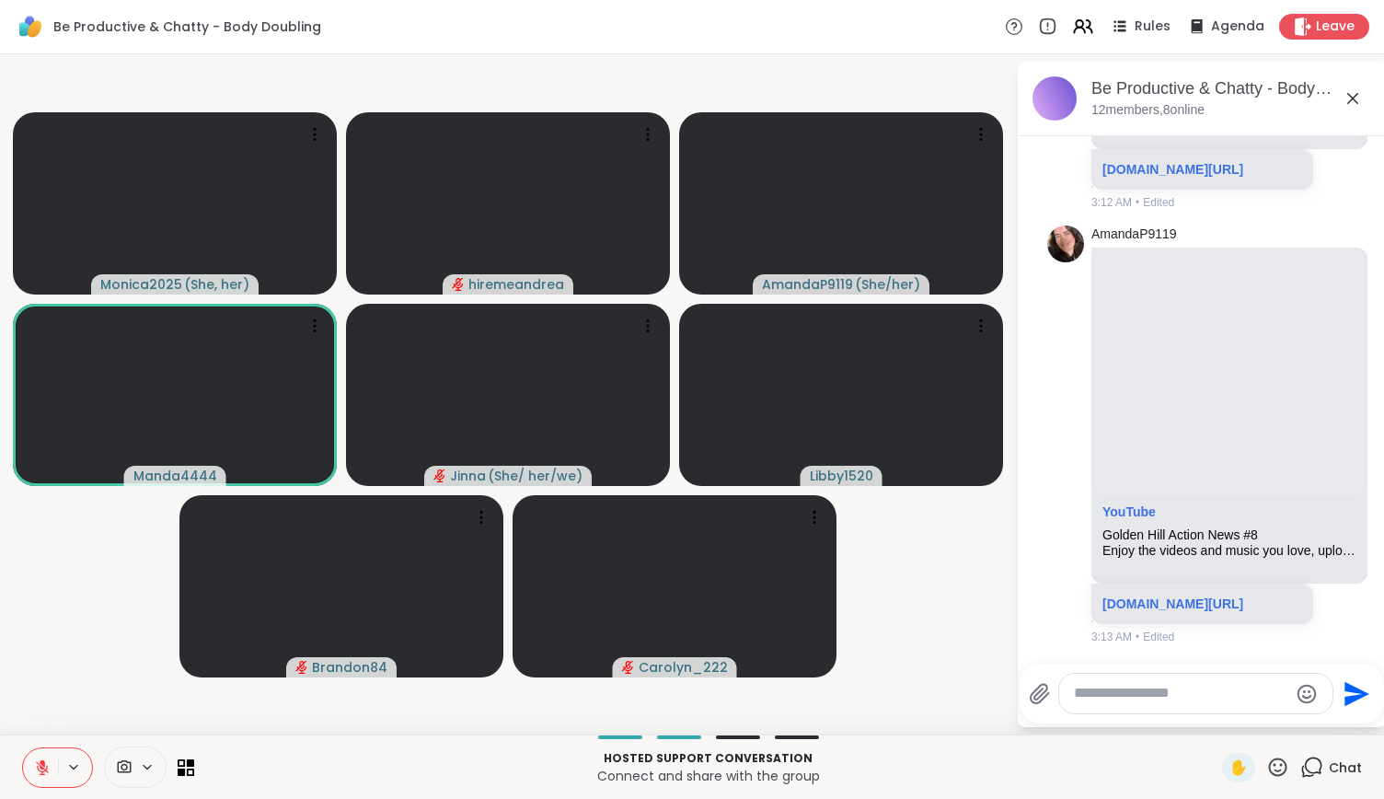
click at [39, 762] on icon at bounding box center [42, 767] width 17 height 17
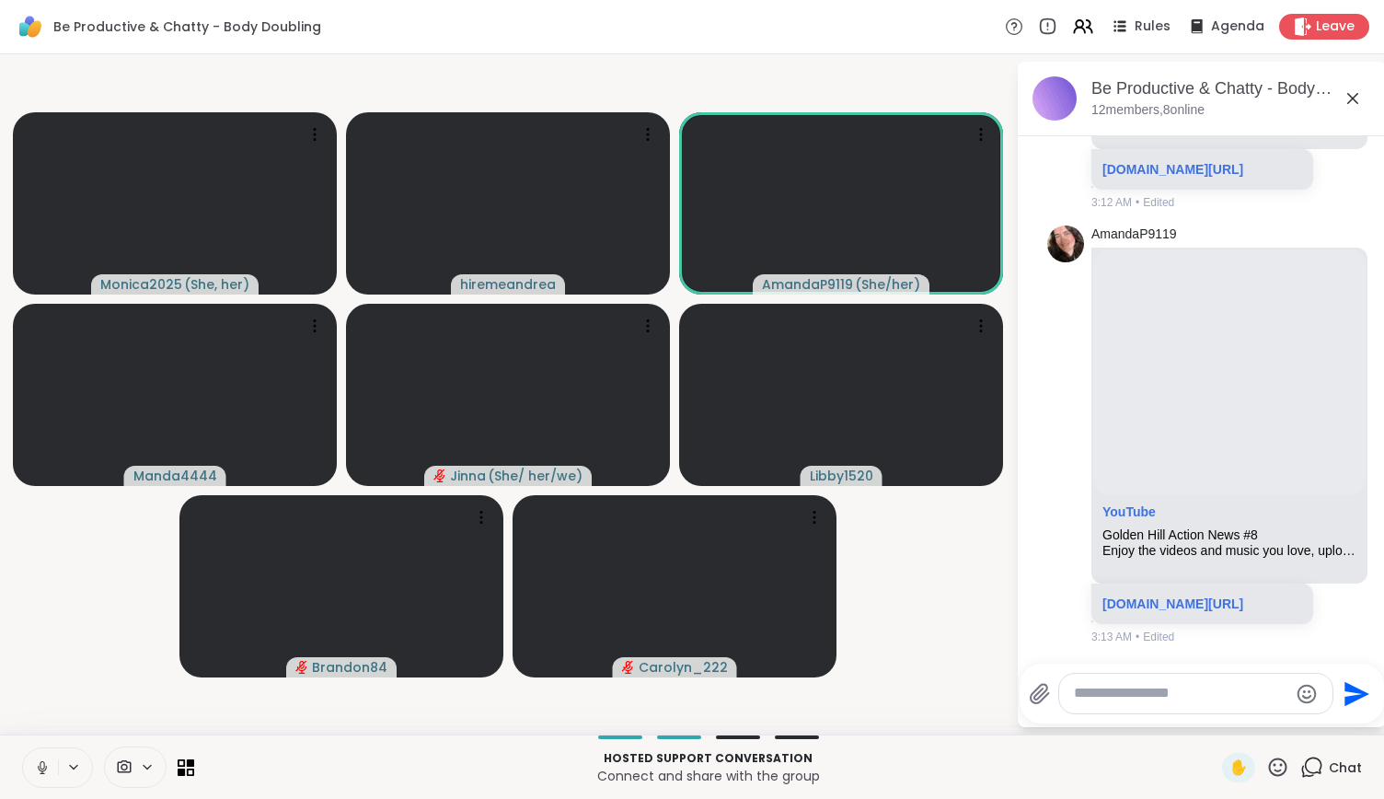
click at [46, 772] on icon at bounding box center [42, 767] width 17 height 17
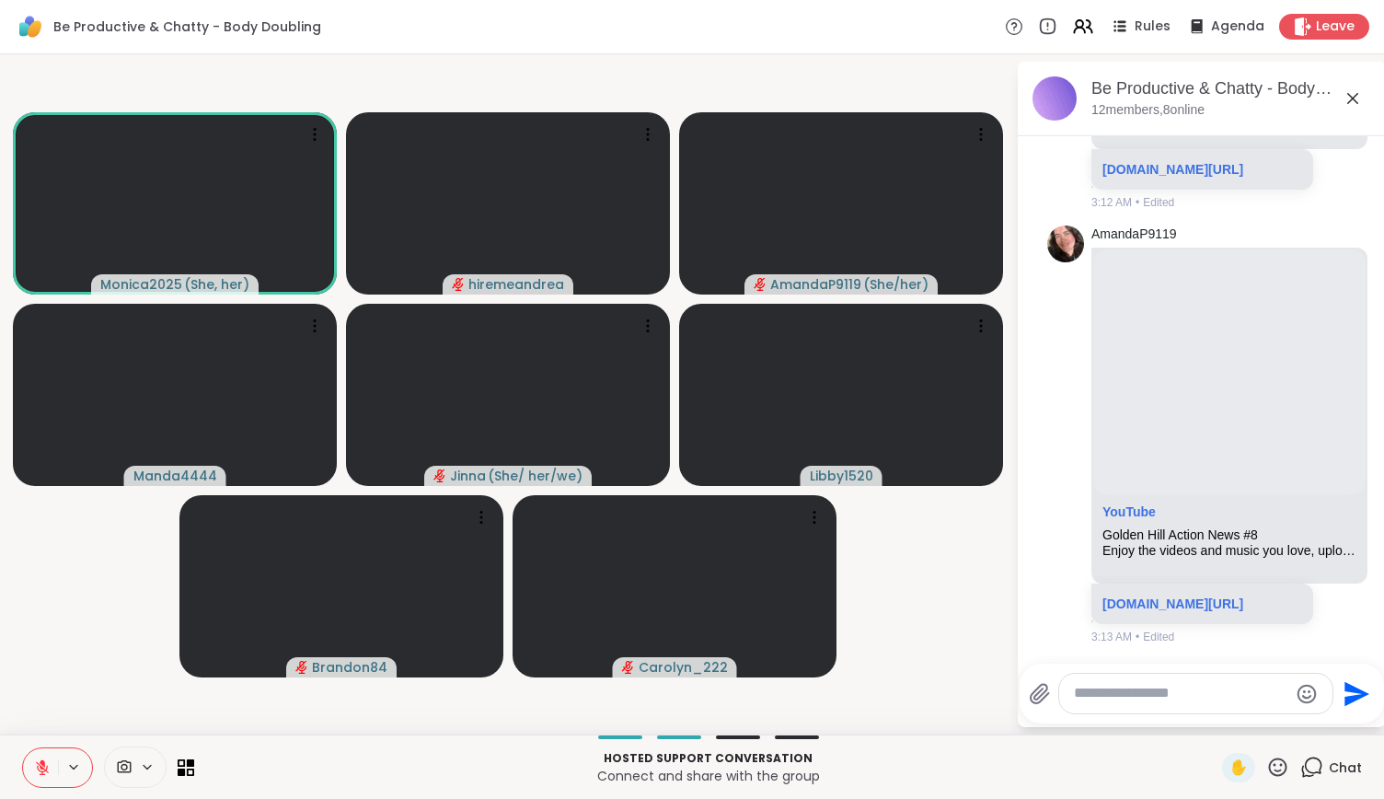
click at [31, 774] on button at bounding box center [40, 767] width 35 height 39
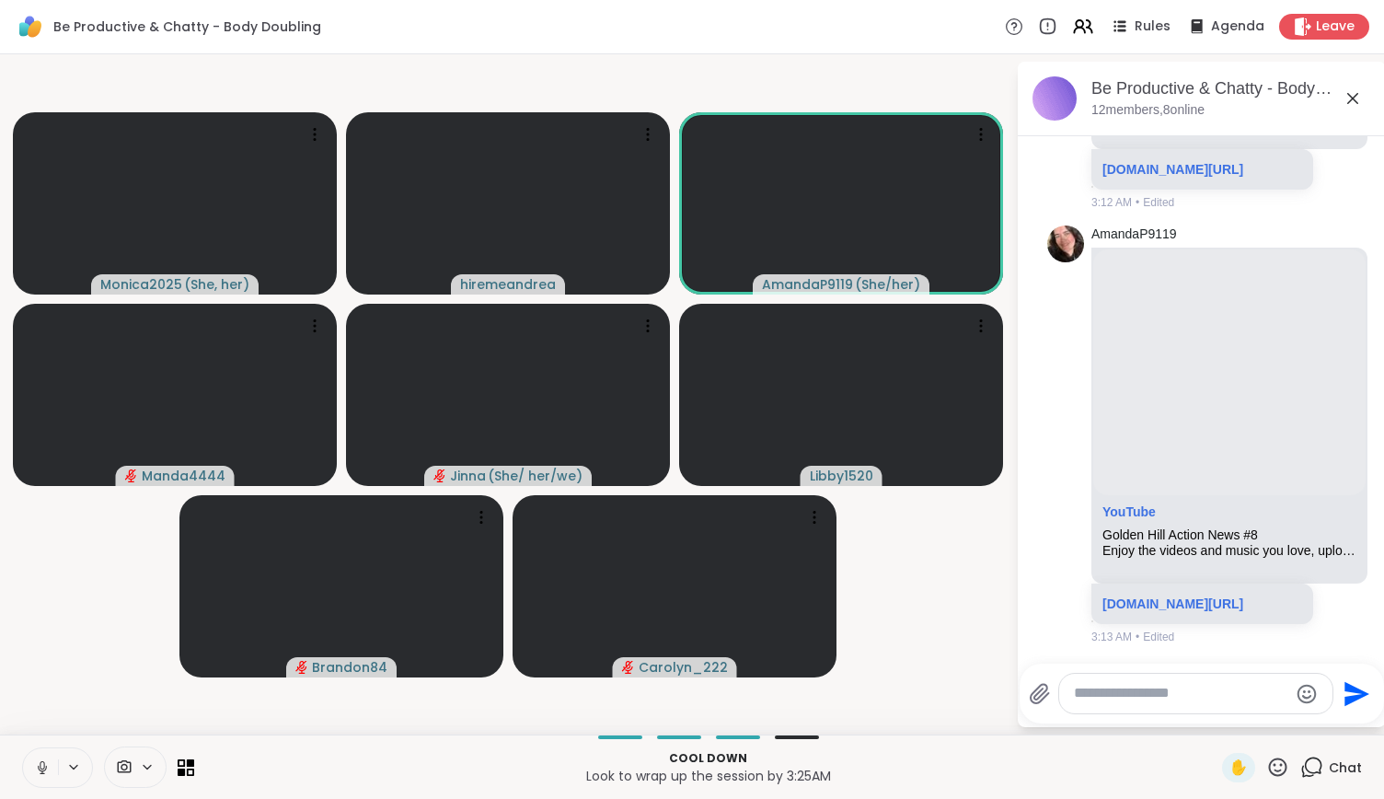
click at [43, 765] on icon at bounding box center [42, 765] width 5 height 8
click at [44, 760] on icon at bounding box center [42, 767] width 17 height 17
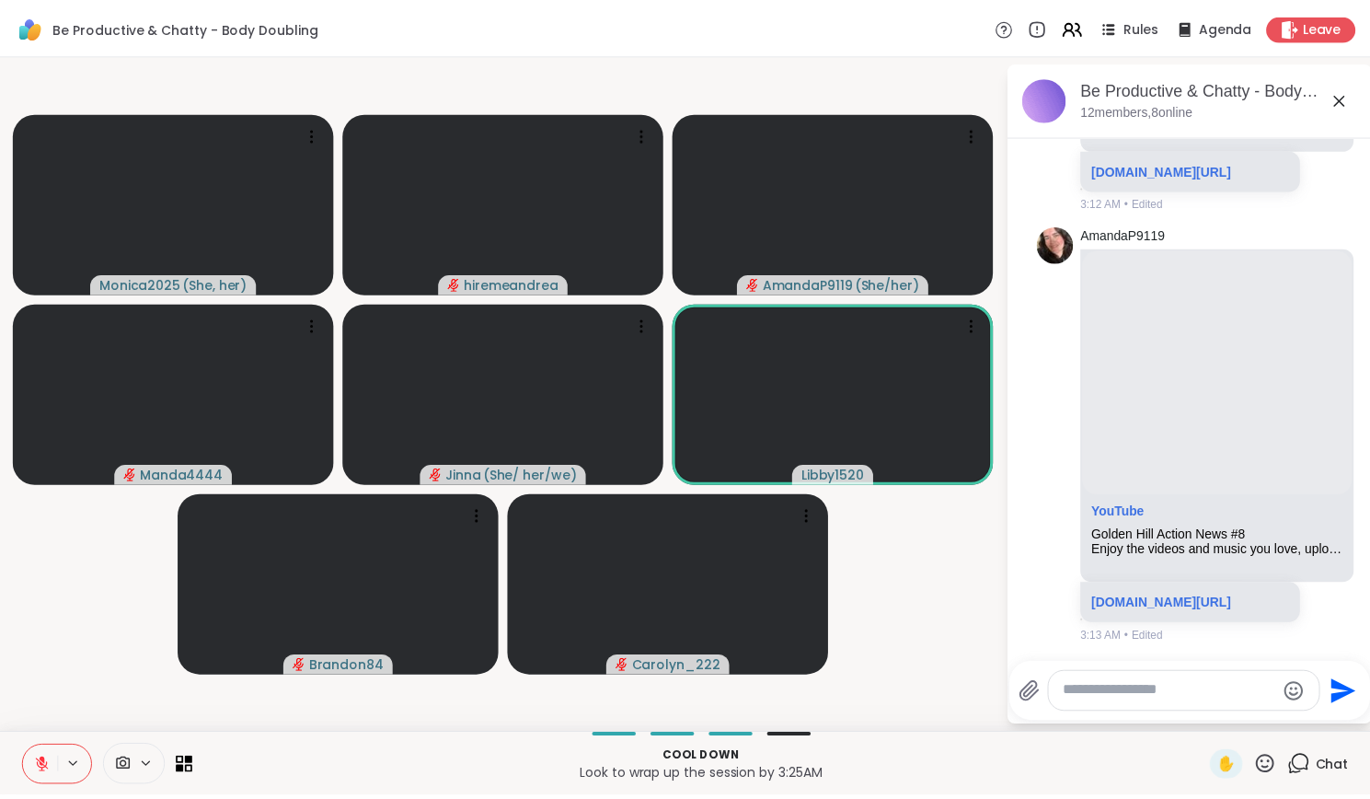
scroll to position [10544, 0]
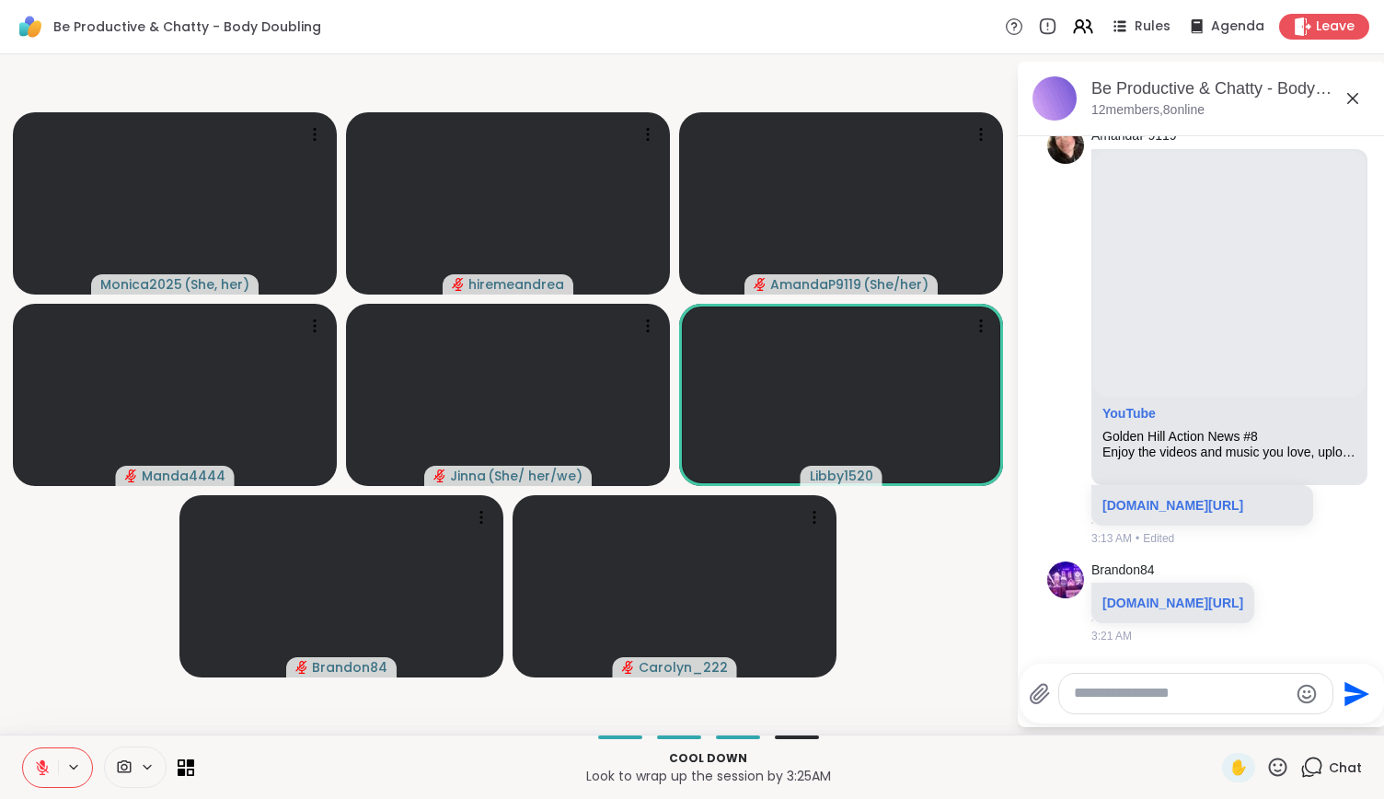
click at [40, 768] on icon at bounding box center [42, 767] width 13 height 13
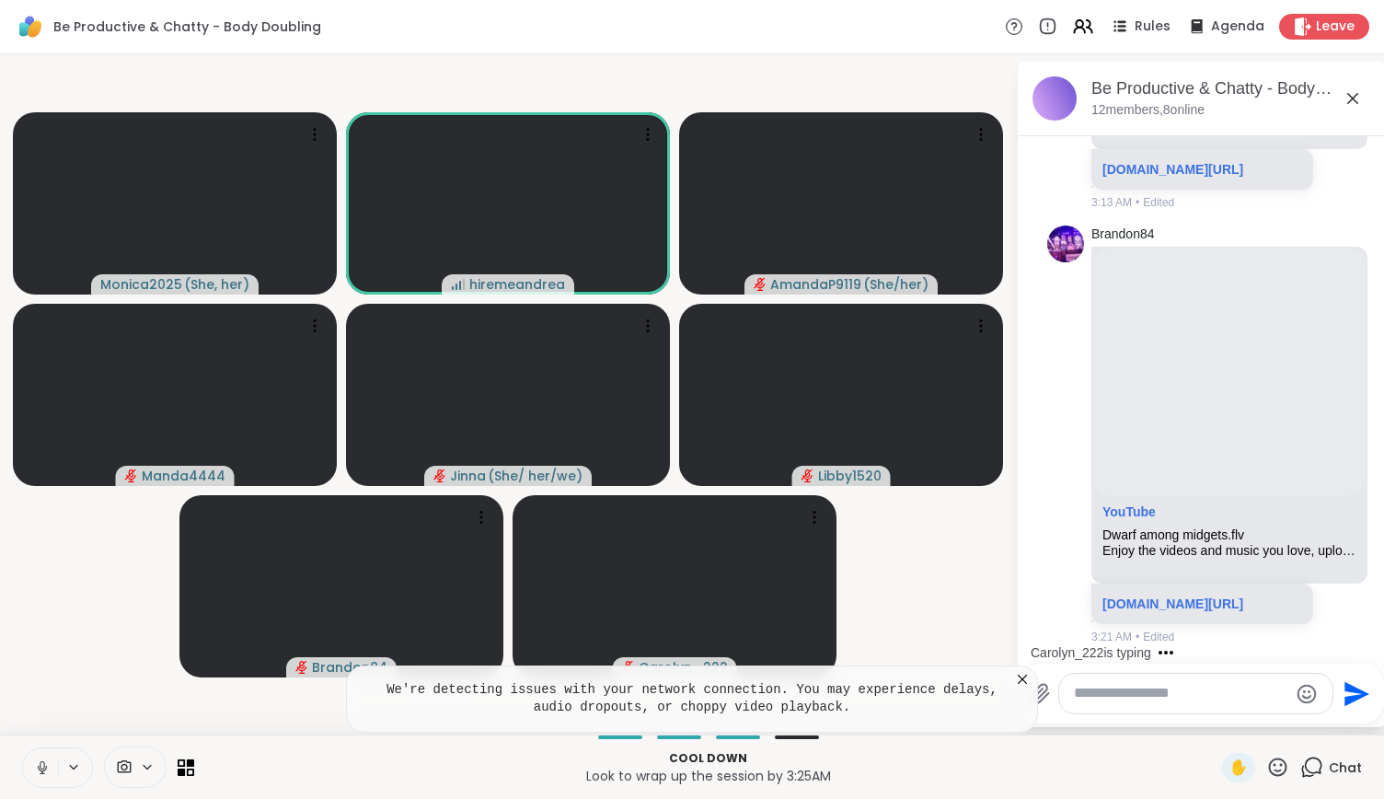
click at [37, 770] on icon at bounding box center [42, 767] width 17 height 17
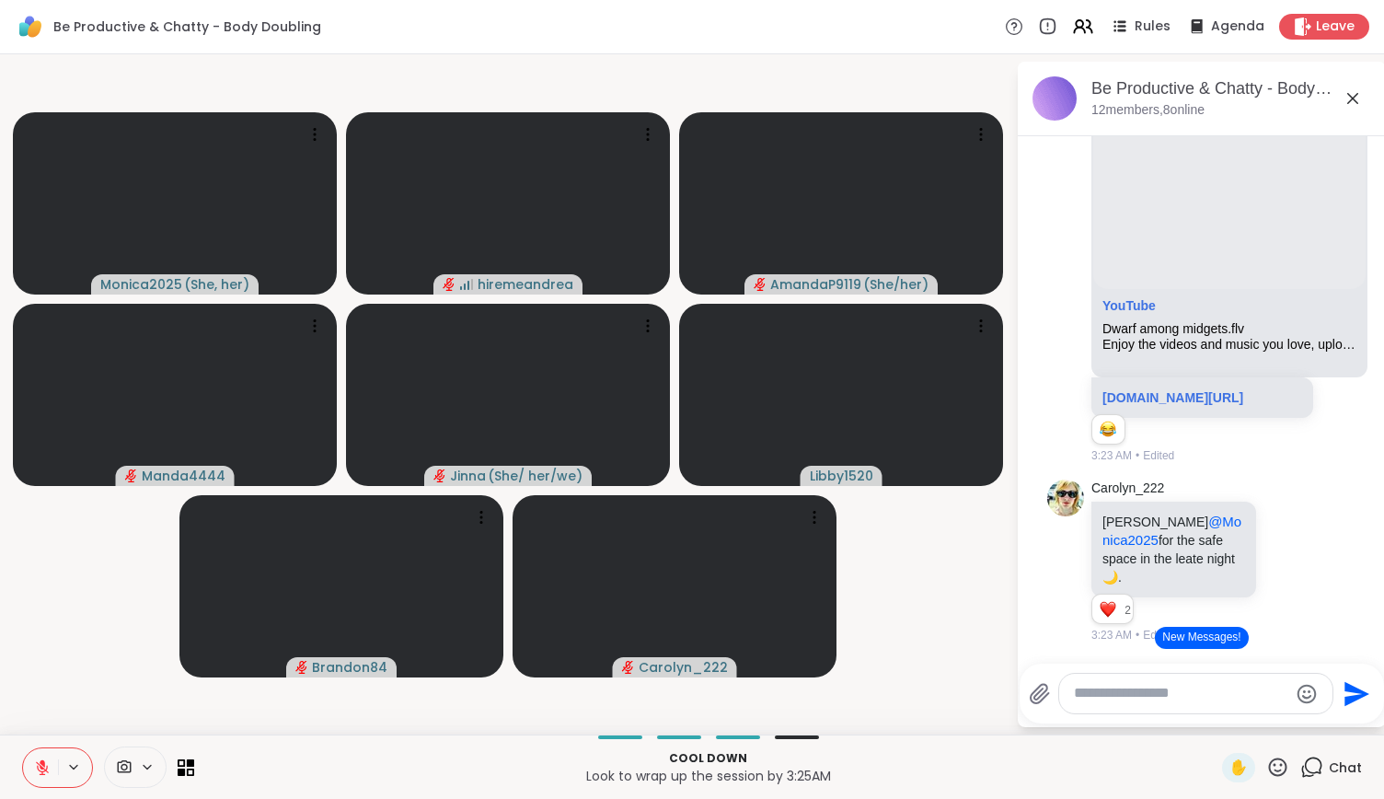
click at [47, 759] on icon at bounding box center [42, 767] width 17 height 17
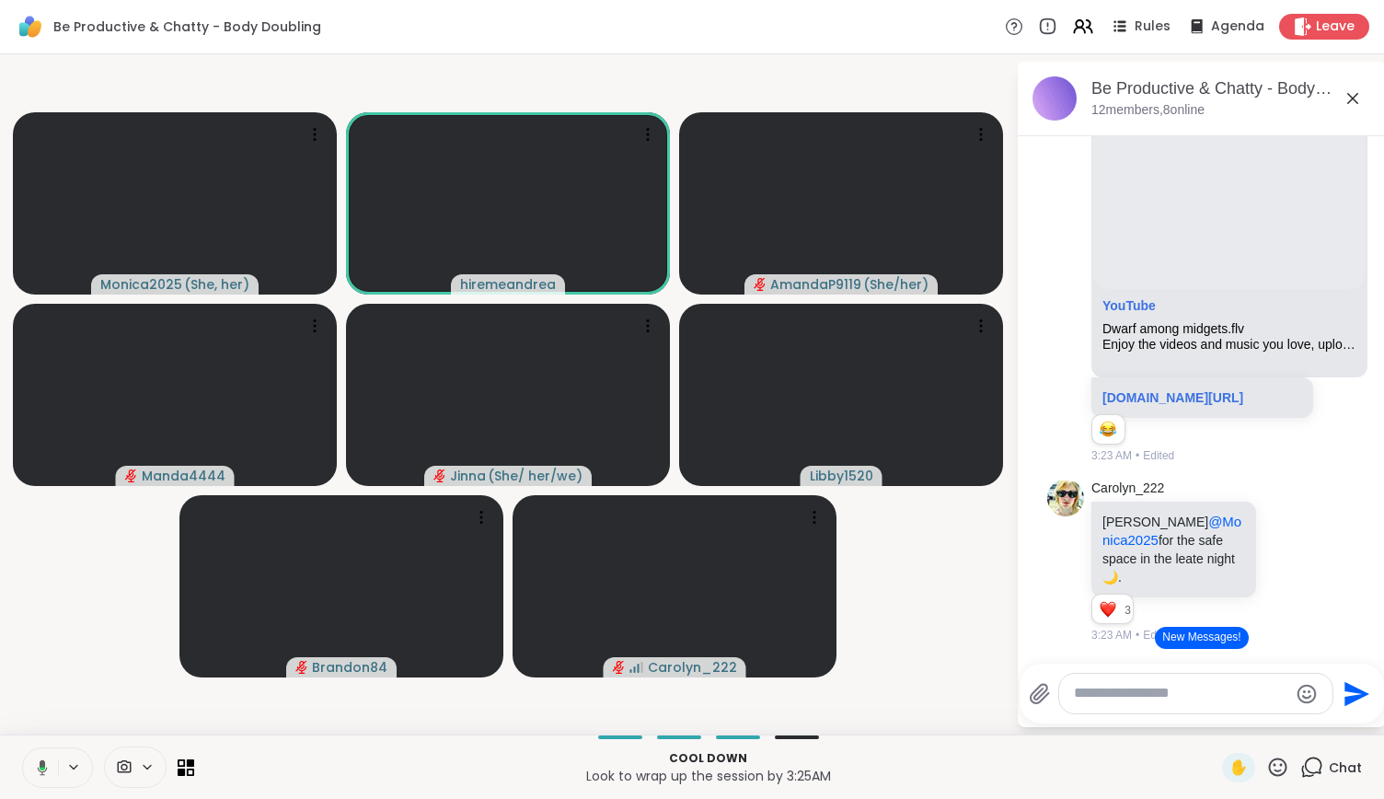
click at [52, 767] on button at bounding box center [39, 767] width 38 height 39
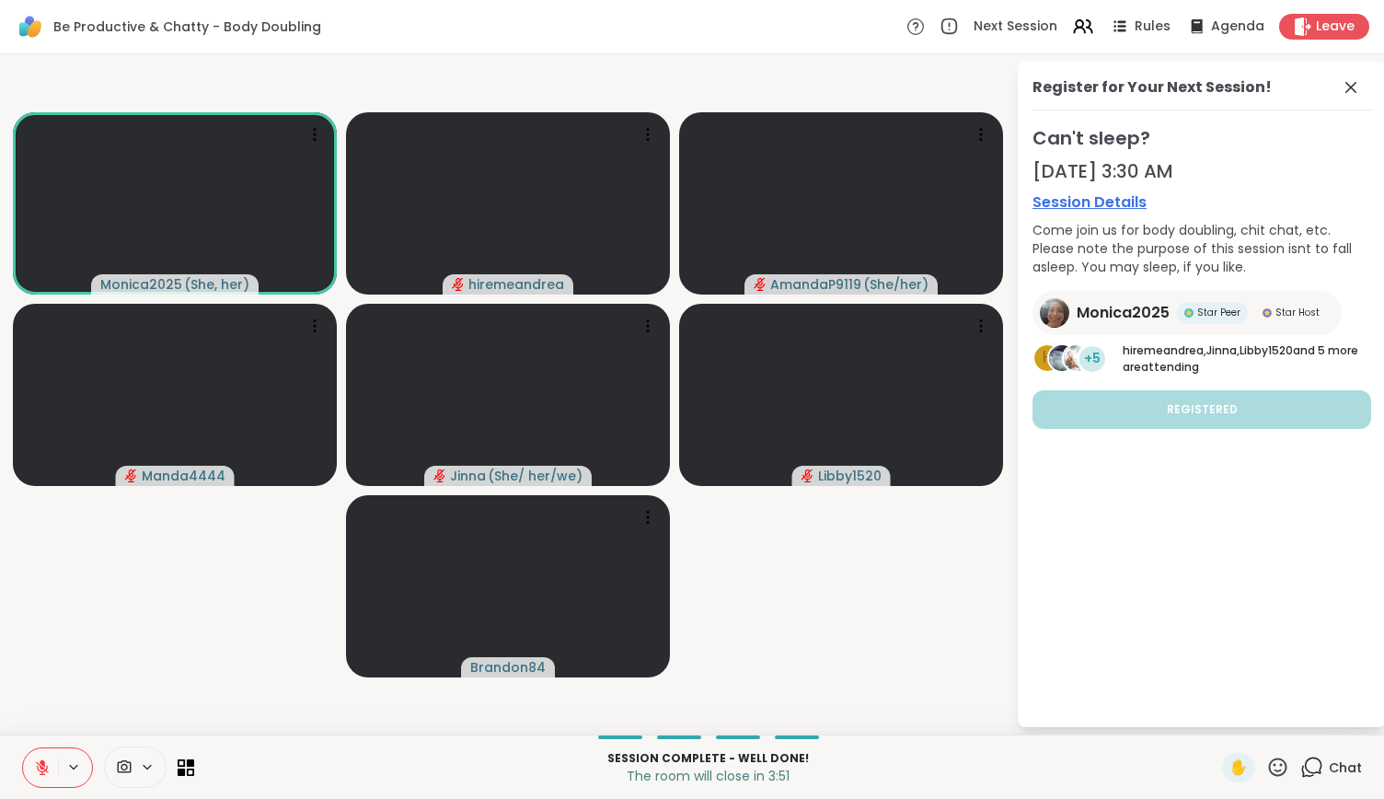
click at [44, 774] on icon at bounding box center [42, 767] width 13 height 13
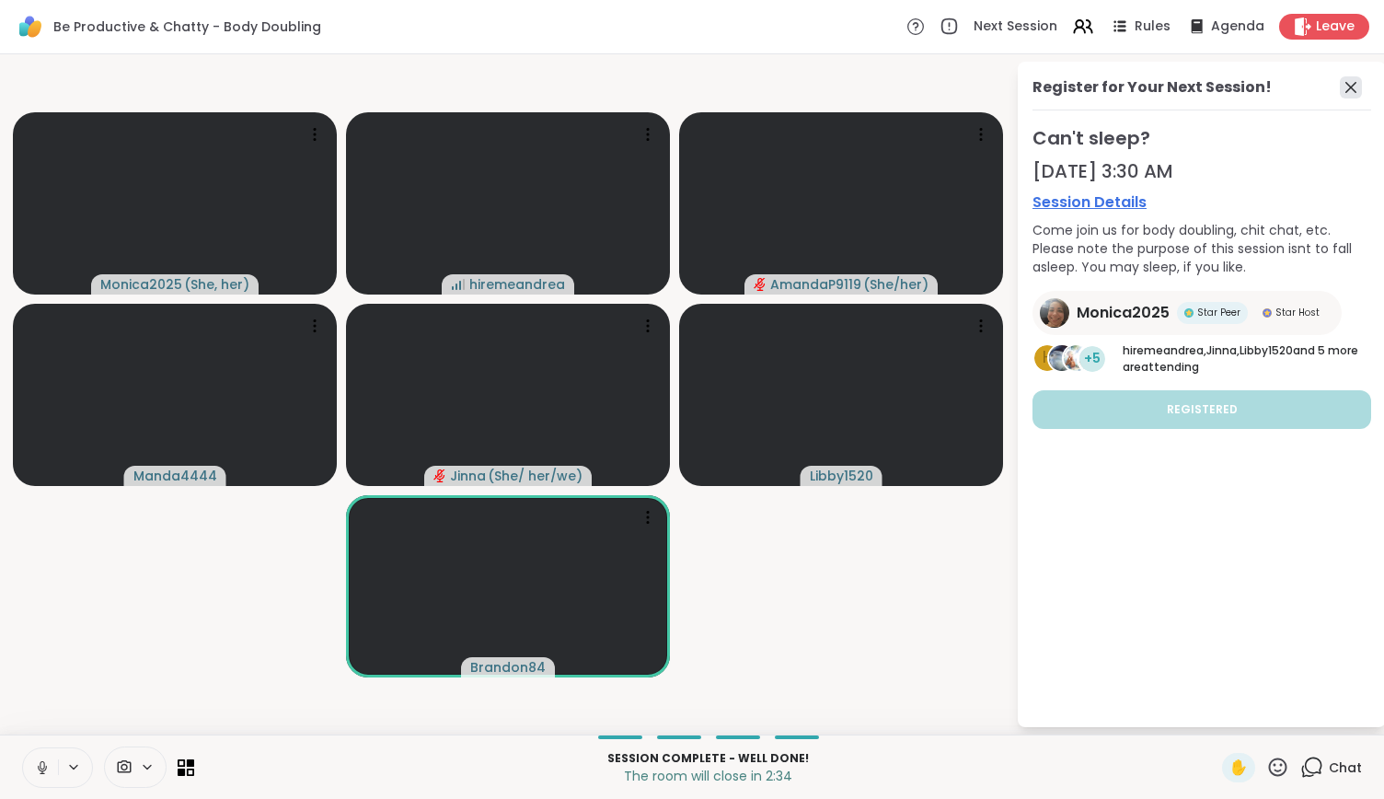
click at [1347, 79] on icon at bounding box center [1351, 87] width 22 height 22
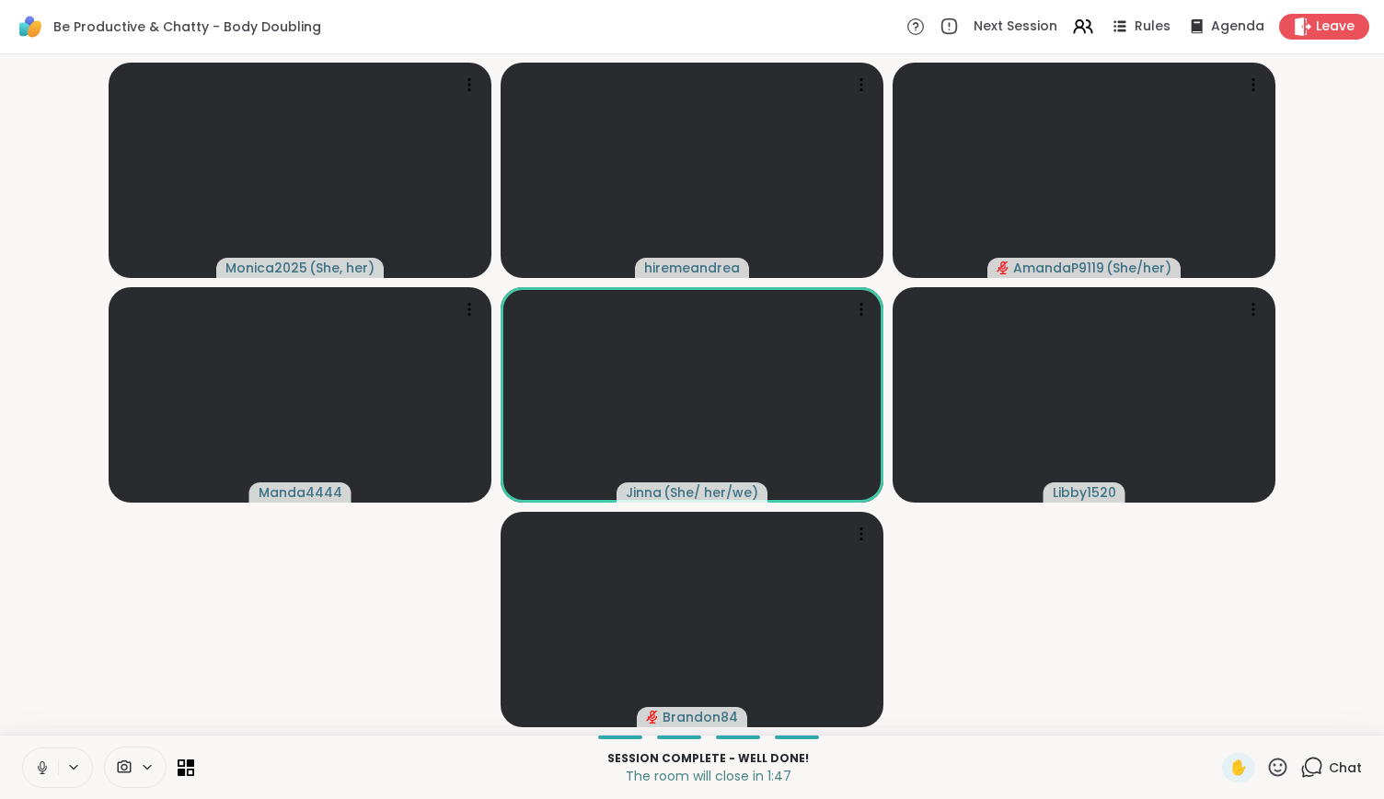
click at [53, 764] on button at bounding box center [40, 767] width 35 height 39
click at [48, 768] on icon at bounding box center [42, 767] width 17 height 17
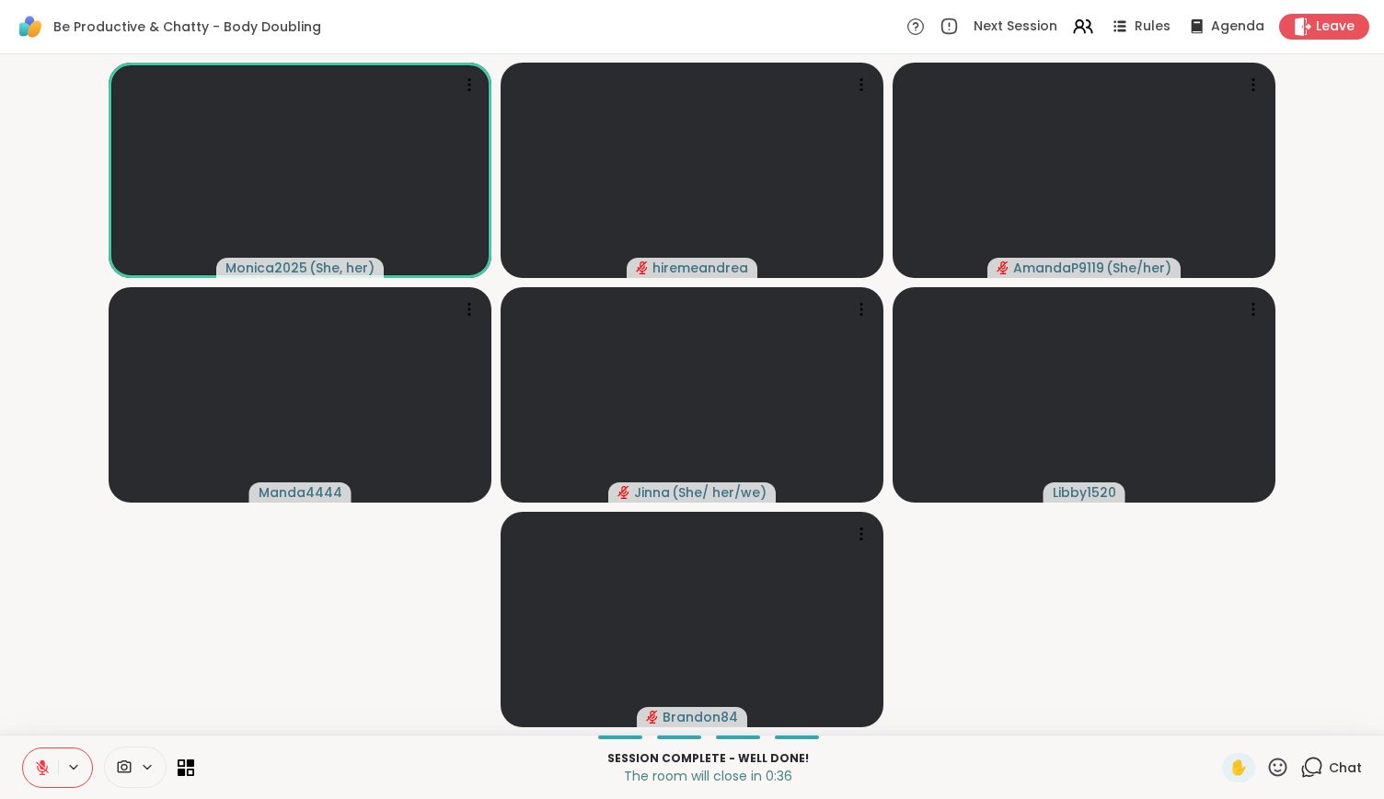
click at [1270, 768] on icon at bounding box center [1277, 767] width 23 height 23
click at [1296, 713] on span "🌟" at bounding box center [1305, 719] width 18 height 22
click at [52, 766] on button at bounding box center [40, 767] width 35 height 39
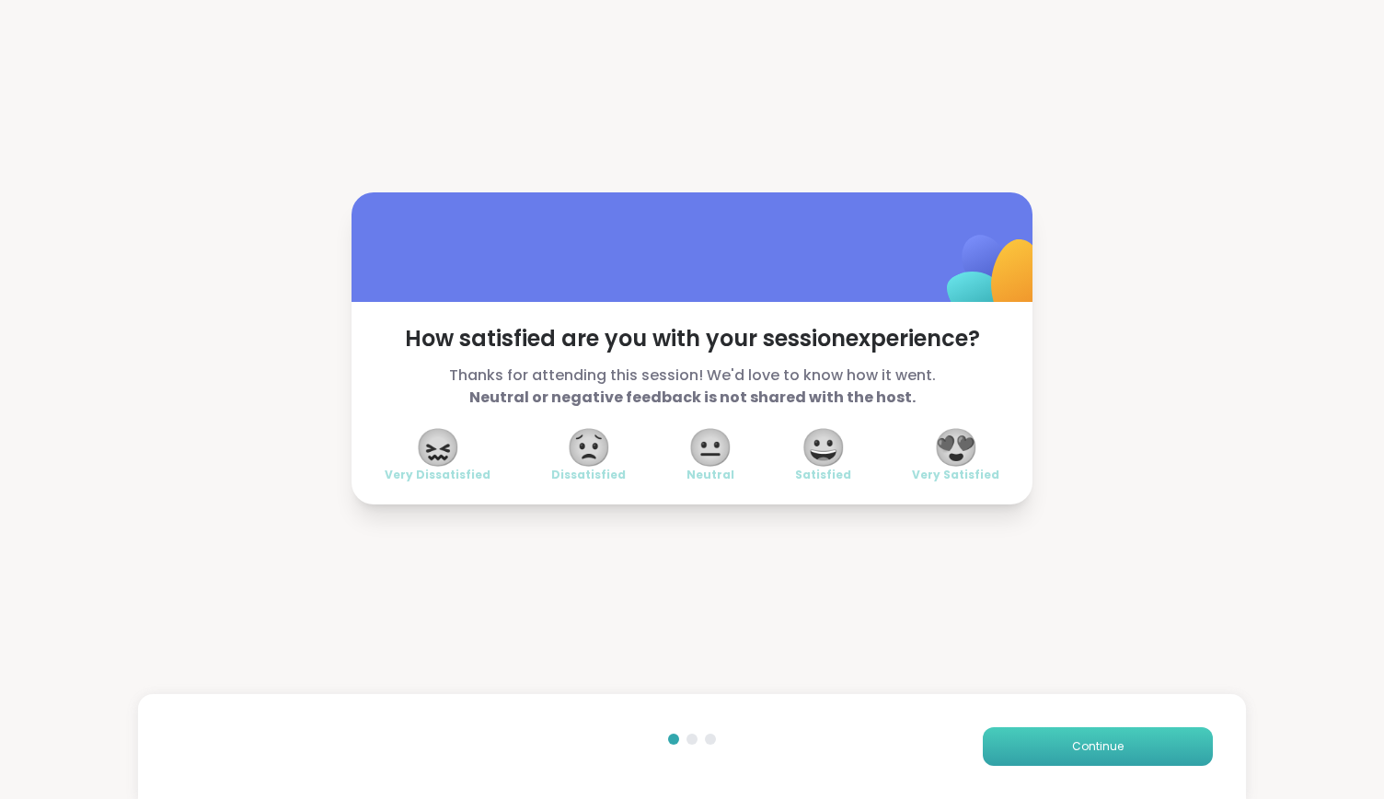
click at [1072, 738] on span "Continue" at bounding box center [1098, 746] width 52 height 17
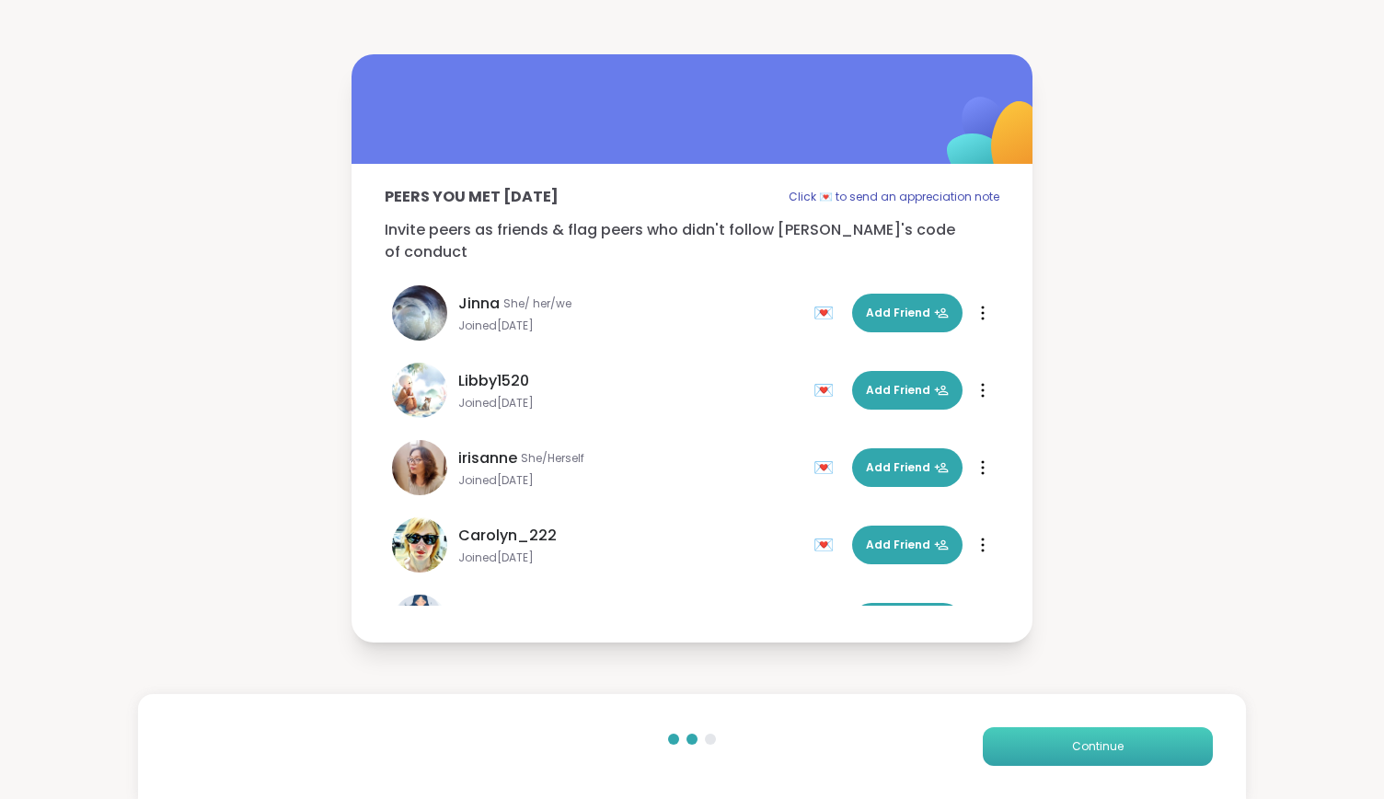
drag, startPoint x: 1059, startPoint y: 737, endPoint x: 1045, endPoint y: 738, distance: 13.8
click at [1045, 738] on button "Continue" at bounding box center [1098, 746] width 230 height 39
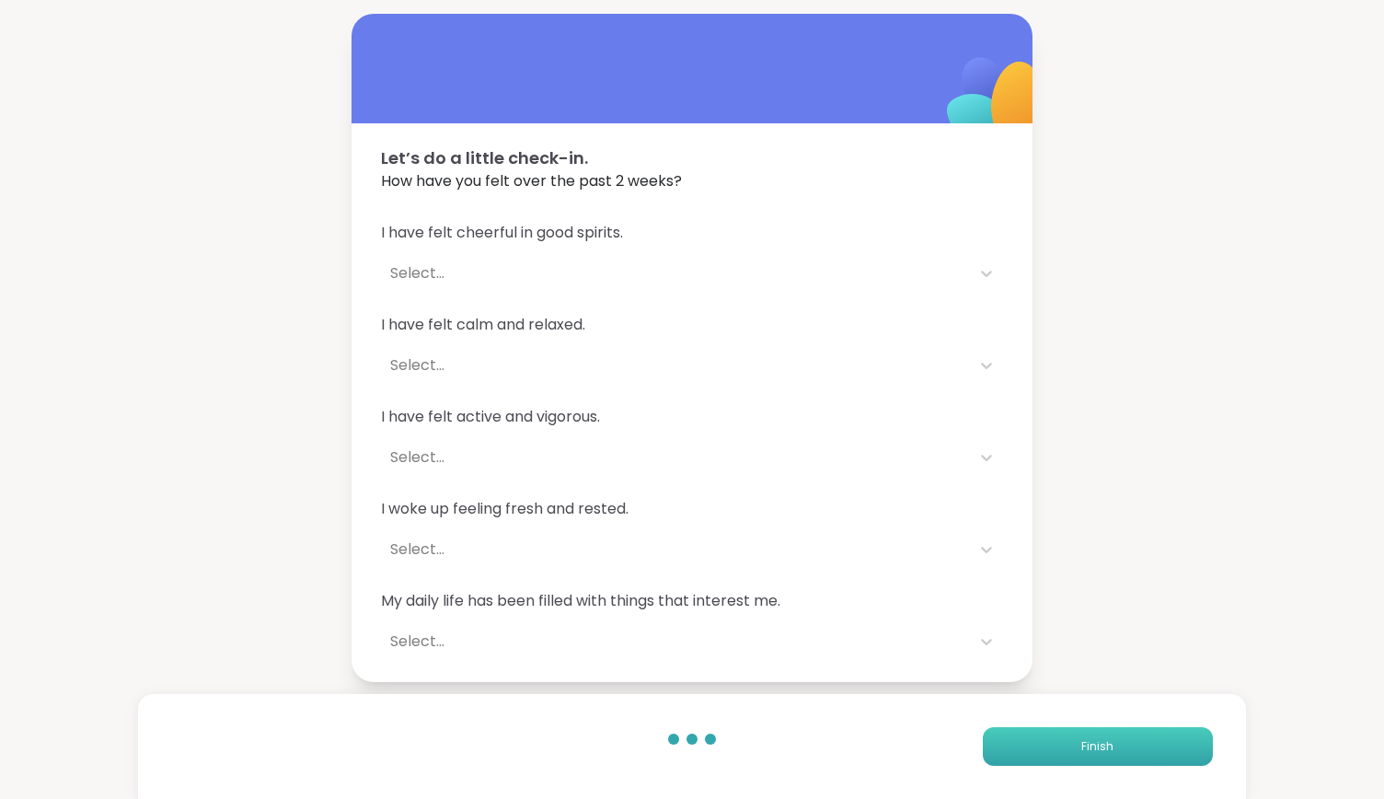
click at [1045, 738] on button "Finish" at bounding box center [1098, 746] width 230 height 39
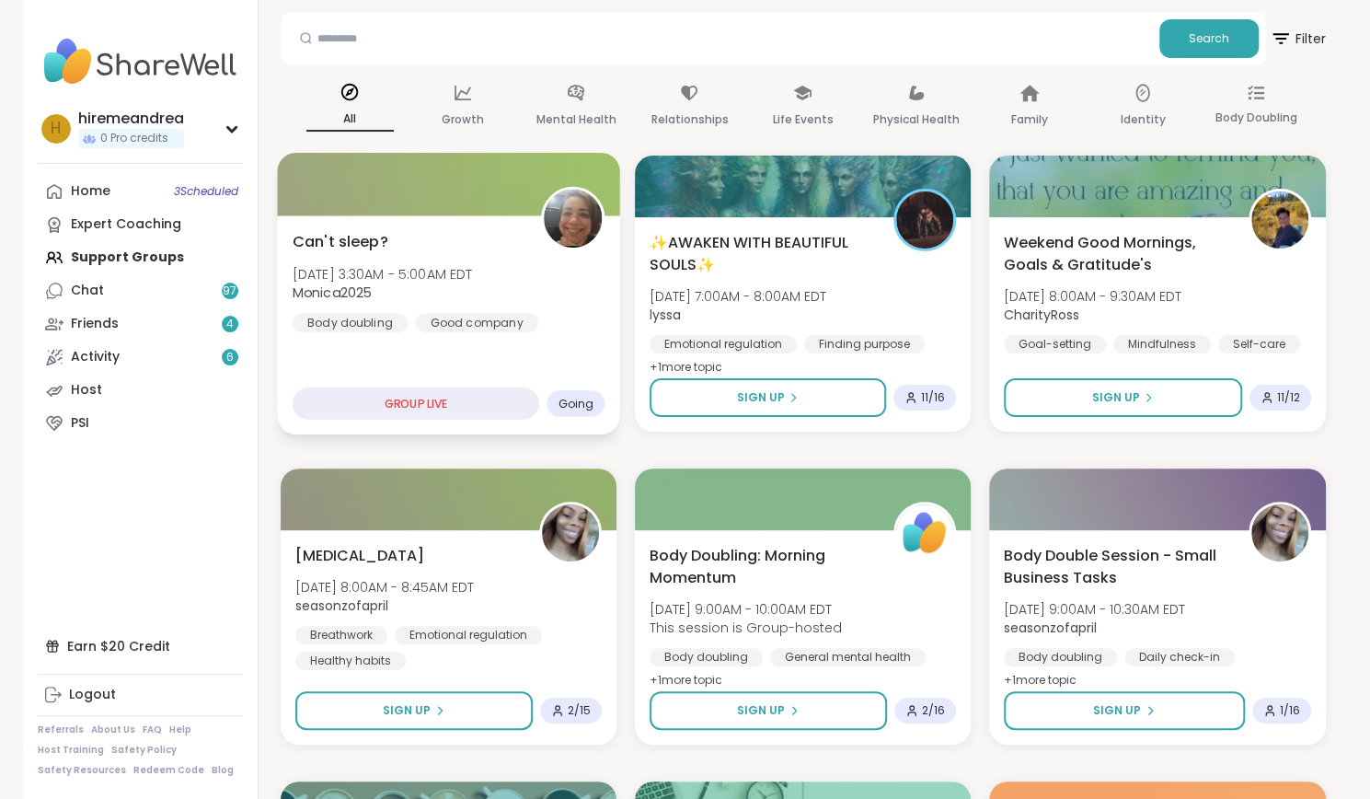
scroll to position [85, 0]
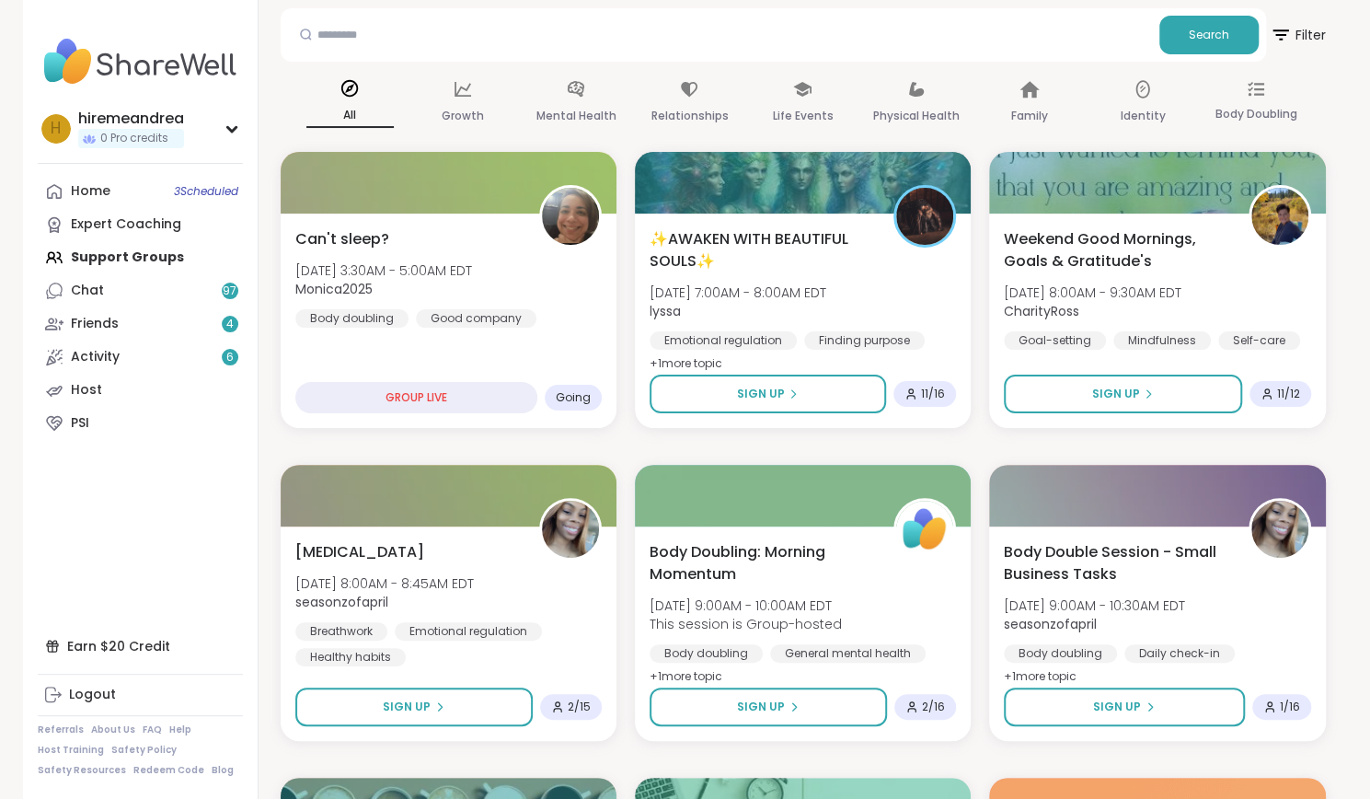
click at [118, 172] on nav "h hiremeandrea 0 Pro credits Profile Membership Settings Help Home 3 Scheduled …" at bounding box center [141, 399] width 236 height 799
click at [480, 386] on div "GROUP LIVE" at bounding box center [416, 400] width 248 height 32
click at [447, 421] on div "Can't sleep? Sat, Oct 11 | 3:30AM - 5:00AM EDT Monica2025 Body doubling Good co…" at bounding box center [448, 321] width 343 height 219
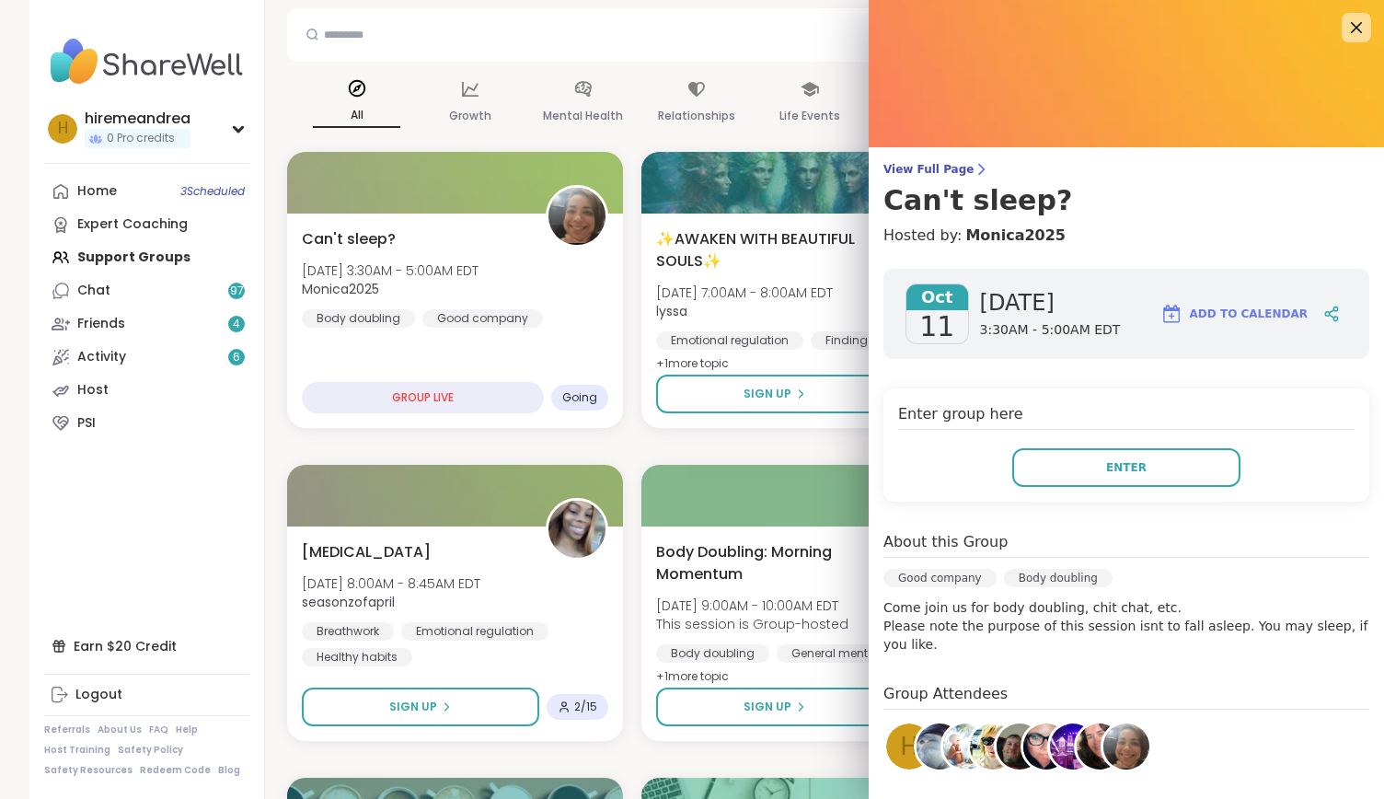
click at [941, 416] on h4 "Enter group here" at bounding box center [1126, 416] width 456 height 27
click at [1106, 474] on span "Enter" at bounding box center [1126, 467] width 40 height 17
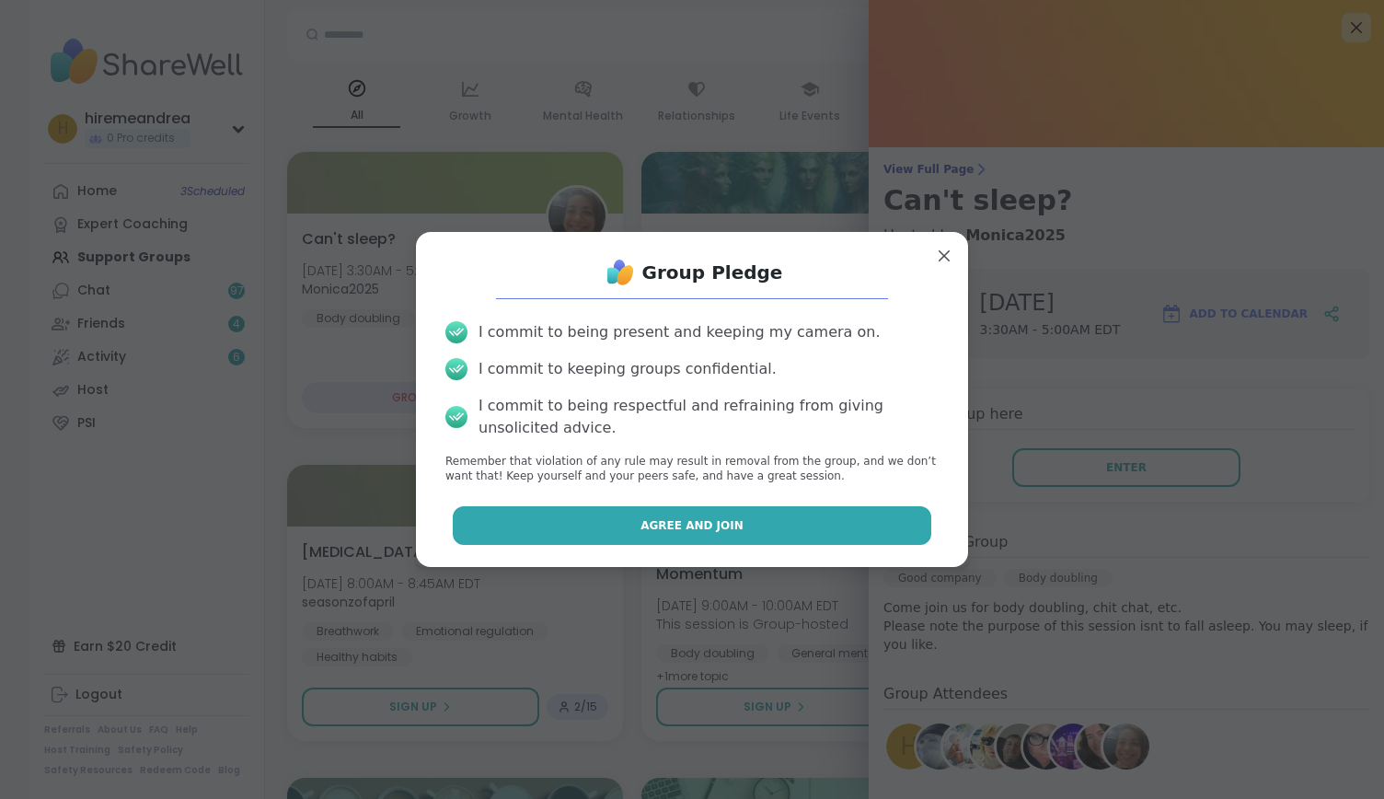
click at [768, 519] on button "Agree and Join" at bounding box center [692, 525] width 479 height 39
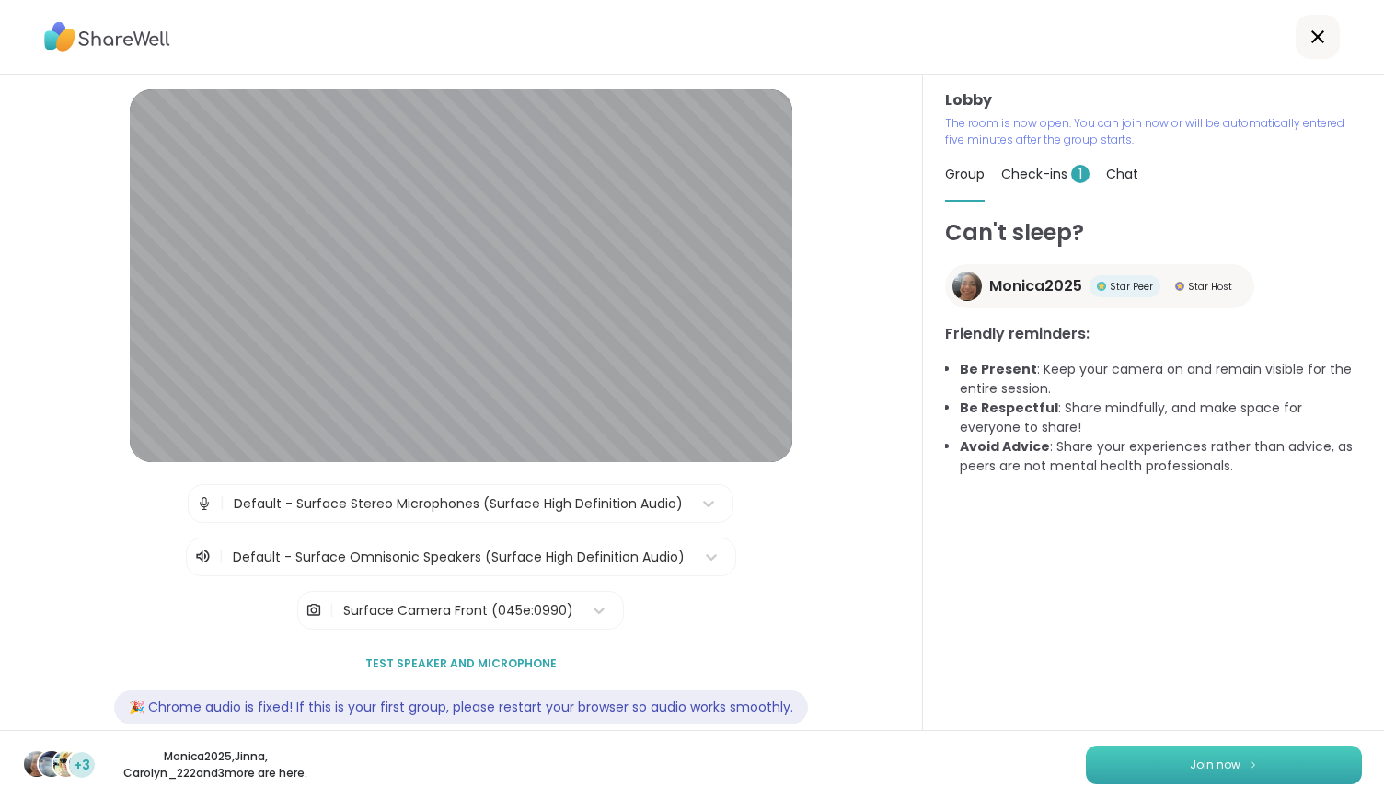
click at [1248, 767] on img at bounding box center [1253, 764] width 11 height 10
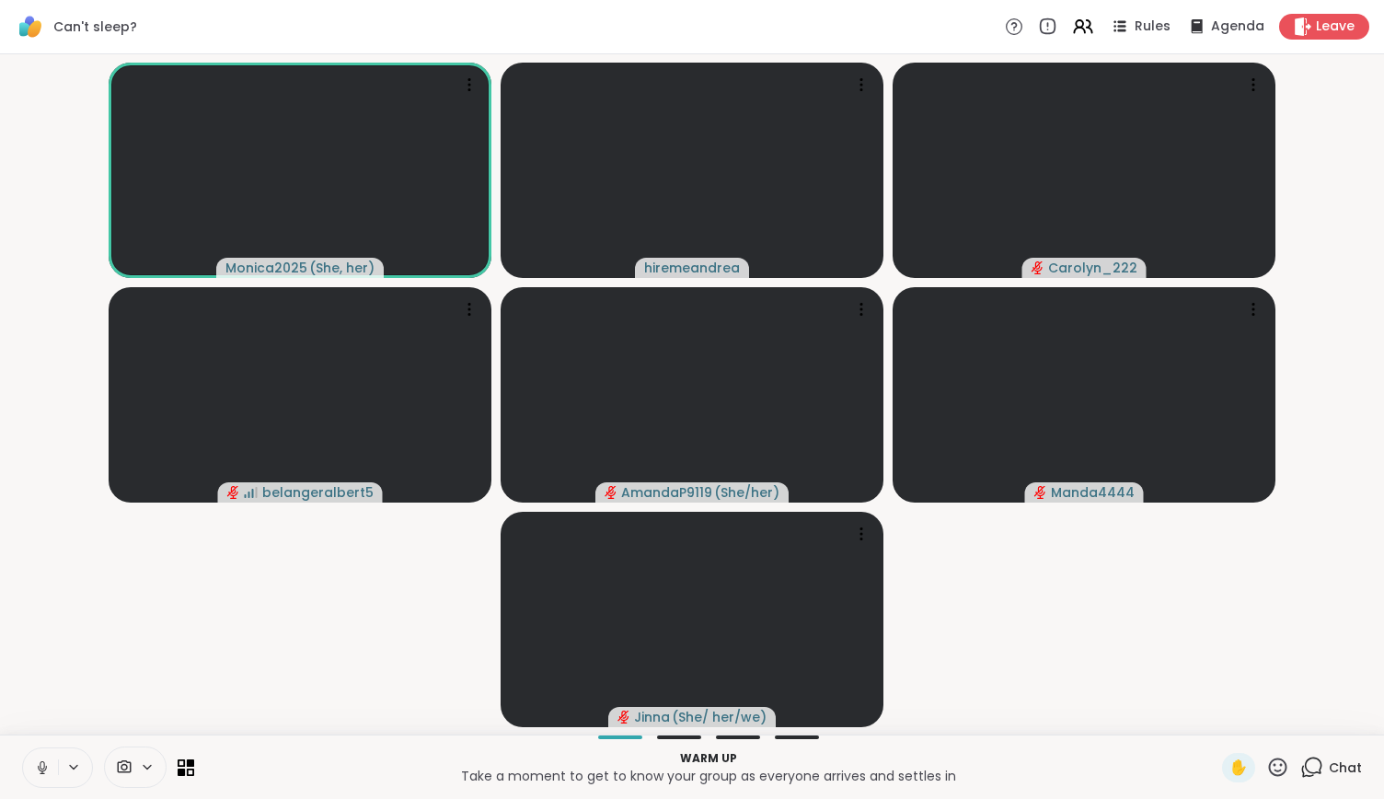
click at [48, 770] on icon at bounding box center [42, 767] width 17 height 17
click at [1305, 759] on icon at bounding box center [1313, 765] width 17 height 17
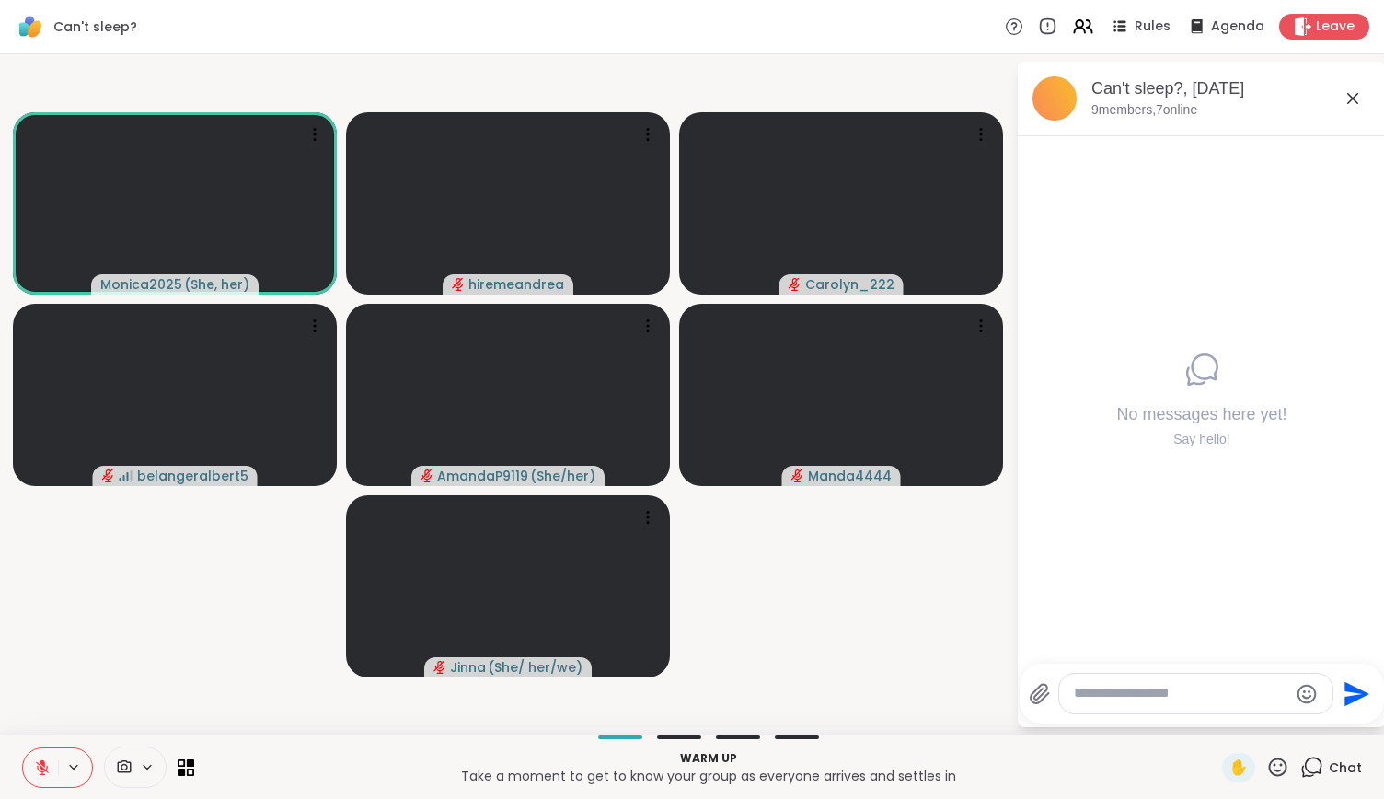
click at [1209, 698] on textarea "Type your message" at bounding box center [1181, 693] width 214 height 19
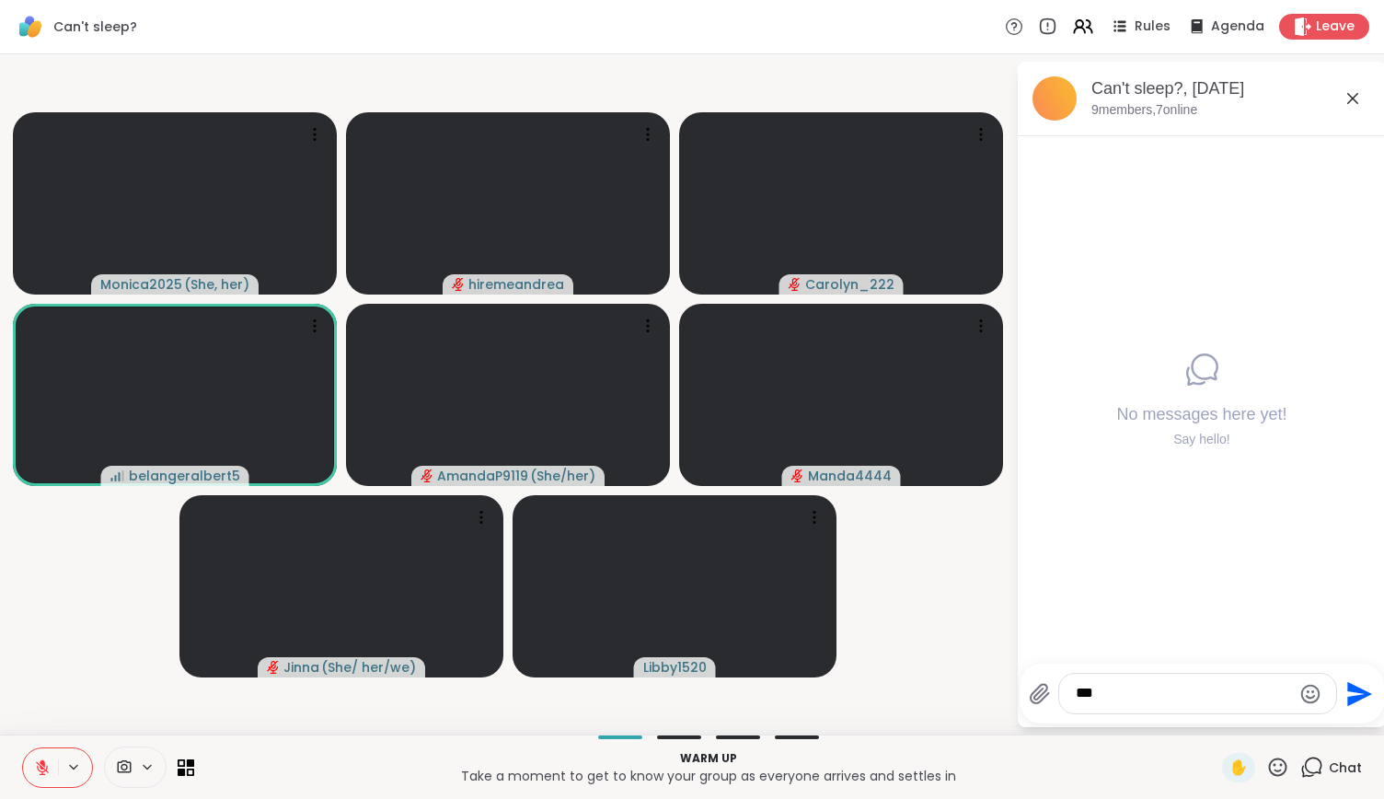
type textarea "***"
click at [1356, 687] on icon "Send" at bounding box center [1357, 693] width 29 height 29
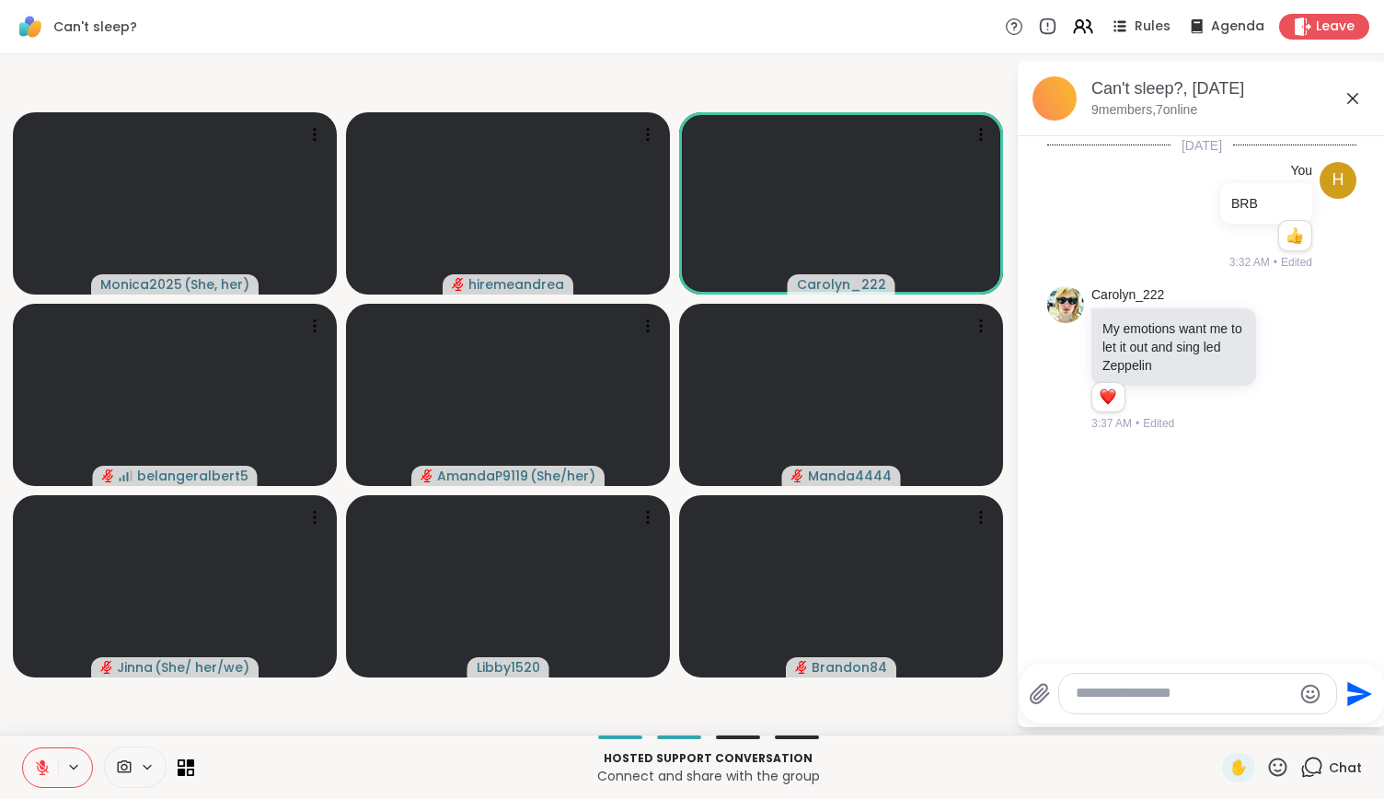
click at [1269, 765] on icon at bounding box center [1278, 766] width 18 height 18
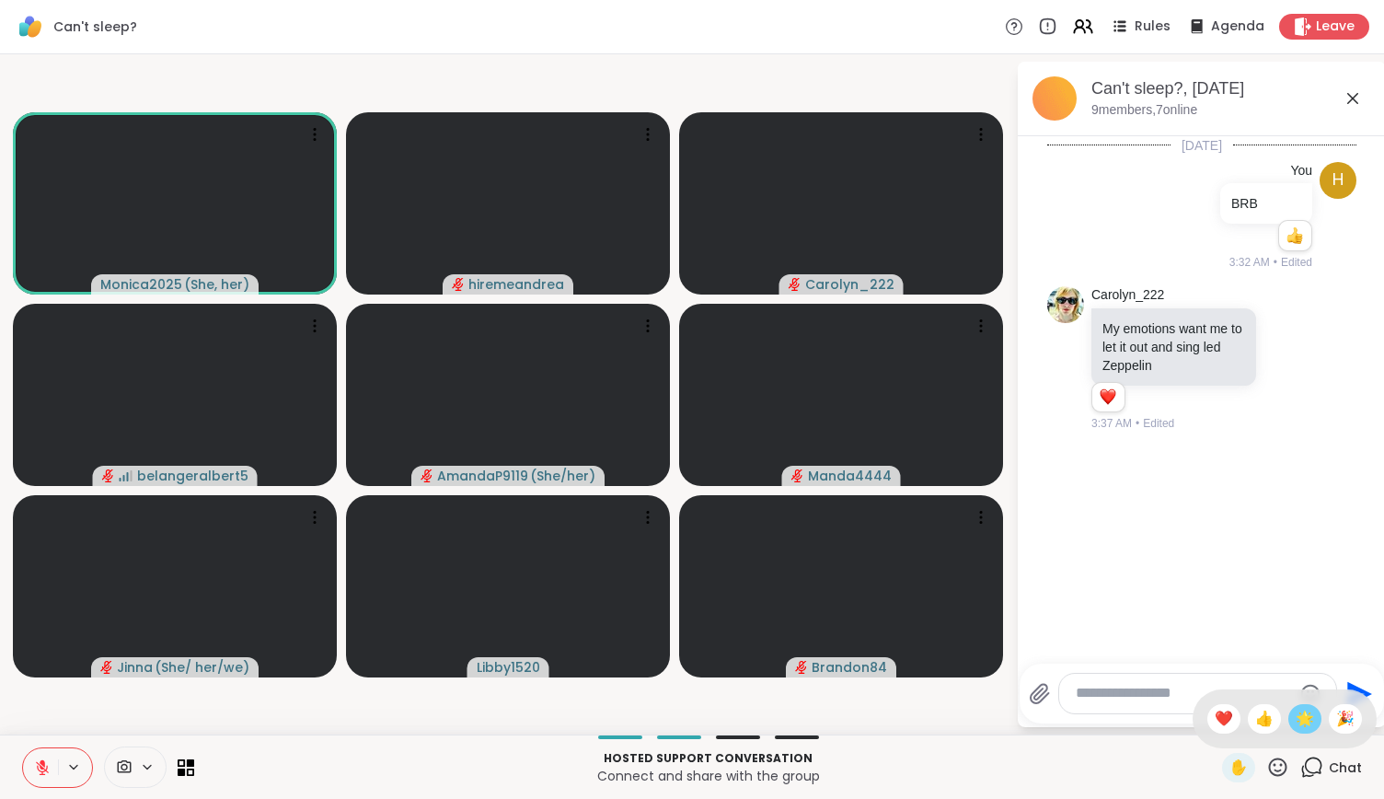
click at [1299, 728] on div "🌟" at bounding box center [1304, 718] width 33 height 29
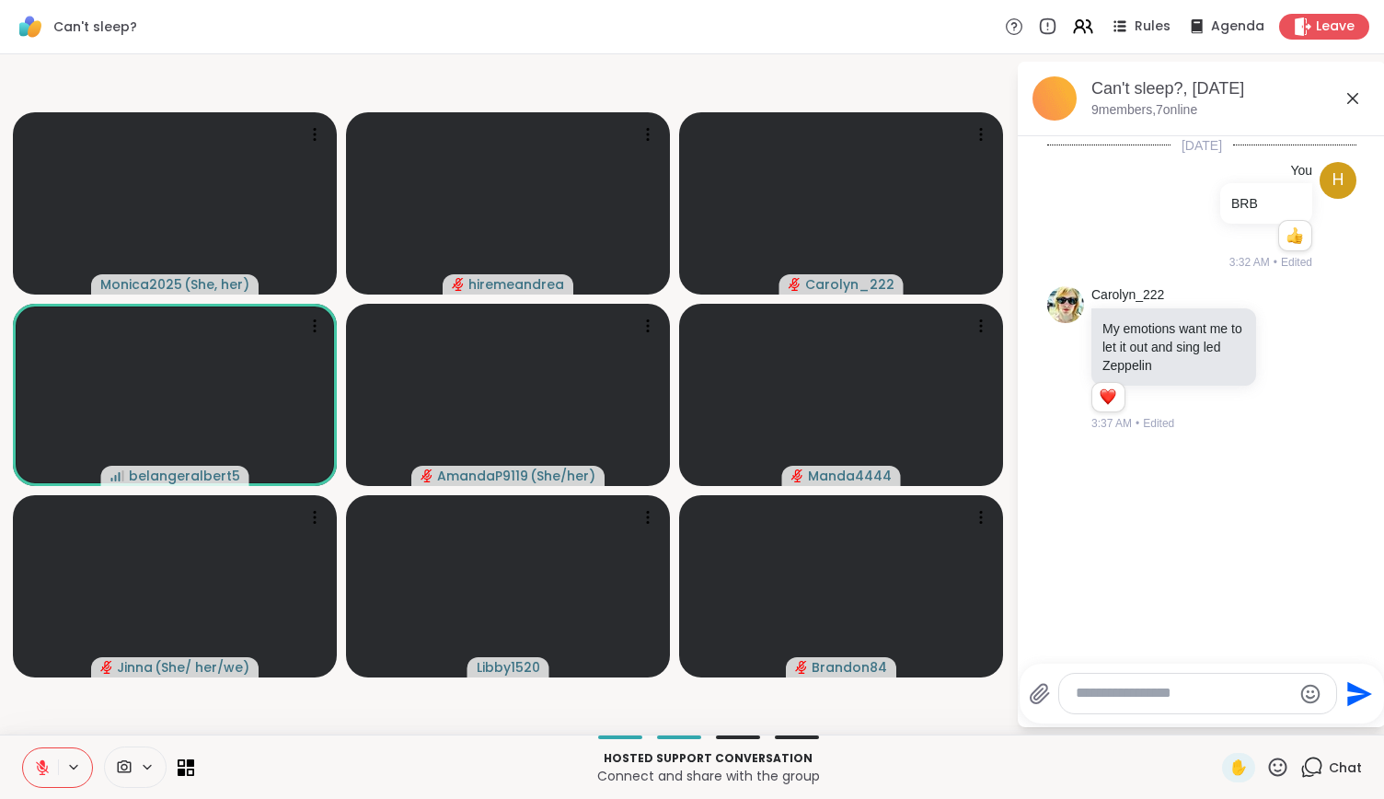
click at [1266, 762] on icon at bounding box center [1277, 767] width 23 height 23
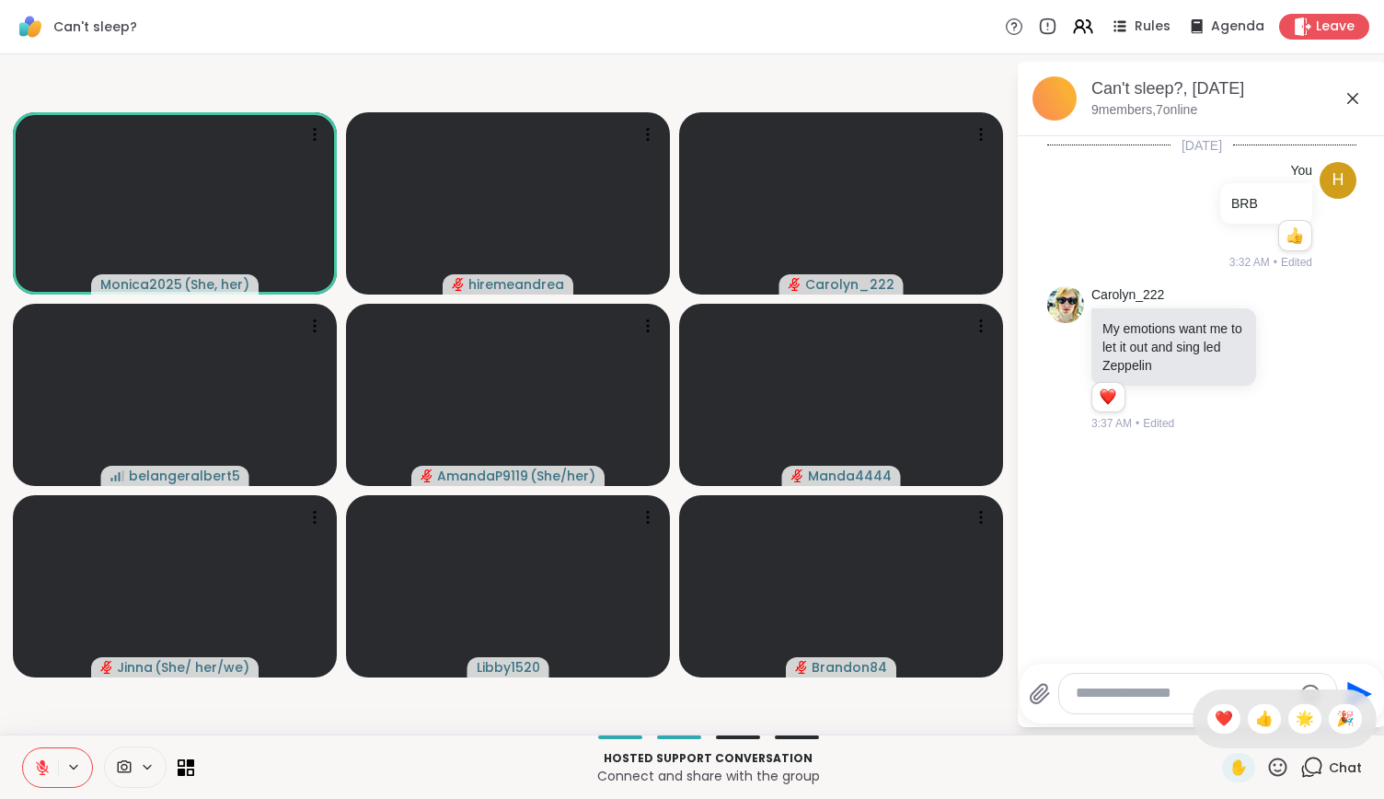
click at [1193, 730] on div "✋ ❤️ 👍 🌟 🎉" at bounding box center [1285, 718] width 184 height 59
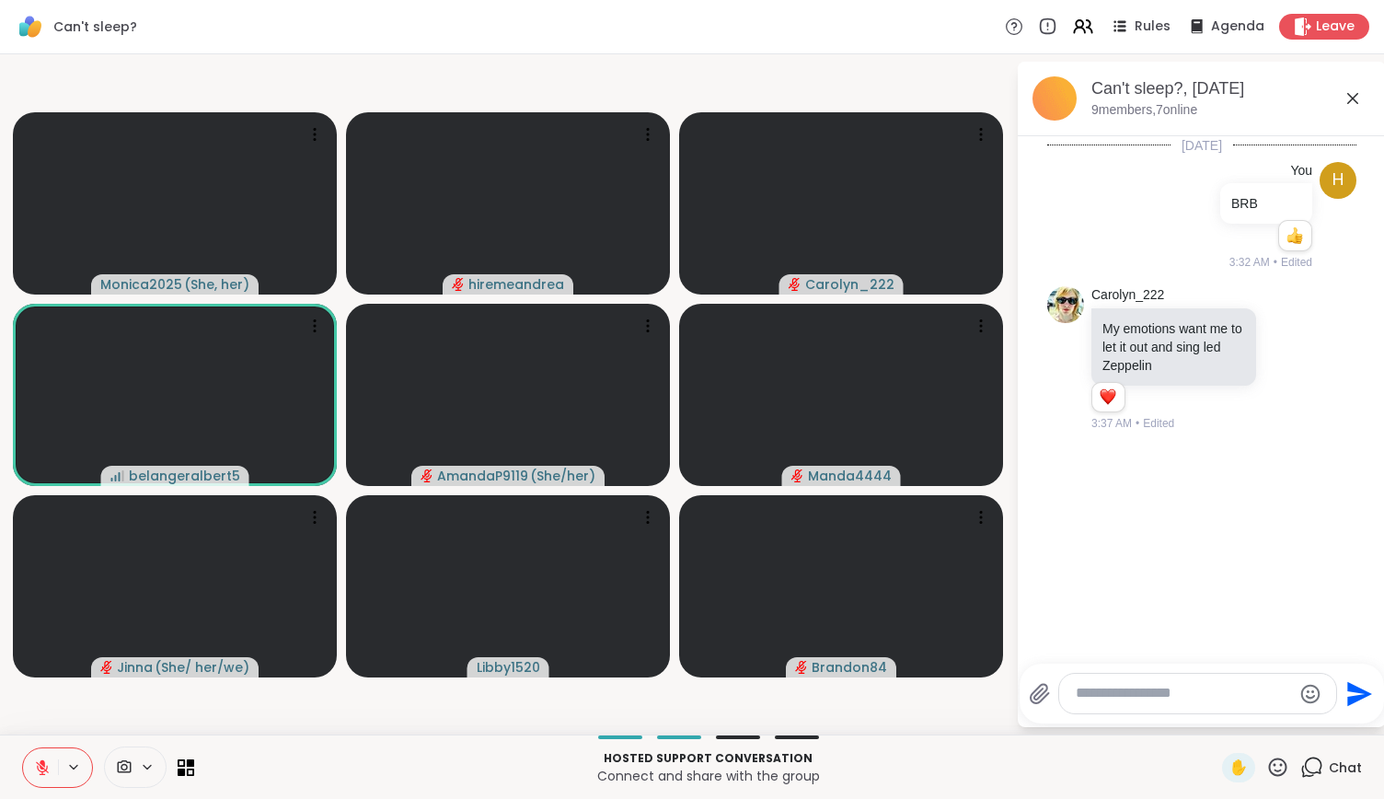
click at [1269, 761] on icon at bounding box center [1278, 766] width 18 height 18
click at [1214, 719] on div "❤️" at bounding box center [1223, 718] width 33 height 29
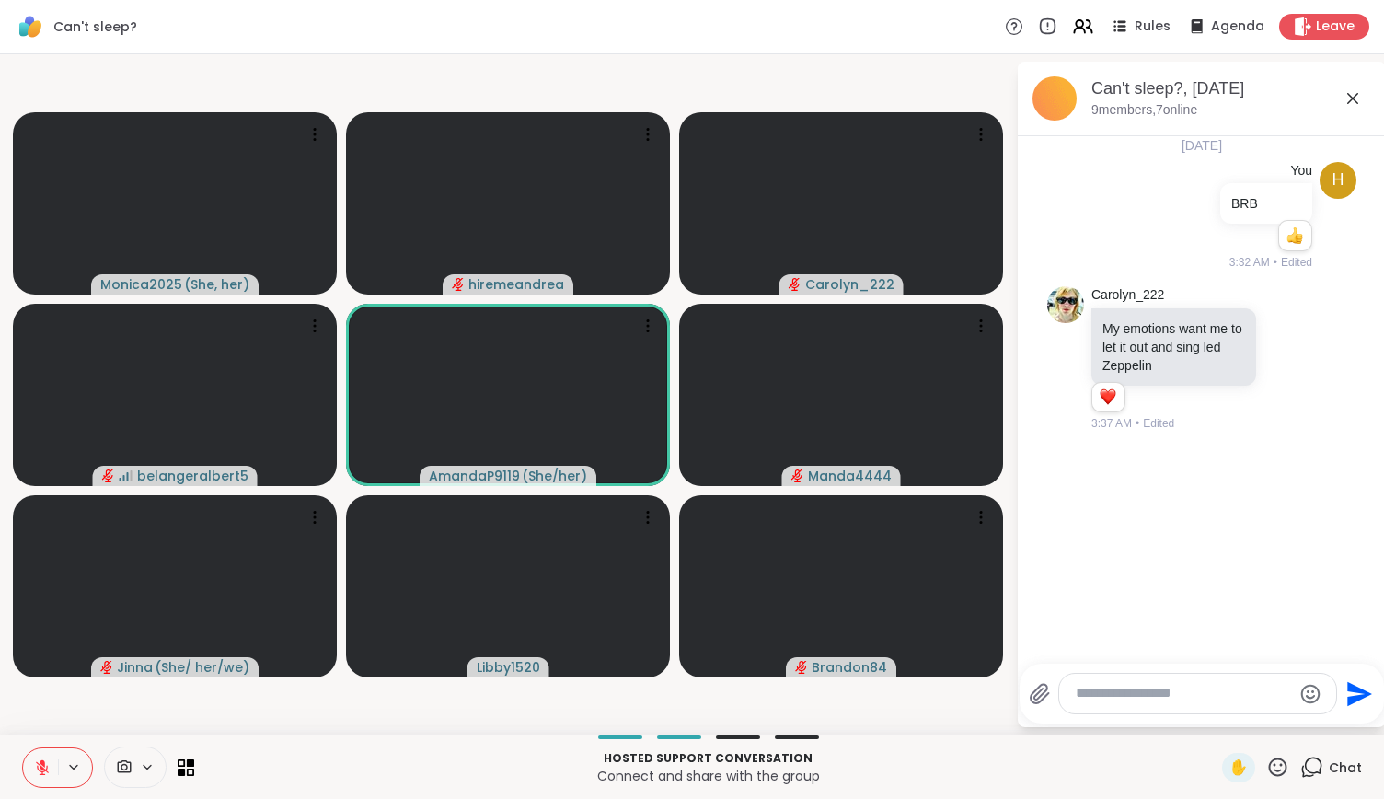
click at [1266, 768] on icon at bounding box center [1277, 767] width 23 height 23
click at [1296, 724] on span "🌟" at bounding box center [1305, 719] width 18 height 22
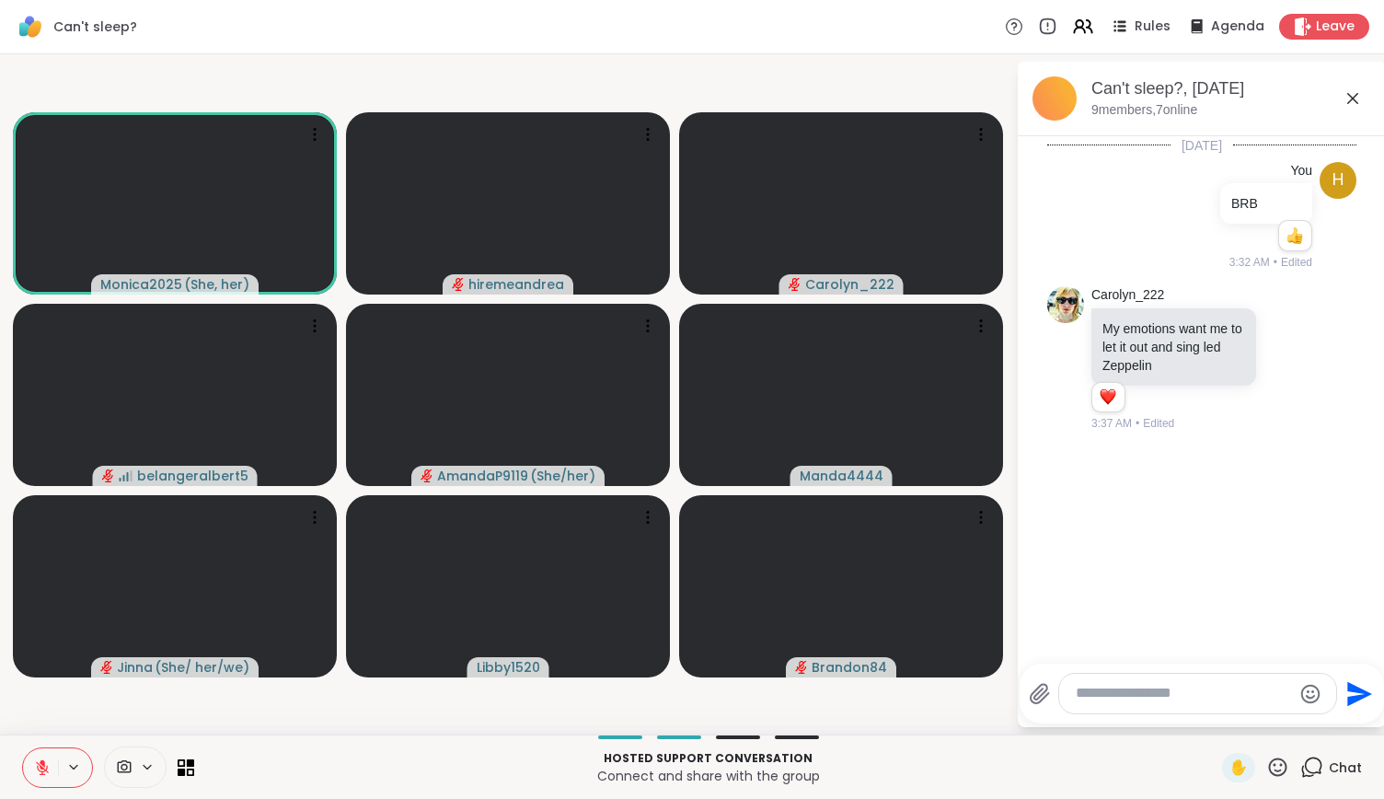
click at [1266, 761] on icon at bounding box center [1277, 767] width 23 height 23
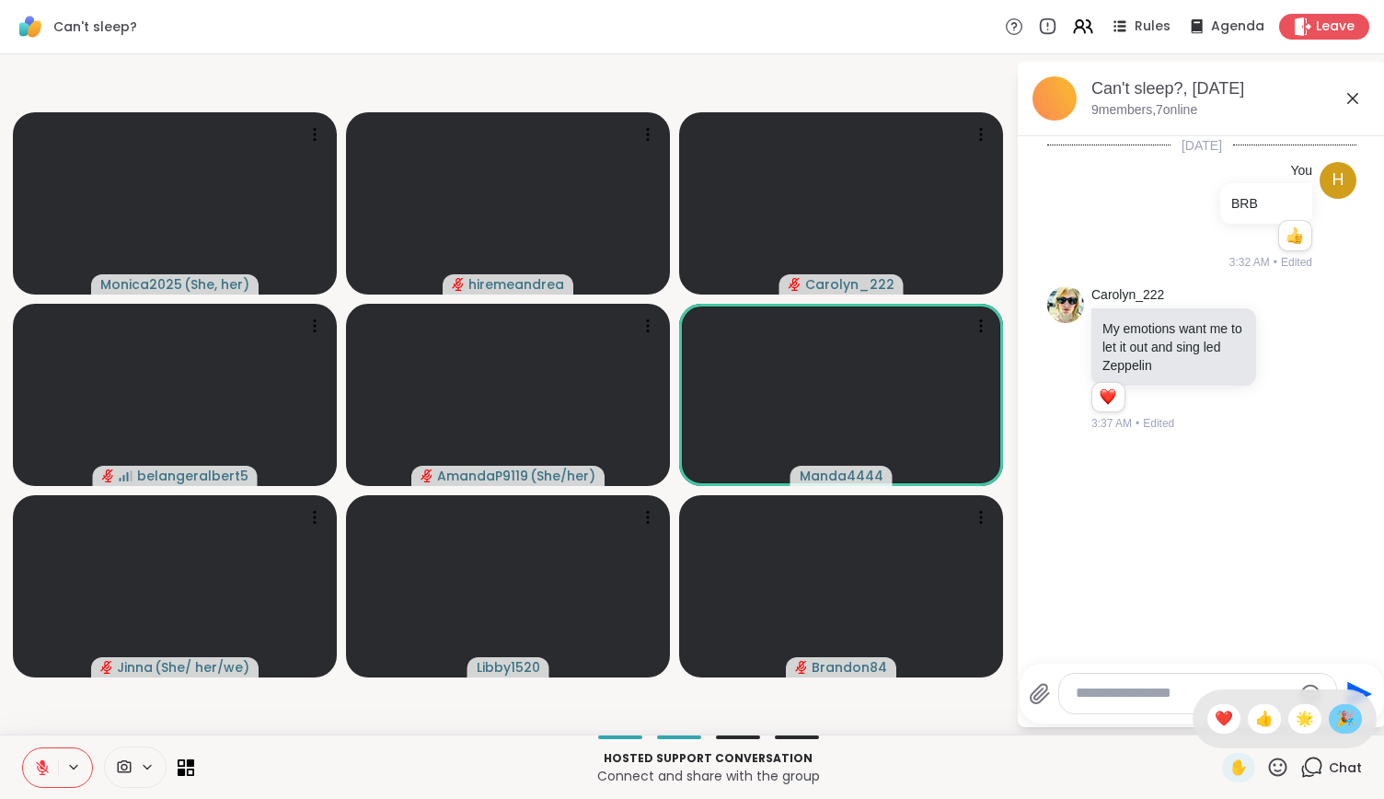
click at [1336, 719] on span "🎉" at bounding box center [1345, 719] width 18 height 22
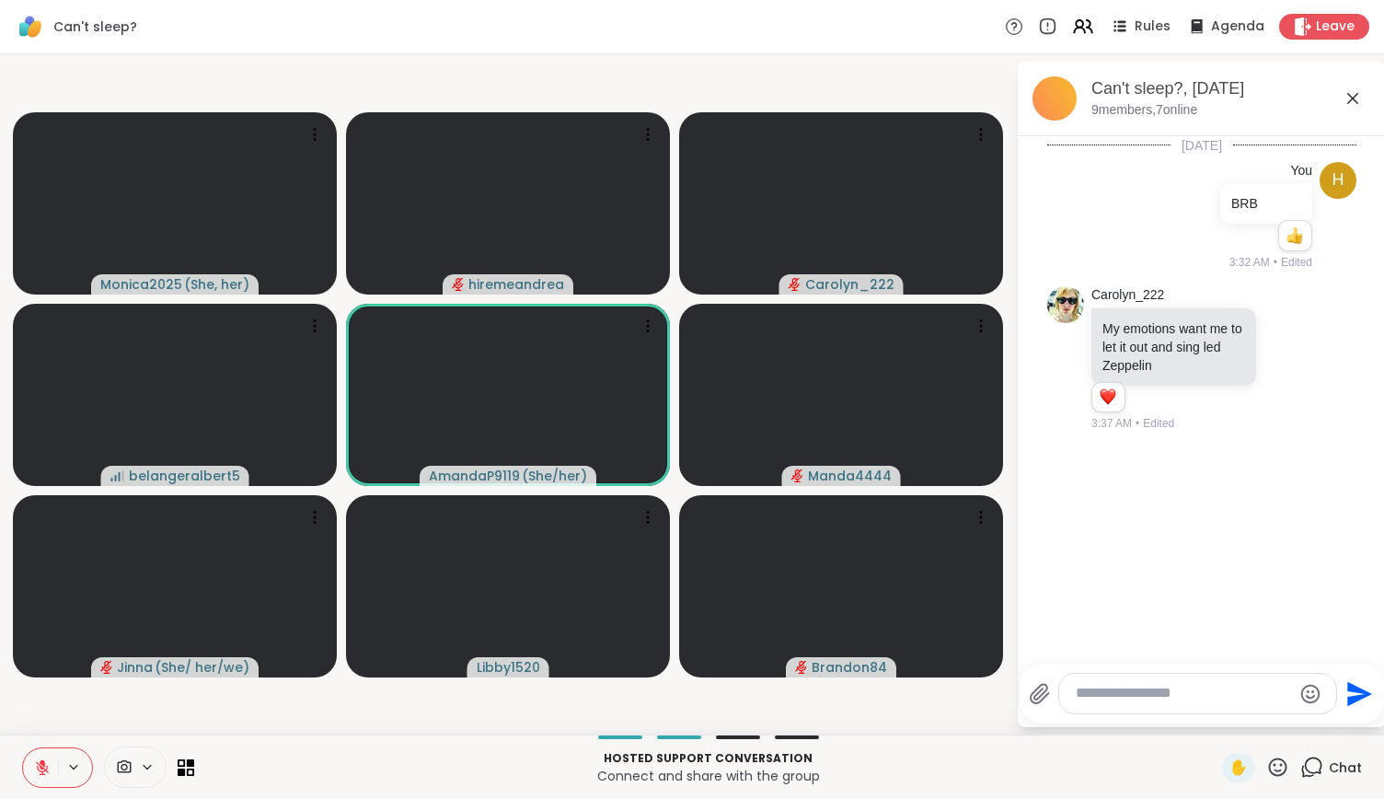
click at [1272, 759] on icon at bounding box center [1277, 767] width 23 height 23
click at [1215, 708] on span "❤️" at bounding box center [1224, 719] width 18 height 22
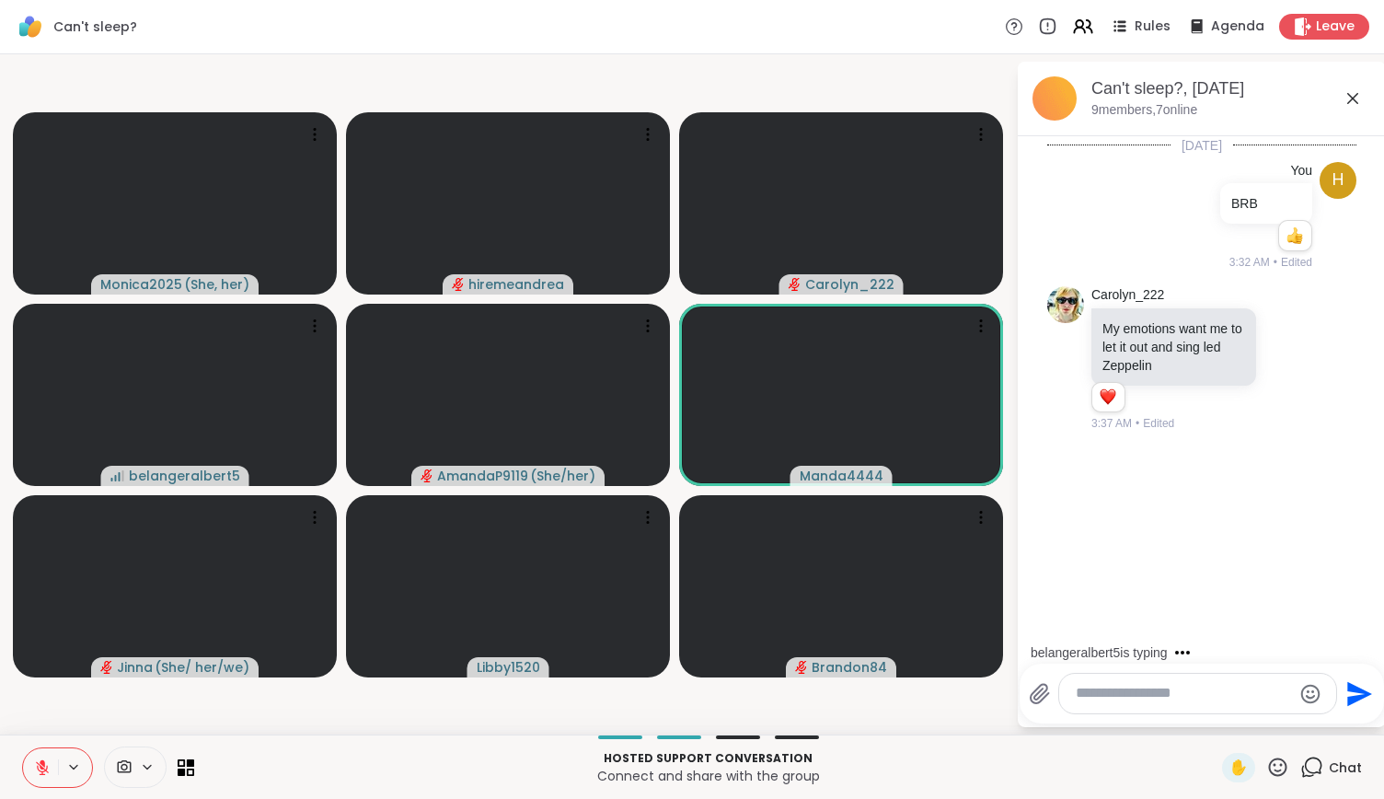
click at [42, 776] on button at bounding box center [40, 767] width 35 height 39
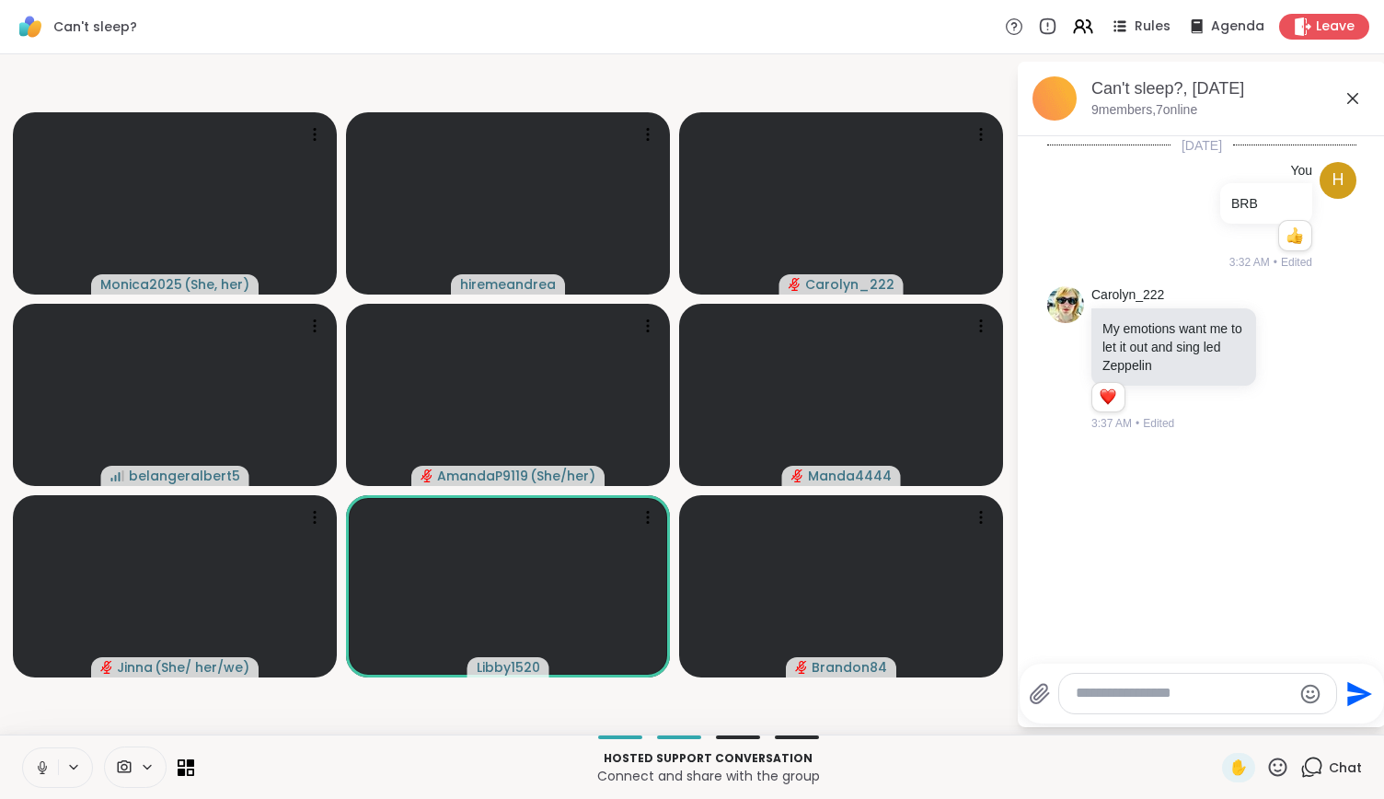
click at [48, 769] on icon at bounding box center [42, 767] width 17 height 17
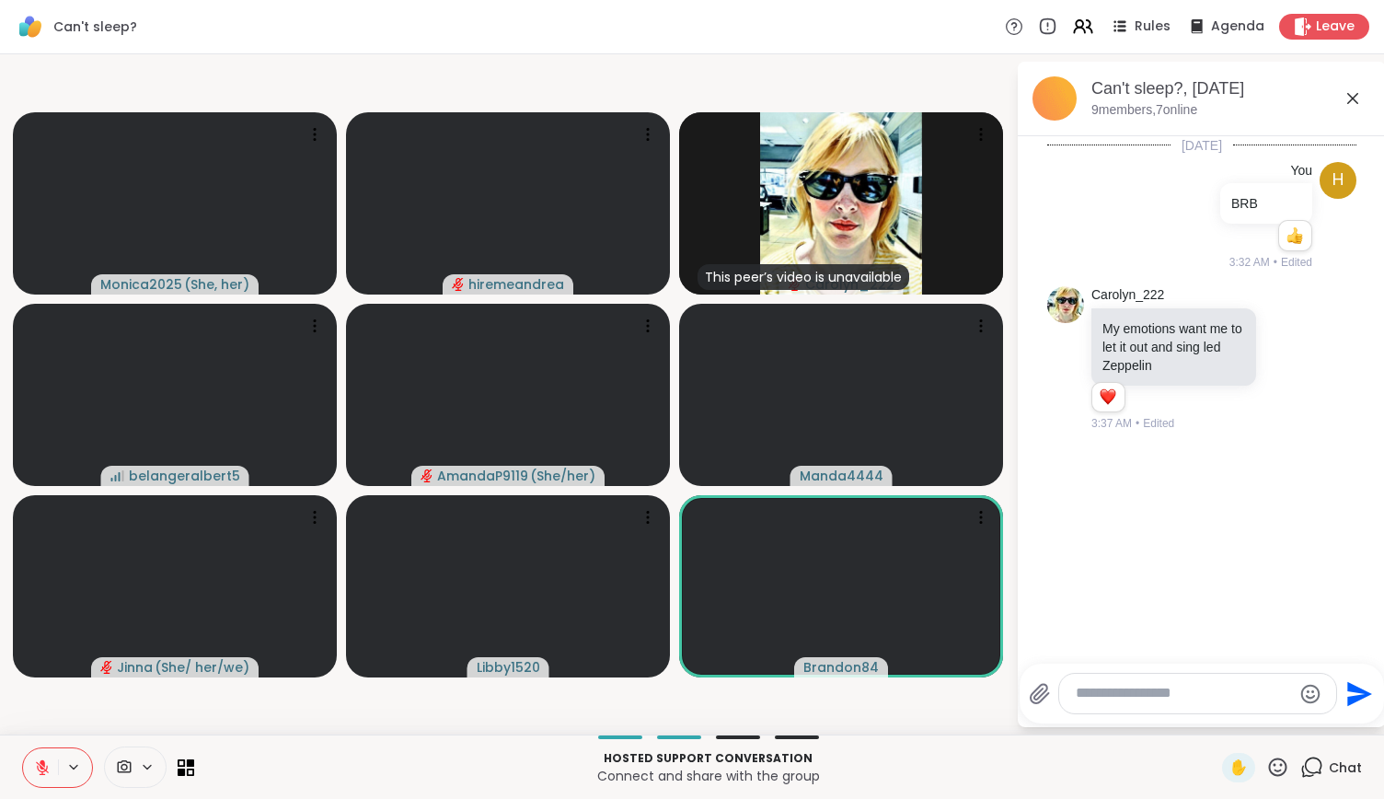
scroll to position [158, 0]
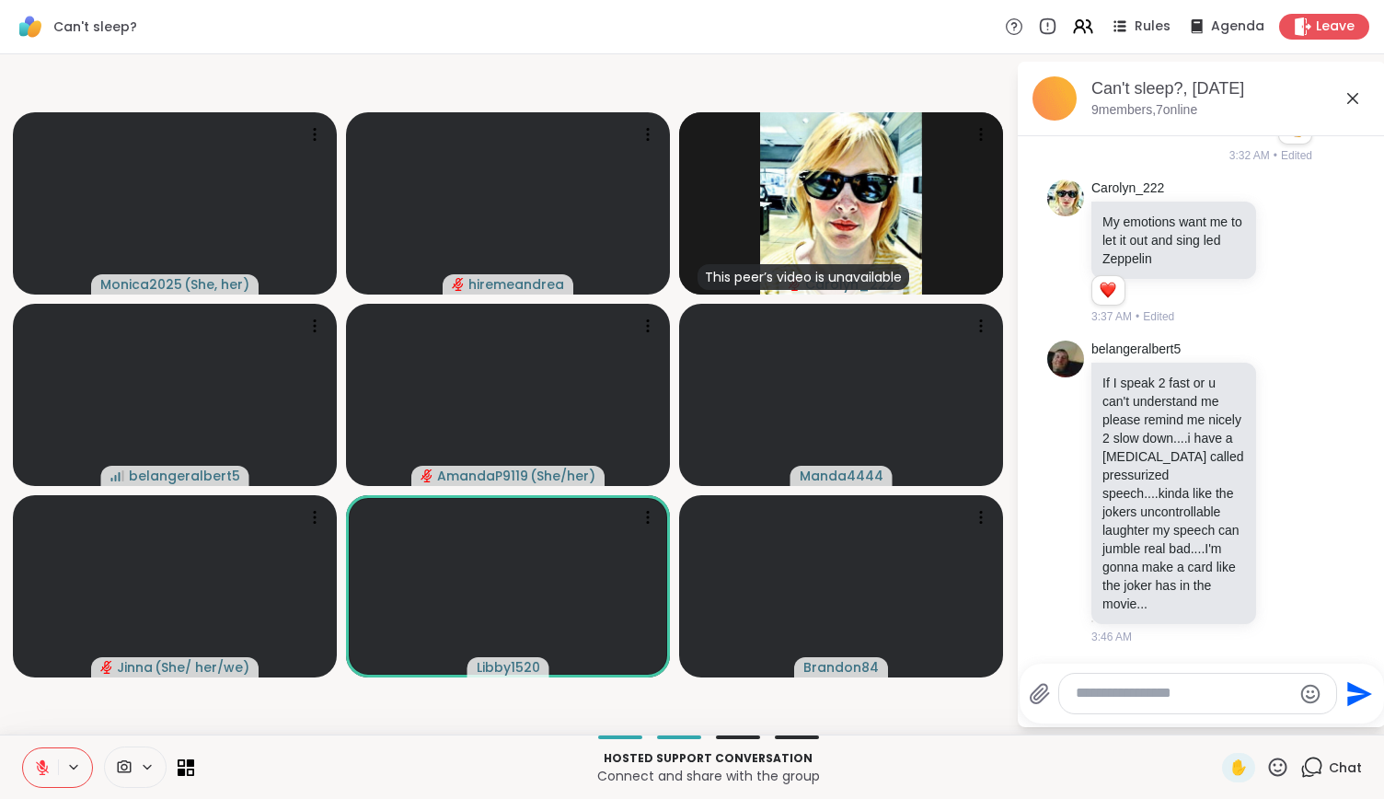
click at [48, 769] on icon at bounding box center [42, 767] width 17 height 17
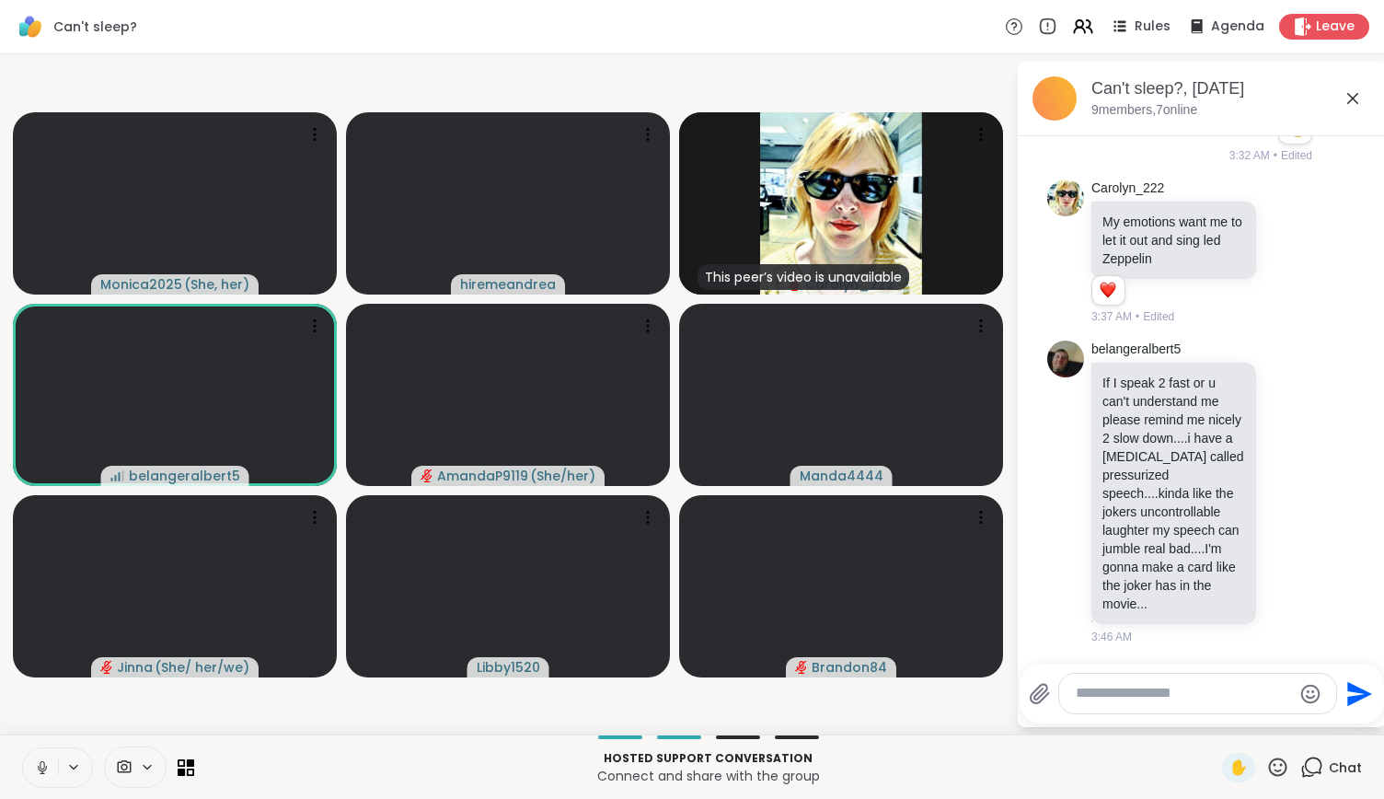
scroll to position [184, 0]
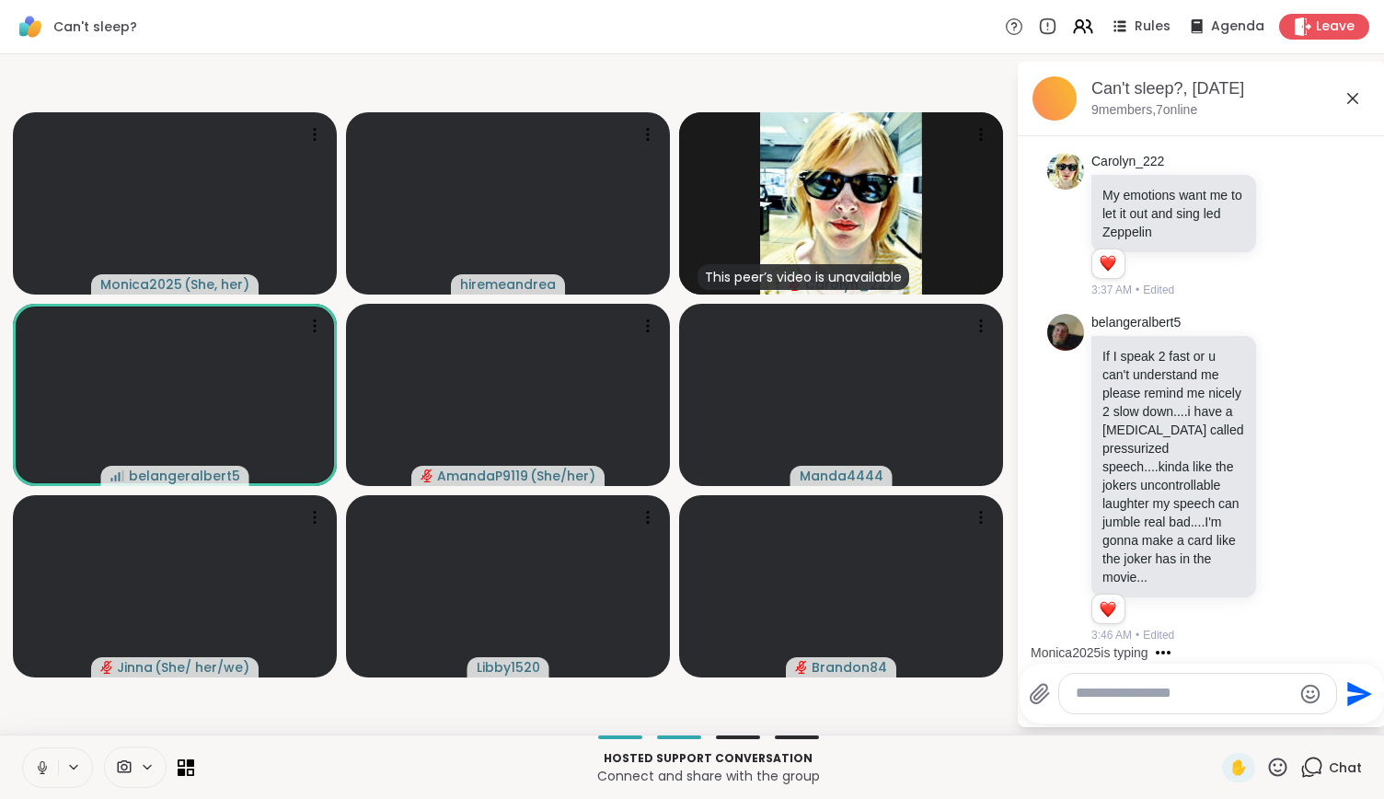
click at [48, 766] on icon at bounding box center [42, 767] width 17 height 17
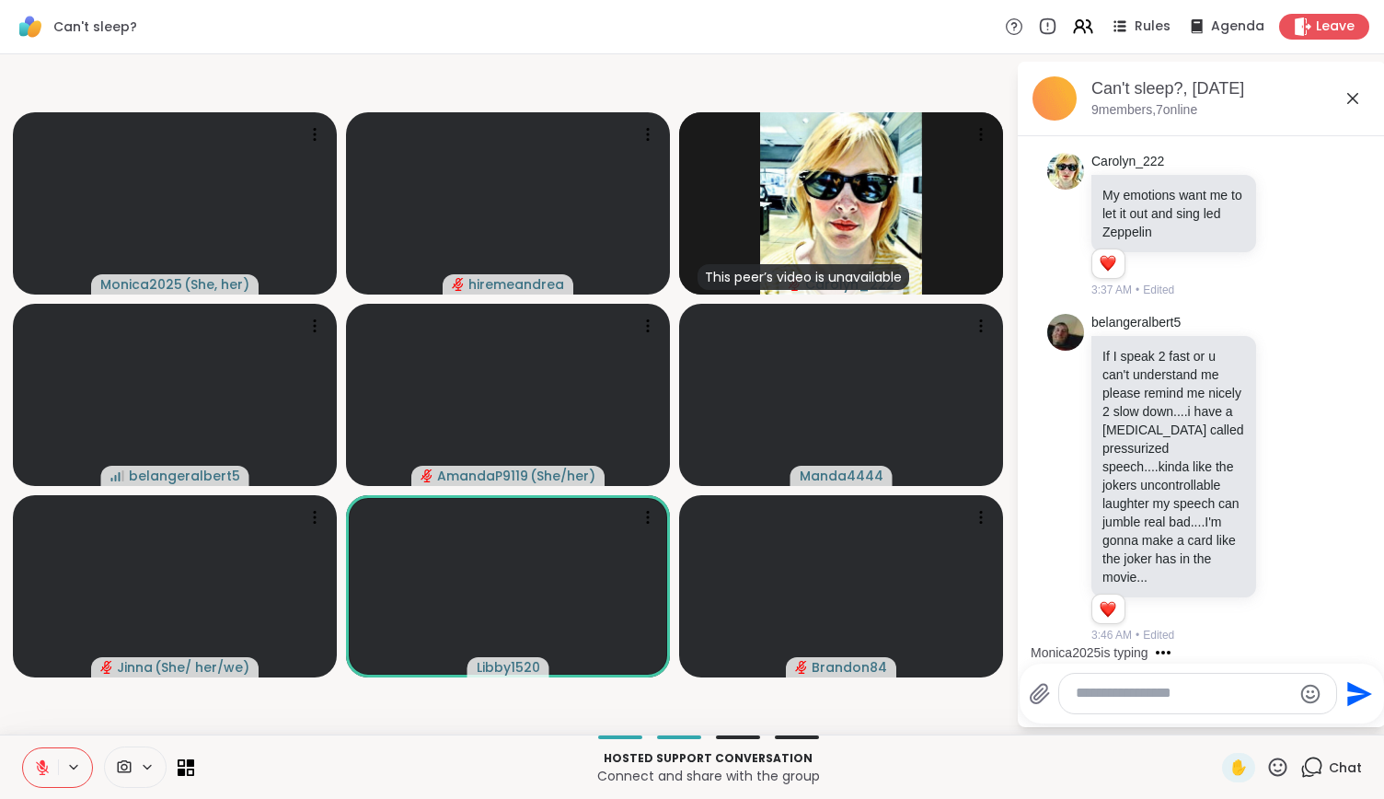
click at [48, 766] on icon at bounding box center [42, 767] width 17 height 17
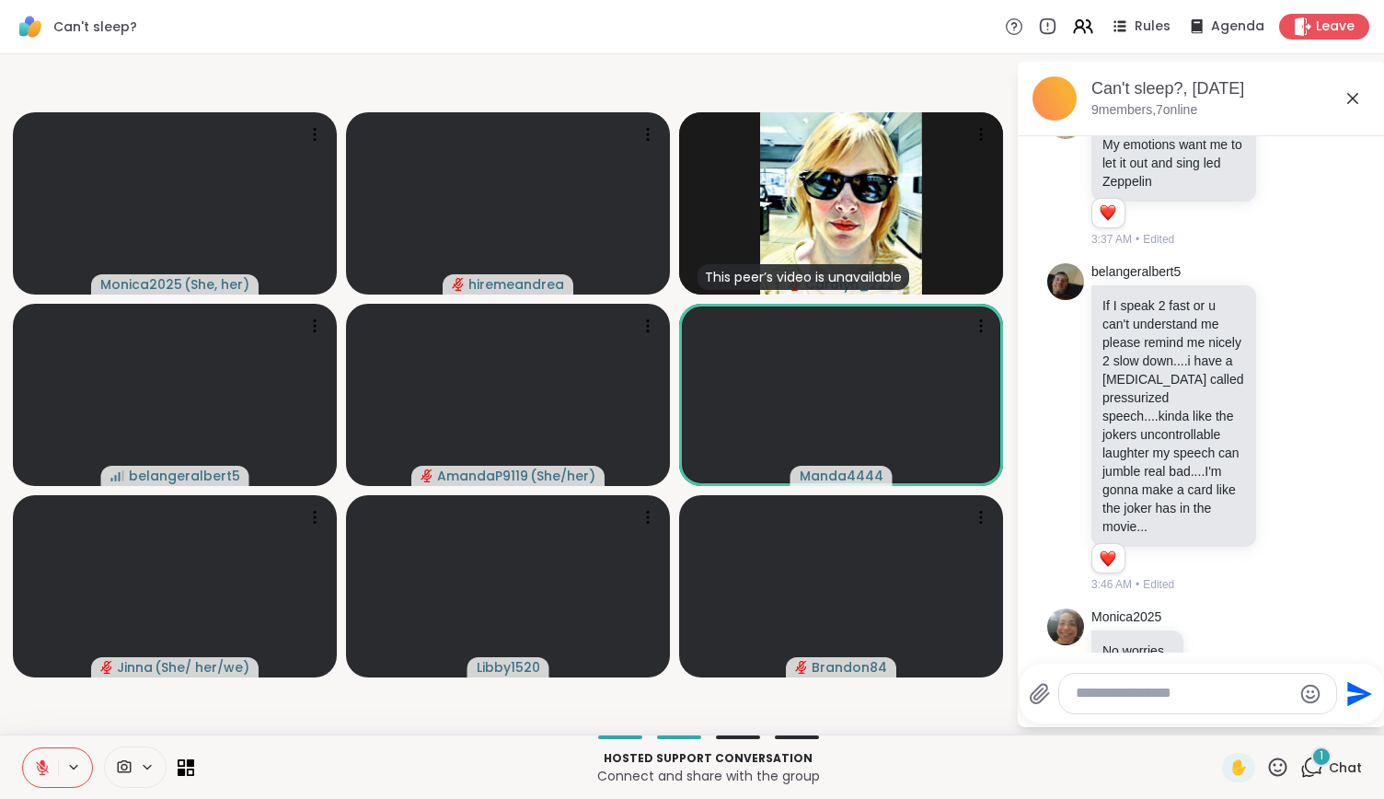
scroll to position [282, 0]
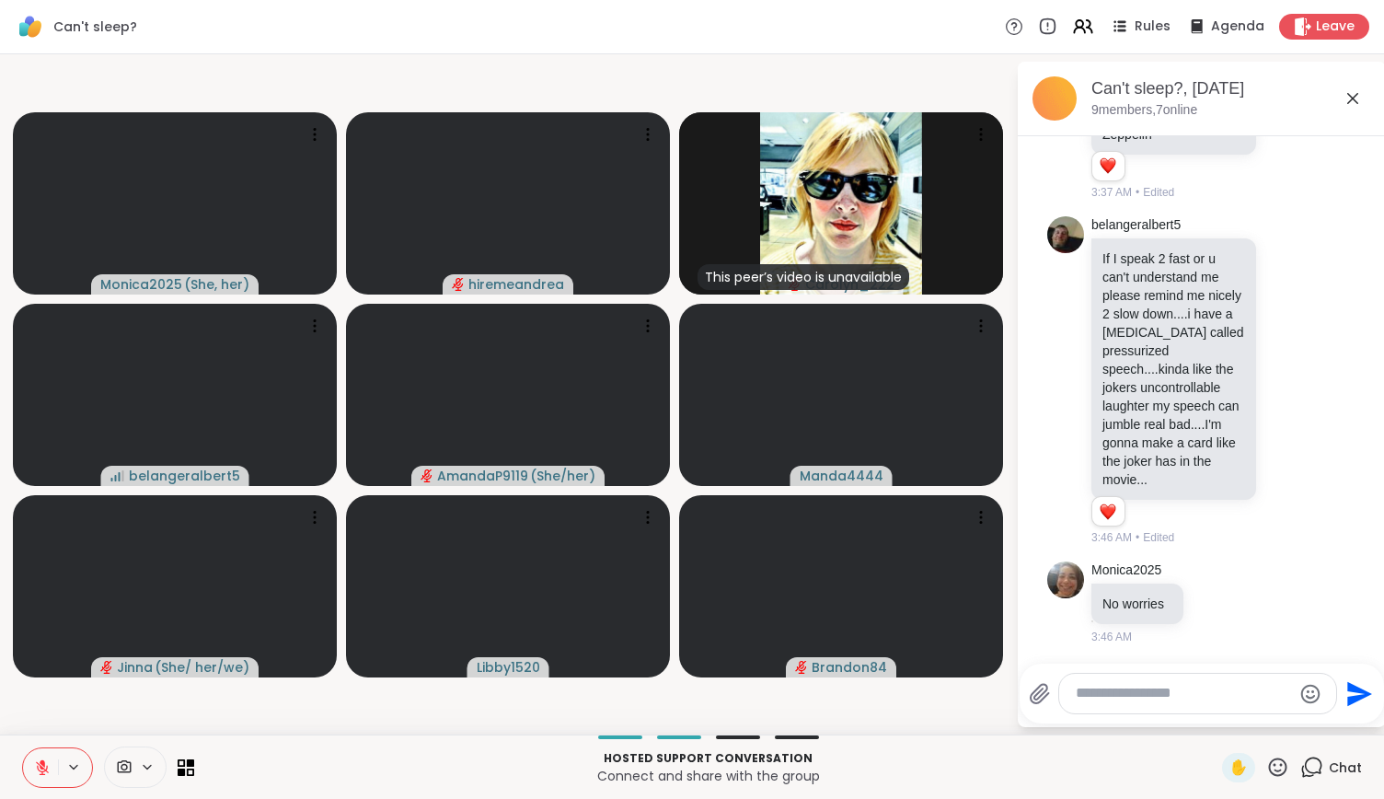
click at [37, 774] on icon at bounding box center [42, 767] width 17 height 17
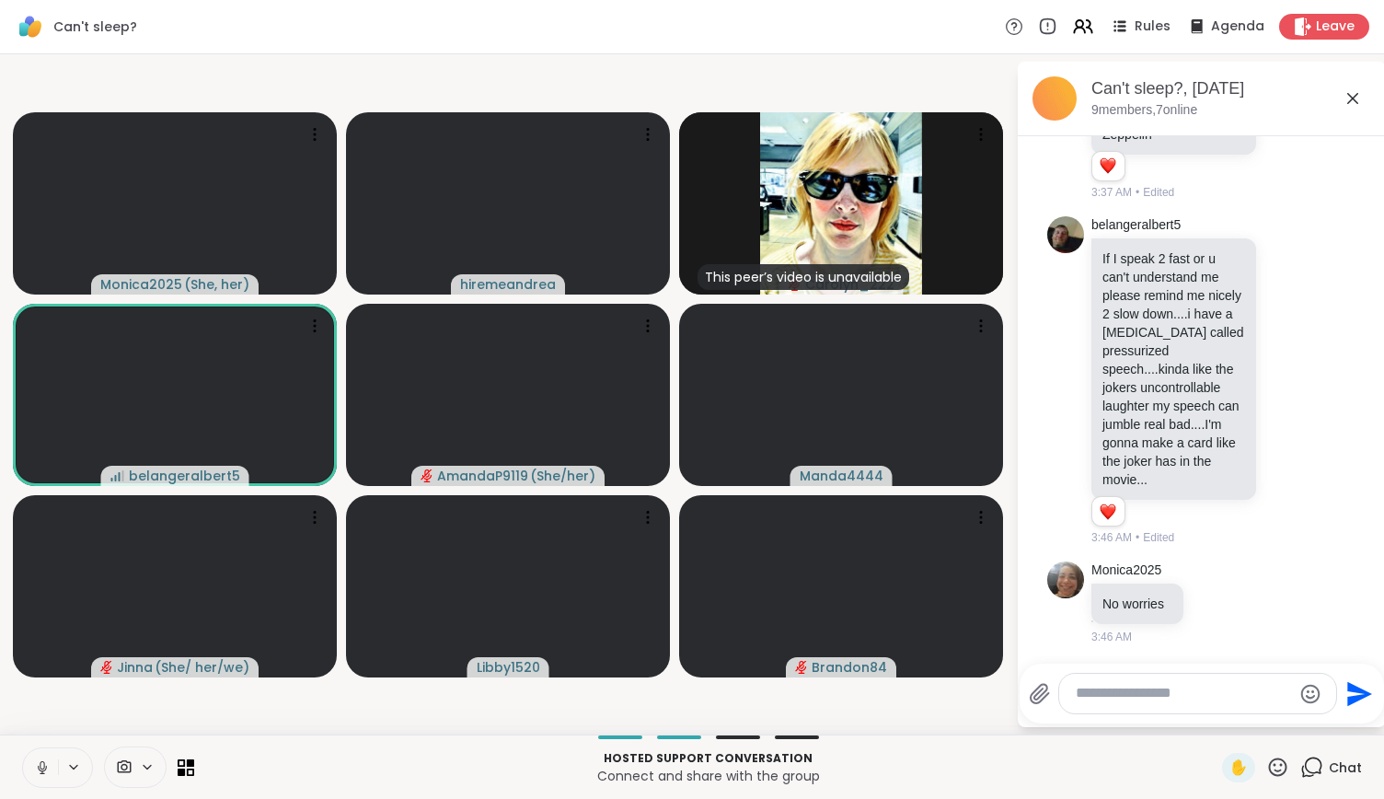
click at [38, 752] on button at bounding box center [40, 767] width 35 height 39
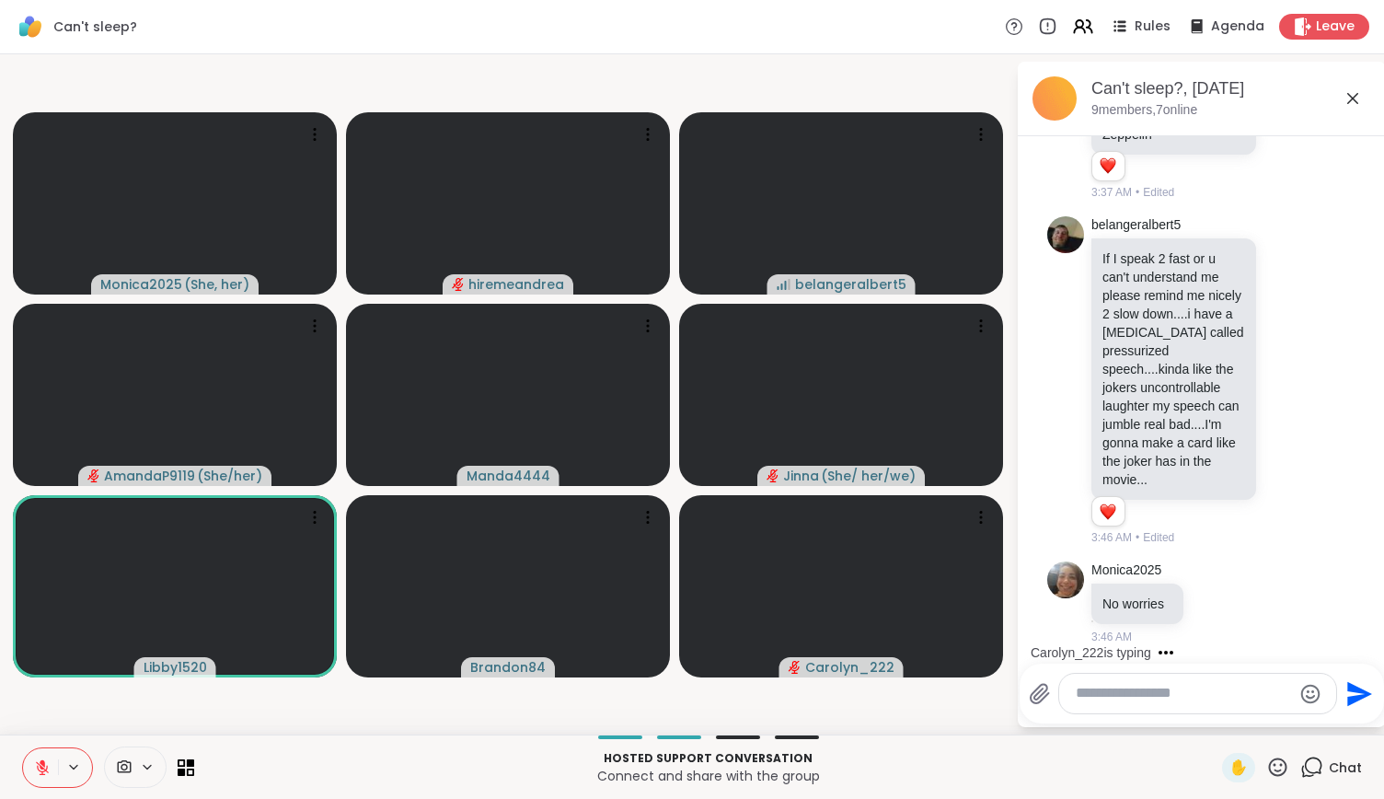
click at [55, 767] on button at bounding box center [40, 767] width 35 height 39
click at [48, 769] on icon at bounding box center [42, 767] width 17 height 17
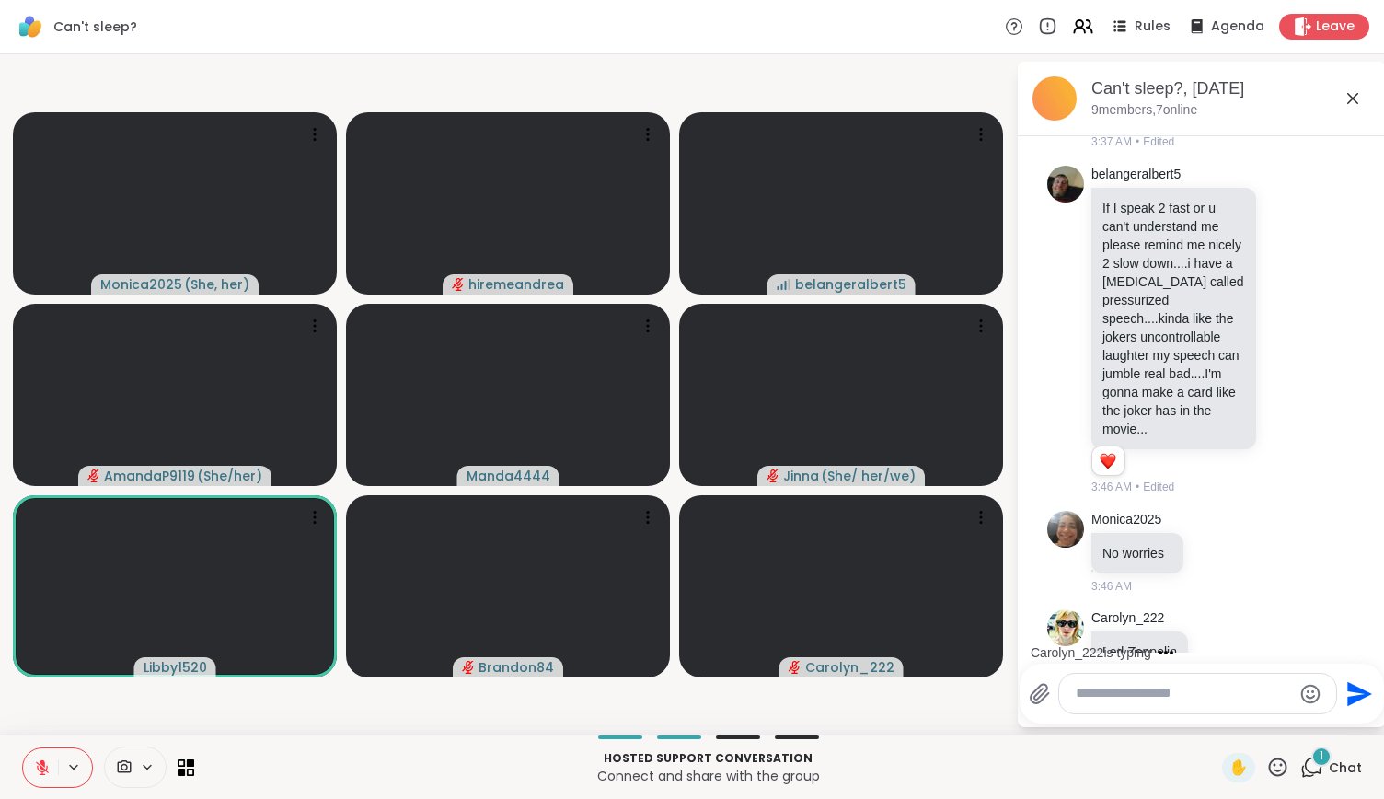
scroll to position [379, 0]
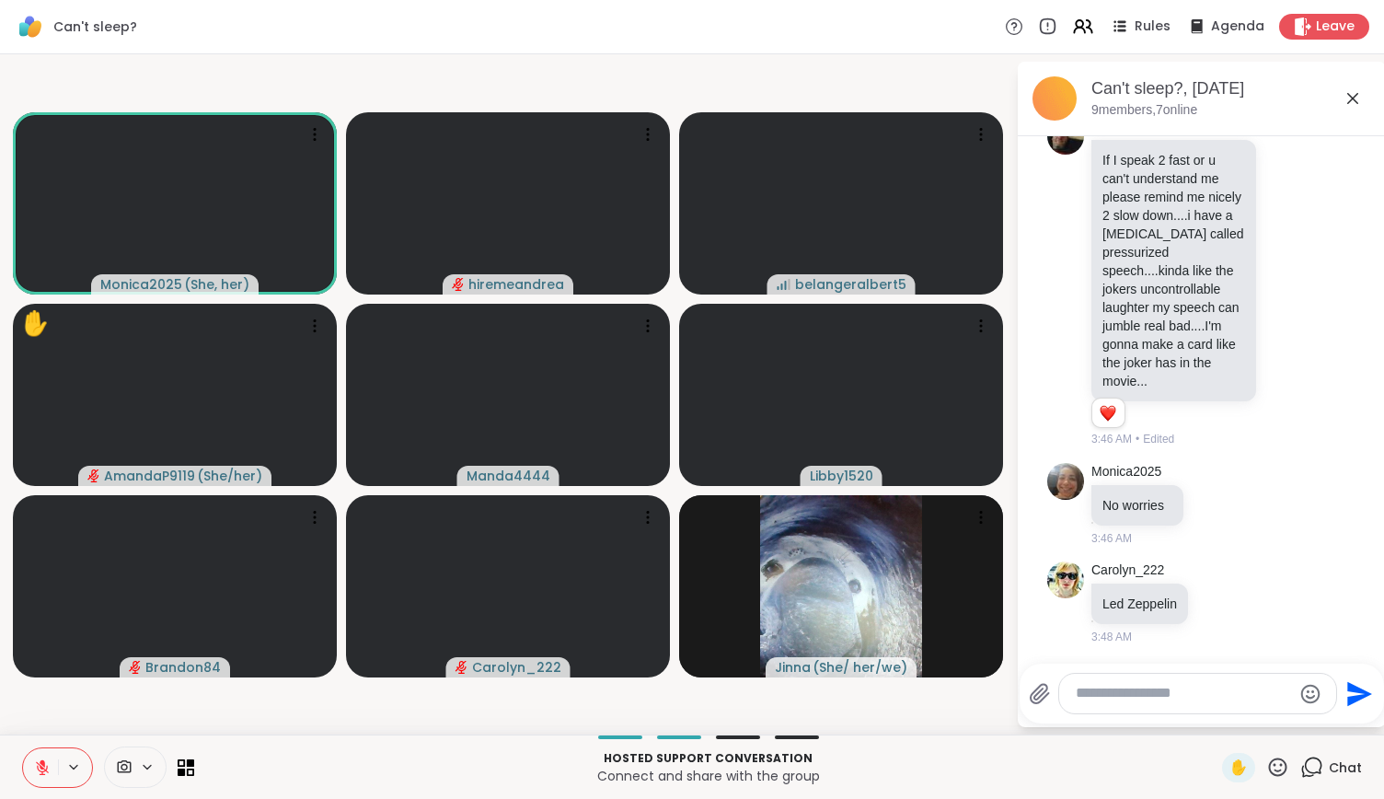
click at [53, 774] on button at bounding box center [40, 767] width 35 height 39
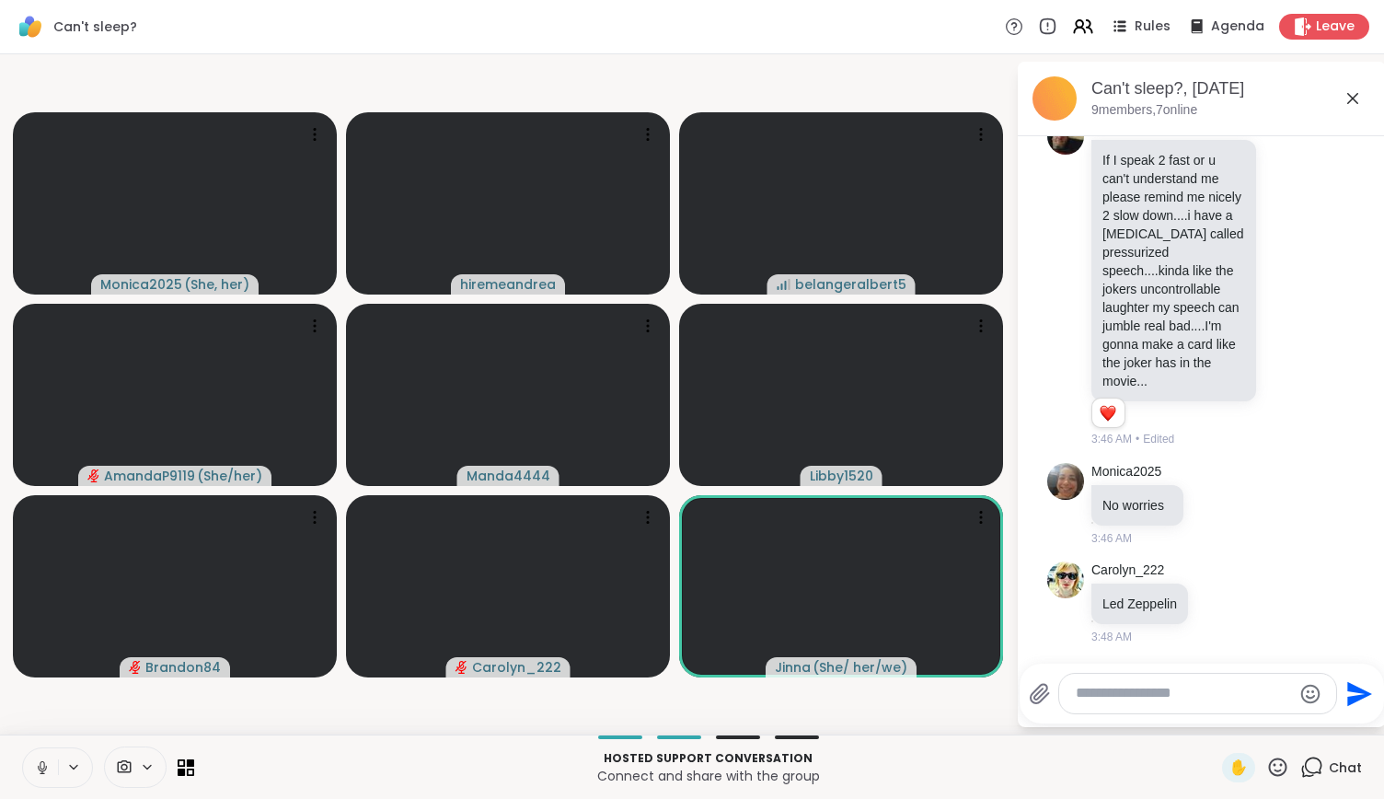
click at [46, 777] on button at bounding box center [40, 767] width 35 height 39
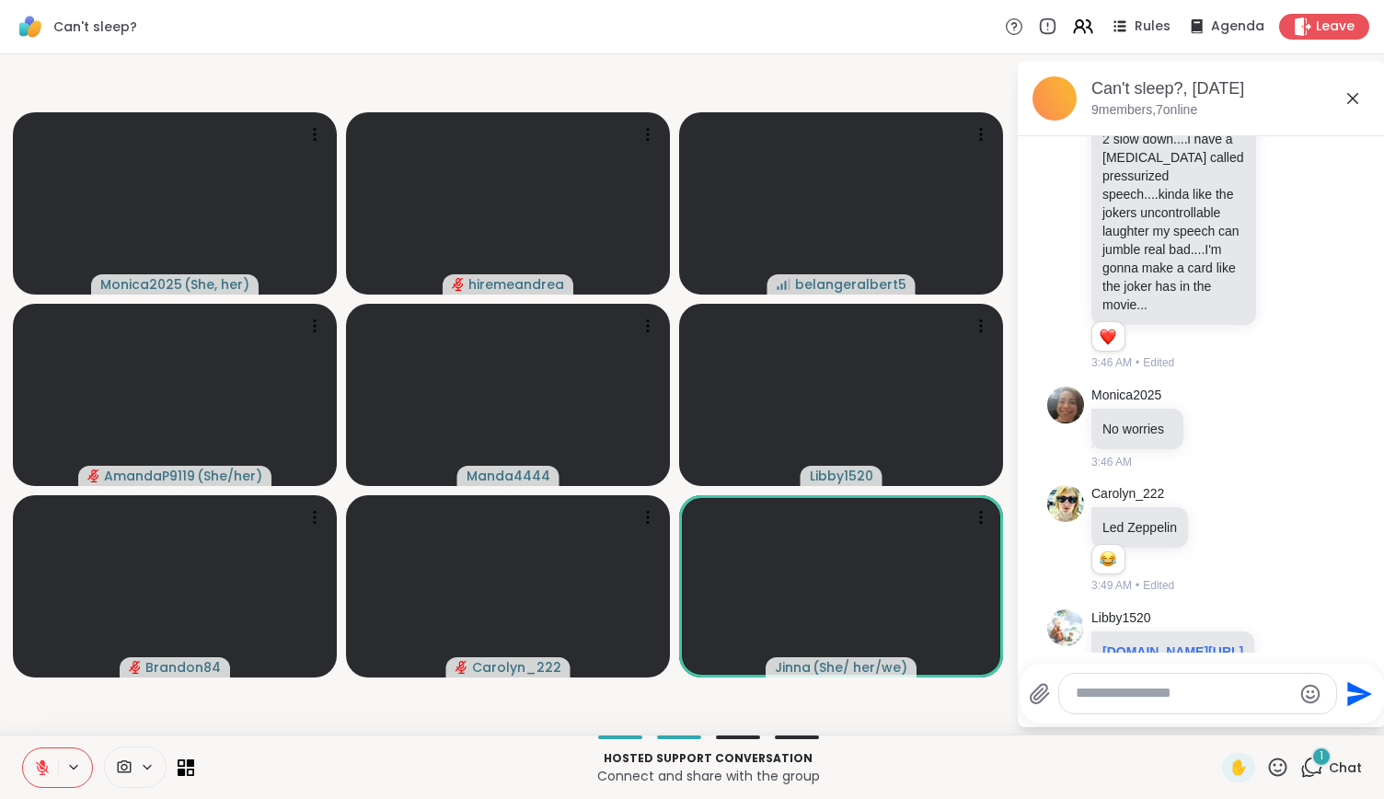
scroll to position [522, 0]
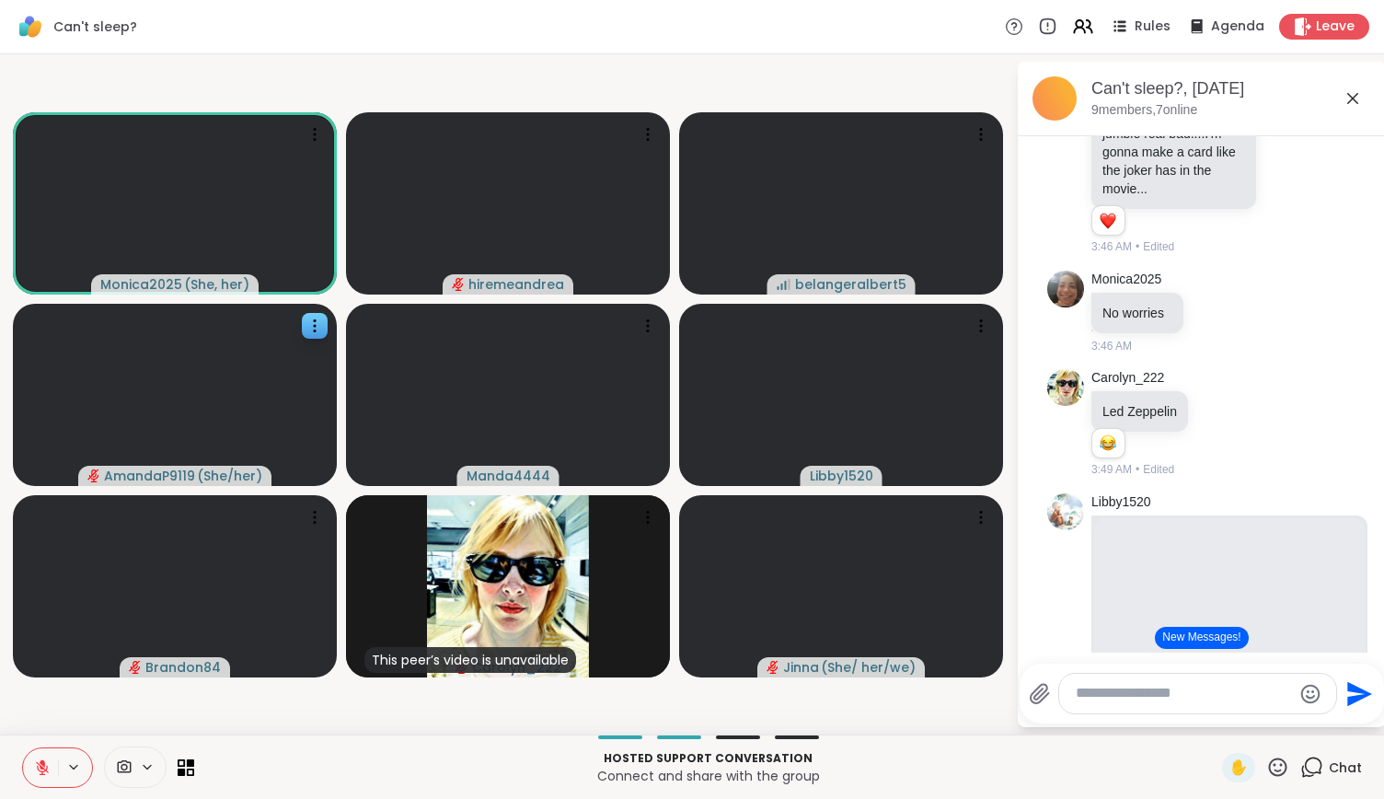
click at [89, 433] on video at bounding box center [175, 395] width 324 height 182
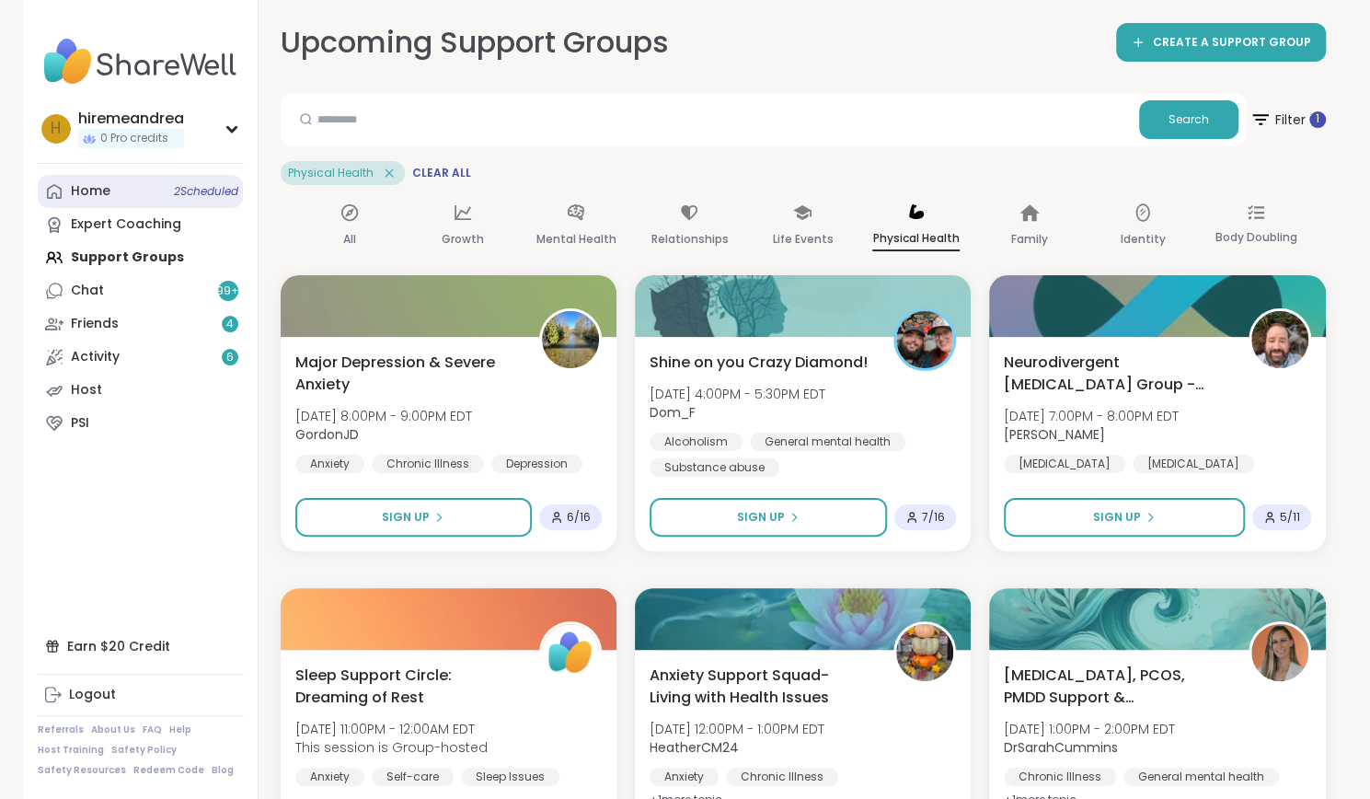
click at [120, 199] on link "Home 2 Scheduled" at bounding box center [140, 191] width 205 height 33
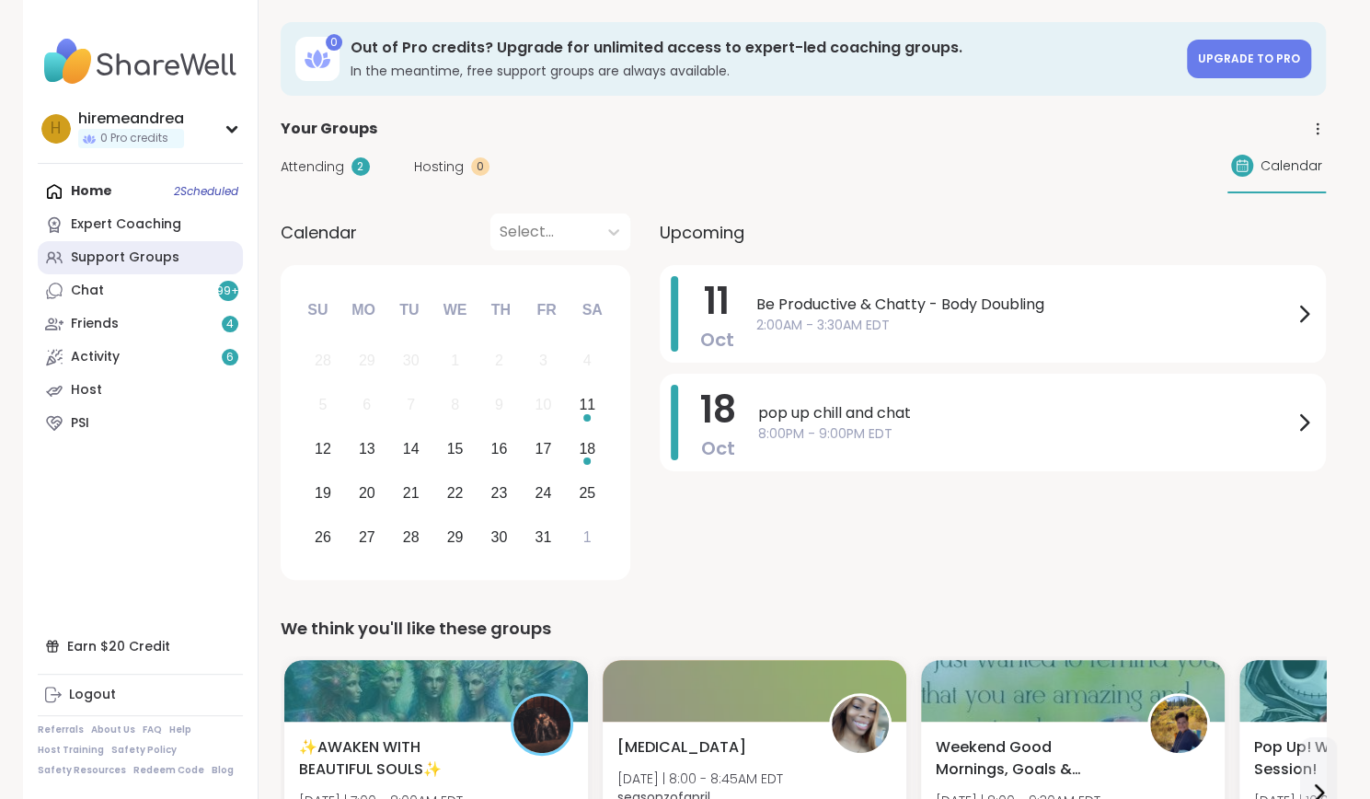
click at [133, 255] on div "Support Groups" at bounding box center [125, 257] width 109 height 18
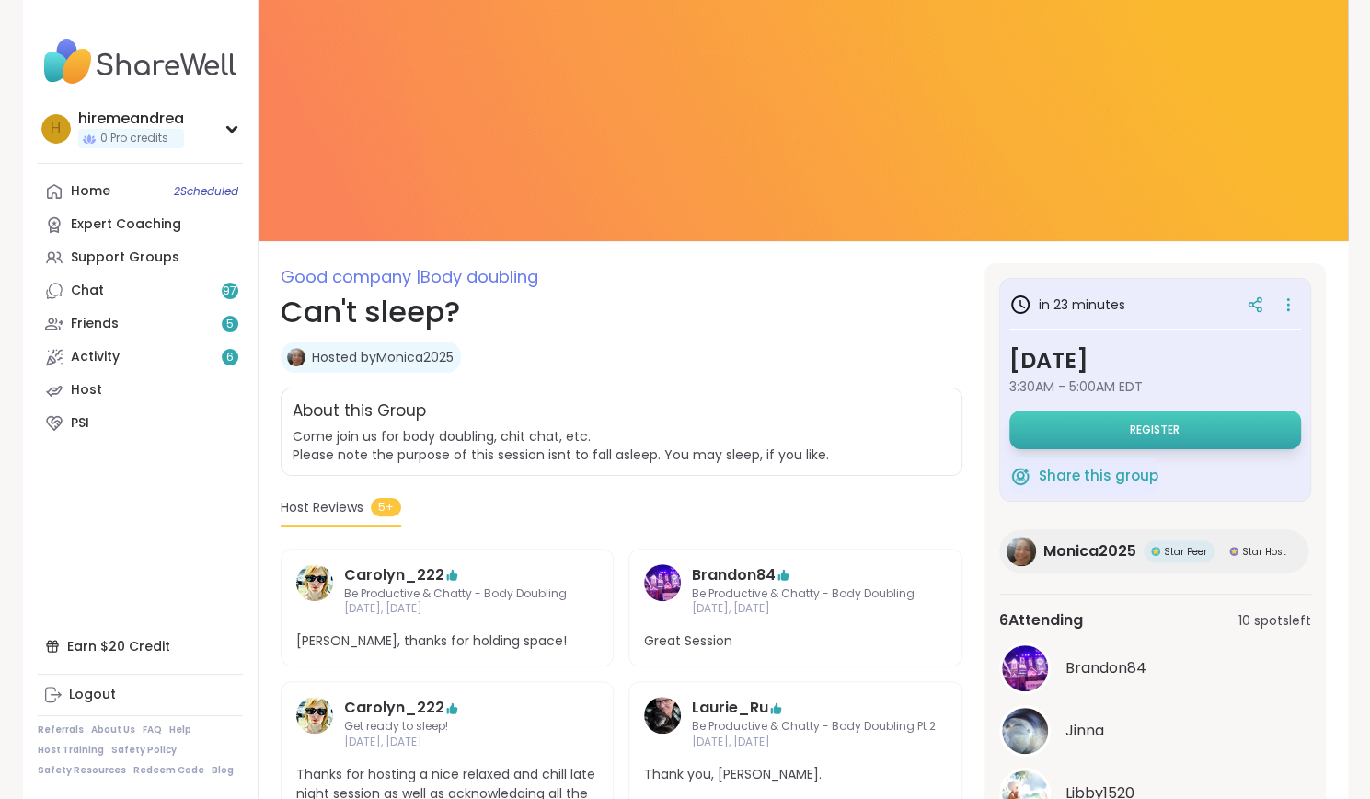
click at [1127, 432] on button "Register" at bounding box center [1156, 429] width 292 height 39
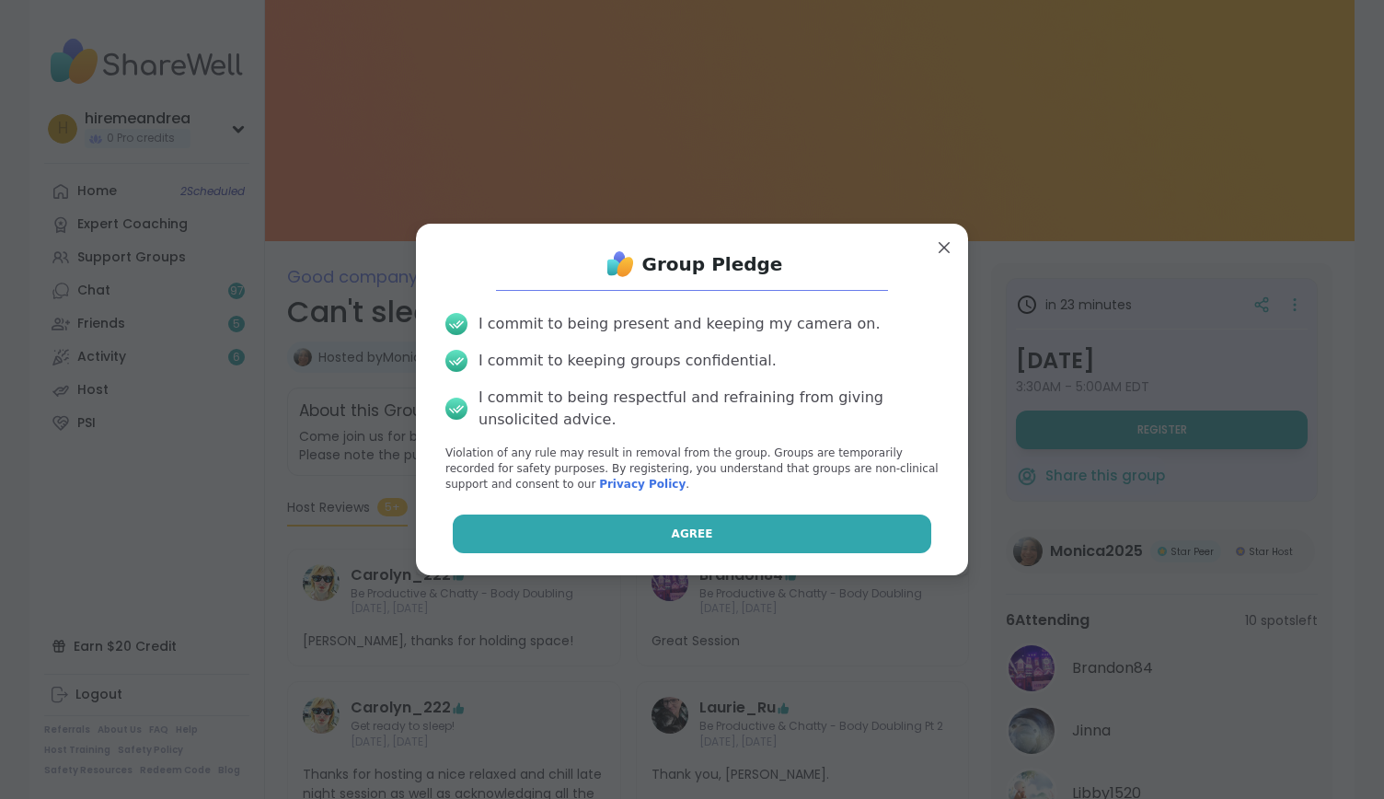
click at [833, 529] on button "Agree" at bounding box center [692, 533] width 479 height 39
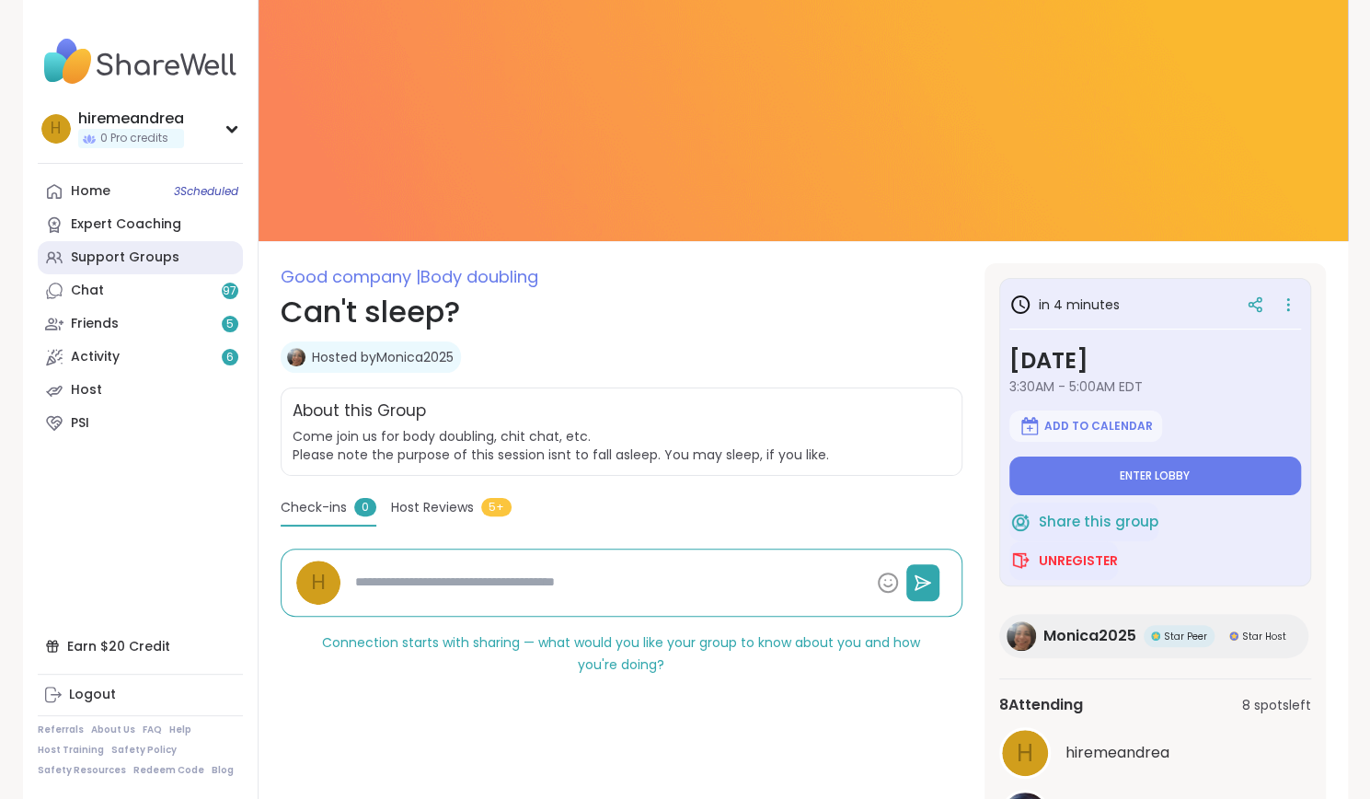
click at [156, 263] on div "Support Groups" at bounding box center [125, 257] width 109 height 18
type textarea "*"
